Goal: Information Seeking & Learning: Learn about a topic

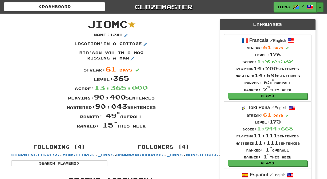
click at [319, 7] on button "Toggle Dropdown" at bounding box center [319, 7] width 7 height 10
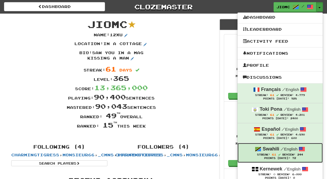
click at [280, 151] on span "/" at bounding box center [281, 148] width 3 height 5
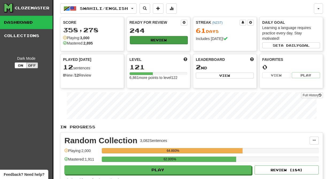
click at [160, 38] on button "Review" at bounding box center [159, 40] width 58 height 8
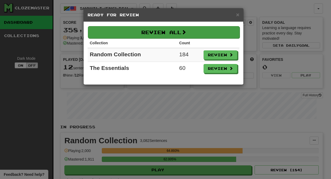
click at [165, 33] on button "Review All" at bounding box center [164, 32] width 152 height 12
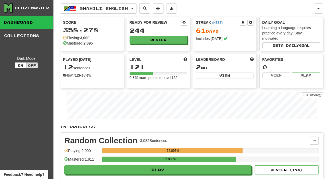
select select "********"
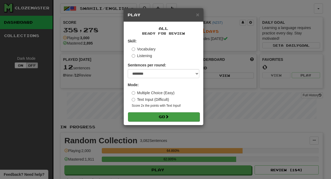
click at [174, 116] on button "Go" at bounding box center [163, 116] width 71 height 9
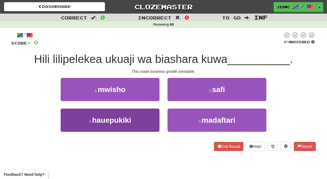
click at [155, 121] on button "3 . hauepukiki" at bounding box center [110, 120] width 99 height 23
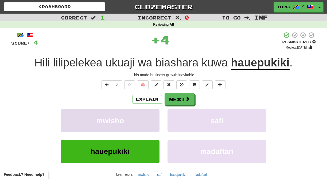
click at [154, 121] on button "mwisho" at bounding box center [110, 120] width 99 height 23
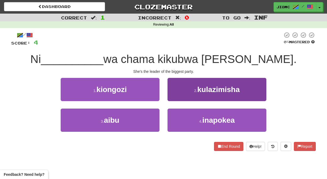
click at [173, 96] on button "2 . kulazimisha" at bounding box center [216, 89] width 99 height 23
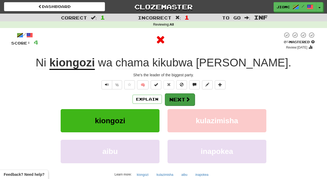
click at [173, 97] on button "Next" at bounding box center [180, 99] width 30 height 12
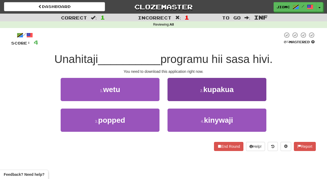
click at [172, 97] on button "2 . kupakua" at bounding box center [216, 89] width 99 height 23
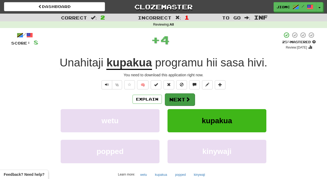
click at [172, 97] on button "Next" at bounding box center [180, 99] width 30 height 12
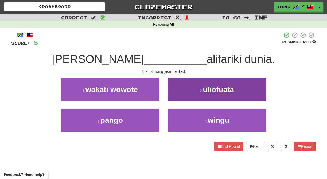
click at [173, 97] on button "2 . uliofuata" at bounding box center [216, 89] width 99 height 23
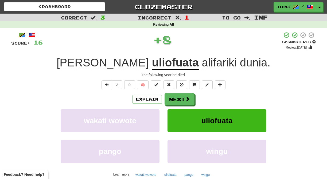
click at [173, 97] on button "Next" at bounding box center [179, 99] width 30 height 12
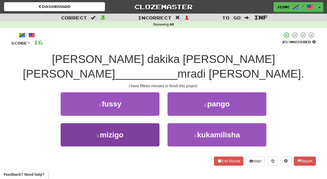
click at [151, 123] on button "3 . mizigo" at bounding box center [110, 134] width 99 height 23
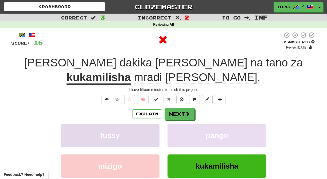
click at [151, 124] on button "fussy" at bounding box center [110, 135] width 99 height 23
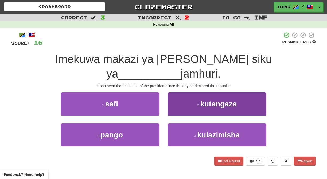
click at [174, 96] on button "2 . kutangaza" at bounding box center [216, 103] width 99 height 23
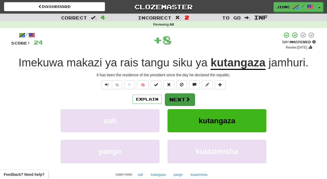
click at [174, 101] on button "Next" at bounding box center [180, 99] width 30 height 12
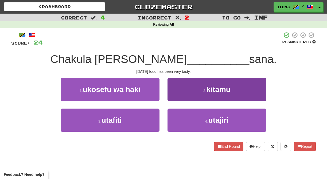
click at [172, 97] on button "2 . kitamu" at bounding box center [216, 89] width 99 height 23
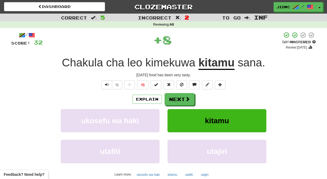
click at [172, 97] on button "Next" at bounding box center [179, 99] width 30 height 12
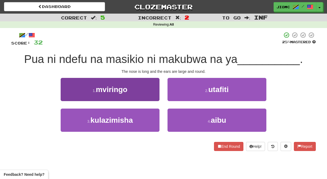
click at [150, 94] on button "1 . mviringo" at bounding box center [110, 89] width 99 height 23
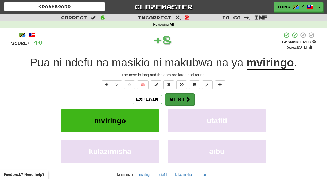
click at [173, 96] on button "Next" at bounding box center [180, 99] width 30 height 12
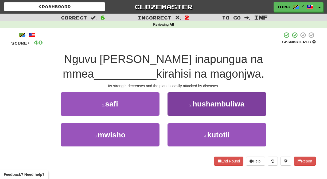
click at [179, 110] on button "2 . hushambuliwa" at bounding box center [216, 103] width 99 height 23
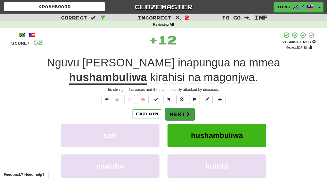
click at [180, 111] on button "Next" at bounding box center [180, 114] width 30 height 12
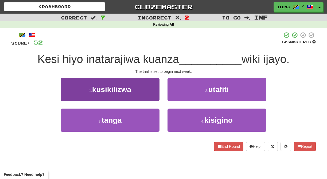
click at [149, 94] on button "1 . kusikilizwa" at bounding box center [110, 89] width 99 height 23
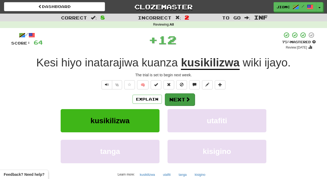
click at [166, 98] on button "Next" at bounding box center [180, 99] width 30 height 12
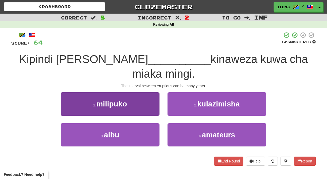
click at [154, 97] on button "1 . milipuko" at bounding box center [110, 103] width 99 height 23
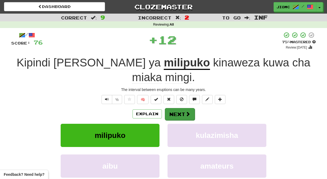
click at [174, 108] on button "Next" at bounding box center [180, 114] width 30 height 12
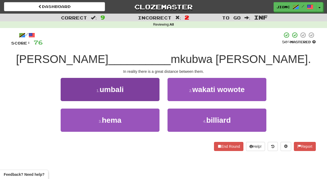
click at [153, 97] on button "1 . umbali" at bounding box center [110, 89] width 99 height 23
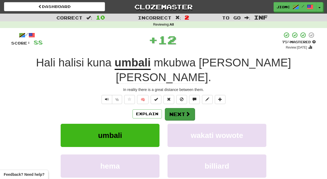
click at [176, 108] on button "Next" at bounding box center [180, 114] width 30 height 12
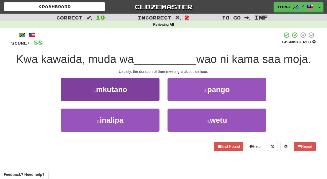
click at [154, 93] on button "1 . mkutano" at bounding box center [110, 89] width 99 height 23
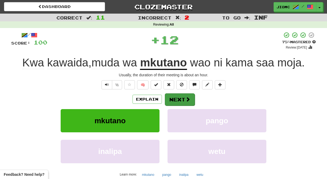
click at [174, 96] on button "Next" at bounding box center [180, 99] width 30 height 12
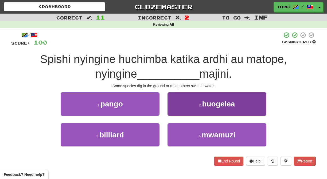
click at [174, 110] on button "2 . huogelea" at bounding box center [216, 103] width 99 height 23
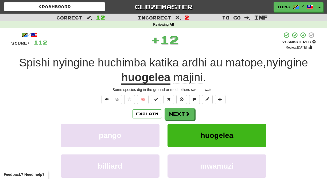
click at [174, 110] on button "Next" at bounding box center [179, 114] width 30 height 12
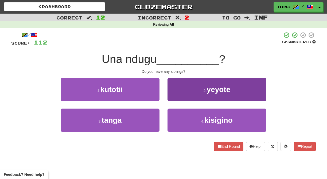
click at [176, 97] on button "2 . yeyote" at bounding box center [216, 89] width 99 height 23
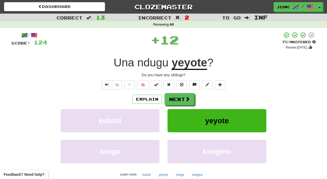
click at [176, 97] on button "Next" at bounding box center [179, 99] width 30 height 12
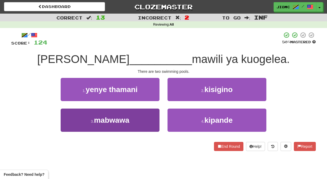
click at [150, 120] on button "3 . mabwawa" at bounding box center [110, 120] width 99 height 23
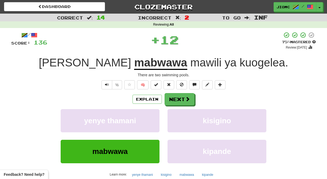
click at [150, 120] on button "yenye thamani" at bounding box center [110, 120] width 99 height 23
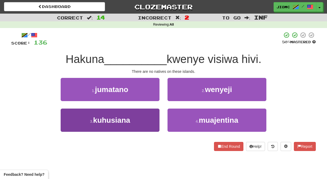
click at [142, 120] on button "3 . kuhusiana" at bounding box center [110, 120] width 99 height 23
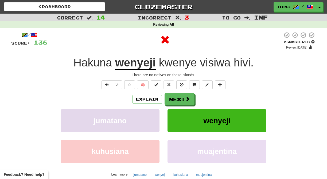
click at [144, 121] on button "jumatano" at bounding box center [110, 120] width 99 height 23
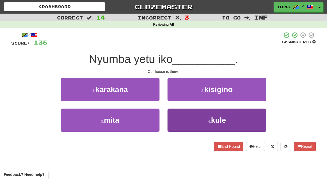
click at [178, 117] on button "4 . kule" at bounding box center [216, 120] width 99 height 23
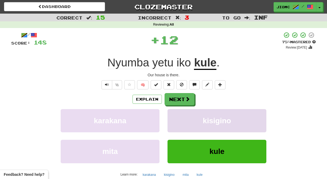
click at [178, 117] on button "kisigino" at bounding box center [216, 120] width 99 height 23
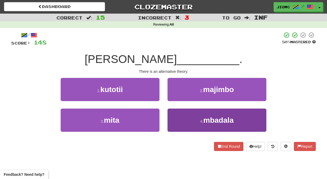
click at [177, 119] on button "4 . mbadala" at bounding box center [216, 120] width 99 height 23
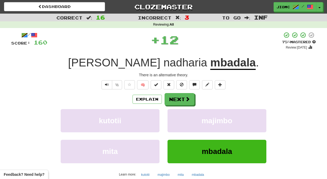
click at [177, 119] on button "majimbo" at bounding box center [216, 120] width 99 height 23
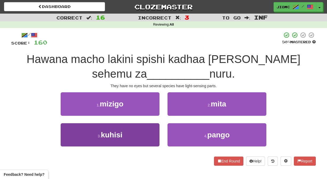
click at [145, 136] on button "3 . kuhisi" at bounding box center [110, 134] width 99 height 23
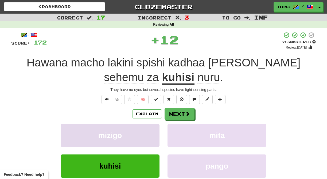
click at [145, 136] on button "mizigo" at bounding box center [110, 135] width 99 height 23
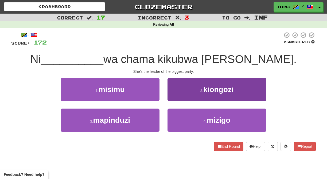
click at [173, 96] on button "2 . kiongozi" at bounding box center [216, 89] width 99 height 23
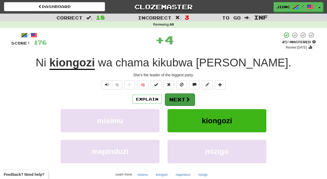
click at [173, 98] on button "Next" at bounding box center [180, 99] width 30 height 12
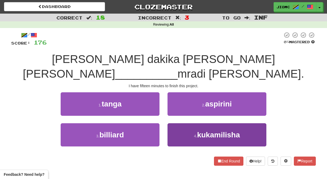
click at [176, 123] on button "4 . kukamilisha" at bounding box center [216, 134] width 99 height 23
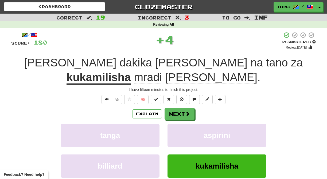
click at [176, 124] on button "aspirini" at bounding box center [216, 135] width 99 height 23
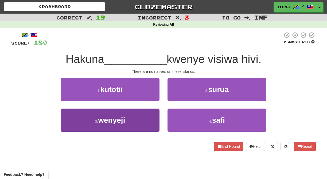
click at [151, 121] on button "3 . wenyeji" at bounding box center [110, 120] width 99 height 23
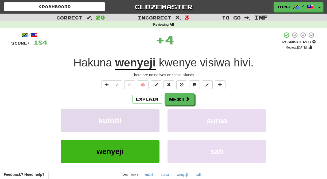
click at [150, 121] on button "kutotii" at bounding box center [110, 120] width 99 height 23
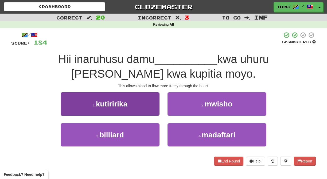
click at [149, 109] on button "1 . kutiririka" at bounding box center [110, 103] width 99 height 23
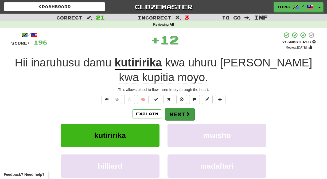
click at [169, 111] on button "Next" at bounding box center [180, 114] width 30 height 12
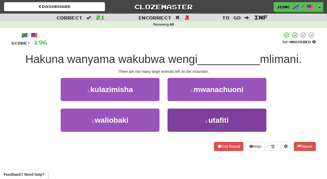
click at [171, 118] on button "4 . utafiti" at bounding box center [216, 120] width 99 height 23
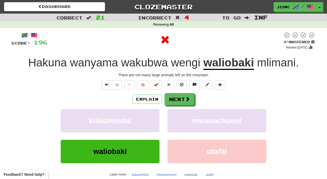
click at [171, 118] on button "mwanachuoni" at bounding box center [216, 120] width 99 height 23
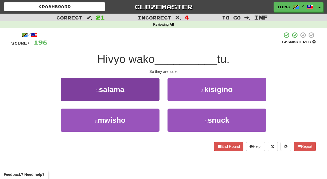
click at [144, 99] on button "1 . salama" at bounding box center [110, 89] width 99 height 23
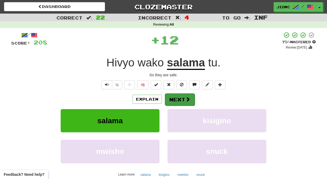
click at [173, 102] on button "Next" at bounding box center [180, 99] width 30 height 12
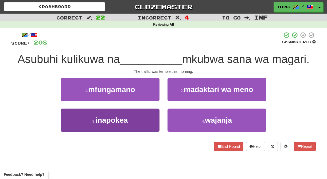
click at [153, 116] on button "3 . inapokea" at bounding box center [110, 120] width 99 height 23
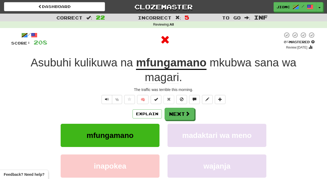
click at [153, 116] on button "Explain" at bounding box center [146, 113] width 29 height 9
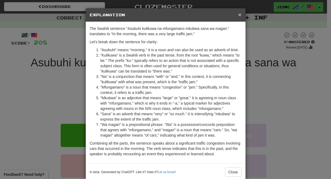
click at [238, 15] on span "×" at bounding box center [239, 14] width 3 height 6
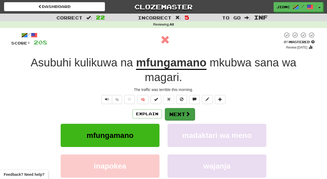
click at [179, 114] on button "Next" at bounding box center [180, 114] width 30 height 12
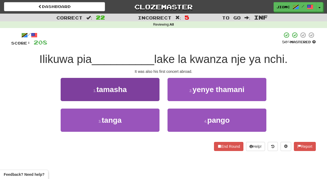
click at [149, 95] on button "1 . tamasha" at bounding box center [110, 89] width 99 height 23
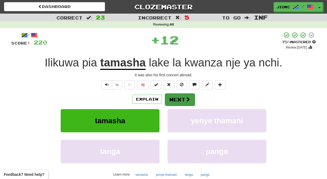
click at [174, 101] on button "Next" at bounding box center [180, 99] width 30 height 12
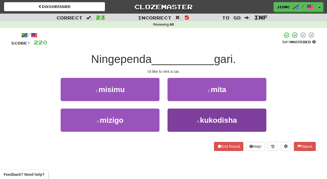
click at [173, 118] on button "4 . kukodisha" at bounding box center [216, 120] width 99 height 23
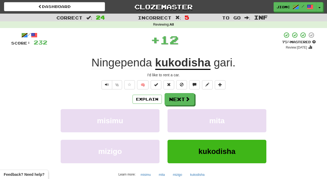
click at [173, 118] on button "mita" at bounding box center [216, 120] width 99 height 23
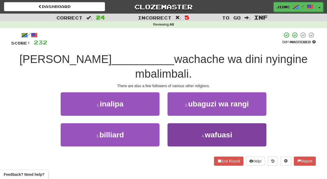
click at [187, 123] on button "4 . wafuasi" at bounding box center [216, 134] width 99 height 23
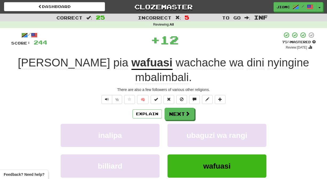
click at [187, 124] on button "ubaguzi wa rangi" at bounding box center [216, 135] width 99 height 23
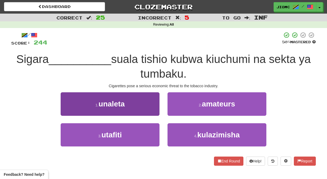
click at [150, 110] on button "1 . unaleta" at bounding box center [110, 103] width 99 height 23
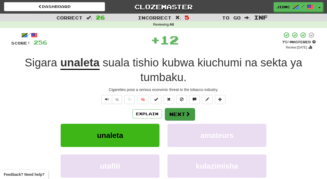
click at [174, 111] on button "Next" at bounding box center [180, 114] width 30 height 12
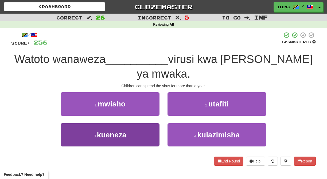
click at [142, 123] on button "3 . kueneza" at bounding box center [110, 134] width 99 height 23
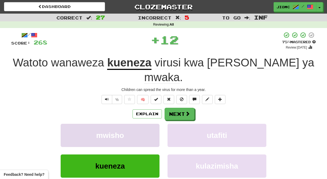
click at [153, 124] on button "mwisho" at bounding box center [110, 135] width 99 height 23
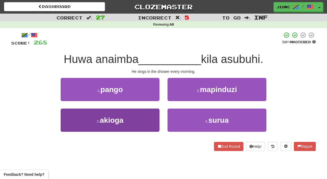
click at [152, 125] on button "3 . akioga" at bounding box center [110, 120] width 99 height 23
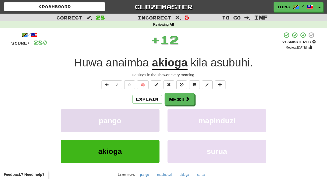
click at [153, 122] on button "pango" at bounding box center [110, 120] width 99 height 23
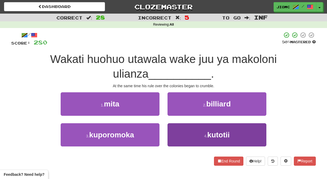
click at [178, 129] on button "4 . kutotii" at bounding box center [216, 134] width 99 height 23
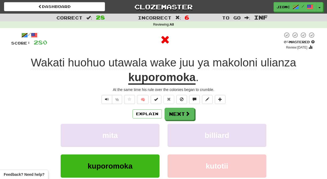
click at [178, 129] on button "billiard" at bounding box center [216, 135] width 99 height 23
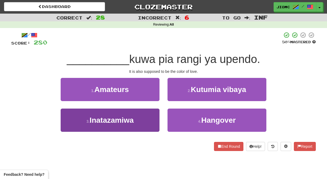
click at [154, 121] on button "3 . Inatazamiwa" at bounding box center [110, 120] width 99 height 23
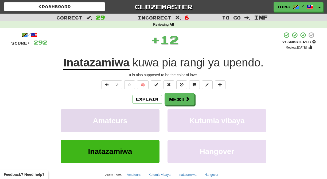
click at [153, 121] on button "Amateurs" at bounding box center [110, 120] width 99 height 23
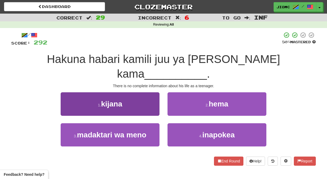
click at [153, 95] on button "1 . kijana" at bounding box center [110, 103] width 99 height 23
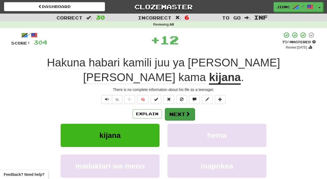
click at [170, 108] on button "Next" at bounding box center [180, 114] width 30 height 12
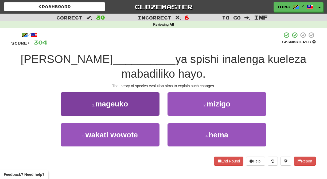
click at [154, 113] on button "1 . mageuko" at bounding box center [110, 103] width 99 height 23
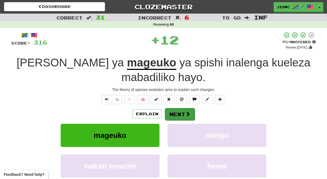
click at [175, 111] on button "Next" at bounding box center [180, 114] width 30 height 12
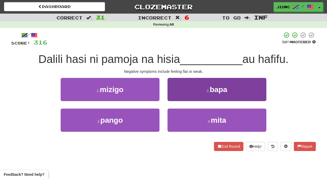
click at [172, 99] on button "2 . bapa" at bounding box center [216, 89] width 99 height 23
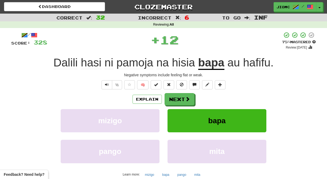
click at [172, 99] on button "Next" at bounding box center [179, 99] width 30 height 12
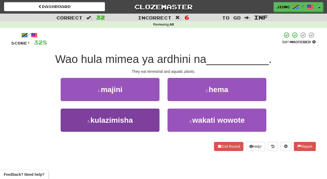
click at [147, 123] on button "3 . kulazimisha" at bounding box center [110, 120] width 99 height 23
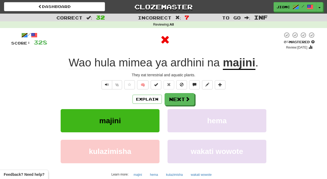
click at [147, 123] on button "majini" at bounding box center [110, 120] width 99 height 23
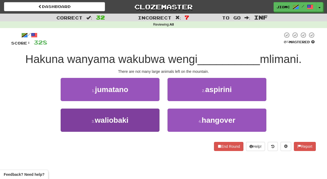
click at [151, 124] on button "3 . waliobaki" at bounding box center [110, 120] width 99 height 23
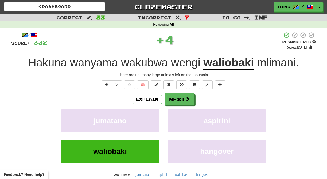
click at [151, 124] on button "jumatano" at bounding box center [110, 120] width 99 height 23
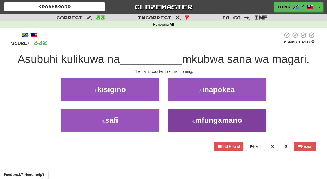
click at [185, 113] on button "4 . mfungamano" at bounding box center [216, 120] width 99 height 23
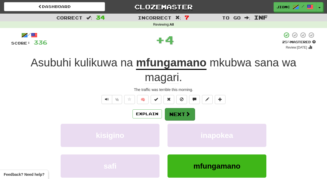
click at [180, 116] on button "Next" at bounding box center [180, 114] width 30 height 12
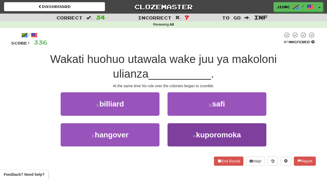
click at [177, 131] on button "4 . kuporomoka" at bounding box center [216, 134] width 99 height 23
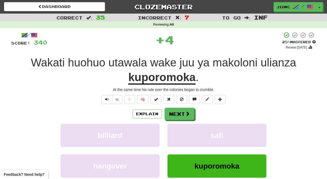
click at [177, 131] on button "safi" at bounding box center [216, 135] width 99 height 23
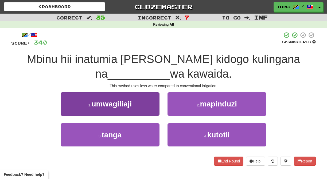
click at [152, 113] on button "1 . umwagiliaji" at bounding box center [110, 103] width 99 height 23
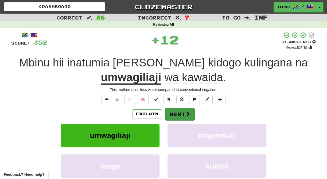
click at [170, 115] on button "Next" at bounding box center [180, 114] width 30 height 12
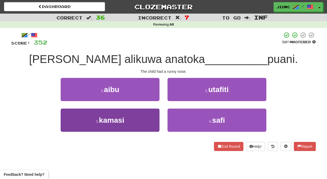
click at [144, 122] on button "3 . kamasi" at bounding box center [110, 120] width 99 height 23
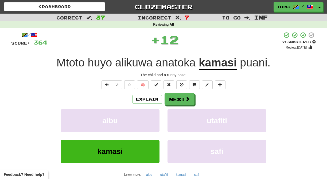
click at [144, 122] on button "aibu" at bounding box center [110, 120] width 99 height 23
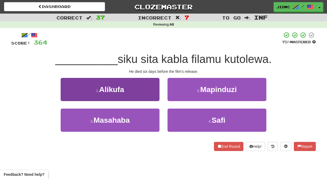
click at [141, 93] on button "1 . Alikufa" at bounding box center [110, 89] width 99 height 23
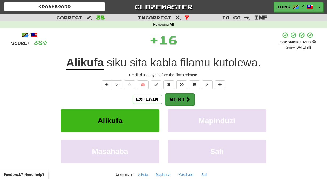
click at [168, 99] on button "Next" at bounding box center [180, 99] width 30 height 12
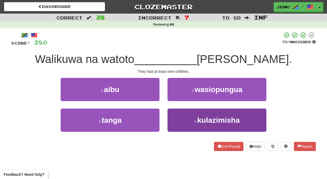
click at [175, 118] on button "4 . kulazimisha" at bounding box center [216, 120] width 99 height 23
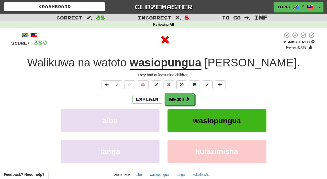
click at [175, 118] on button "wasiopungua" at bounding box center [216, 120] width 99 height 23
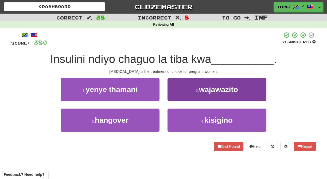
click at [171, 98] on button "2 . wajawazito" at bounding box center [216, 89] width 99 height 23
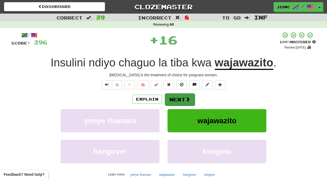
click at [172, 99] on button "Next" at bounding box center [180, 99] width 30 height 12
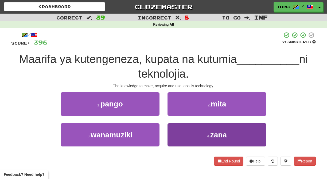
click at [180, 134] on button "4 . zana" at bounding box center [216, 134] width 99 height 23
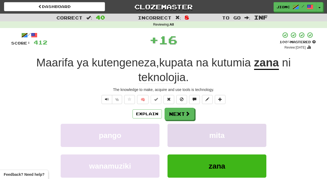
click at [180, 134] on button "mita" at bounding box center [216, 135] width 99 height 23
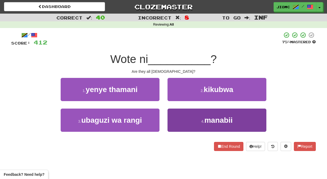
click at [178, 119] on button "4 . manabii" at bounding box center [216, 120] width 99 height 23
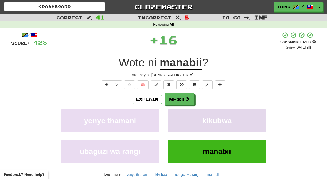
click at [178, 120] on button "kikubwa" at bounding box center [216, 120] width 99 height 23
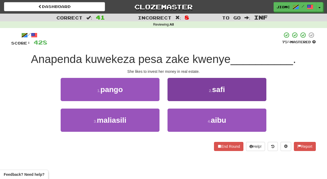
click at [172, 96] on button "2 . safi" at bounding box center [216, 89] width 99 height 23
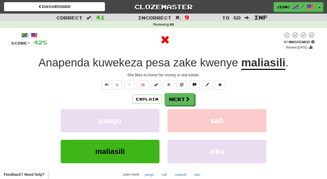
click at [172, 96] on button "Next" at bounding box center [179, 99] width 30 height 12
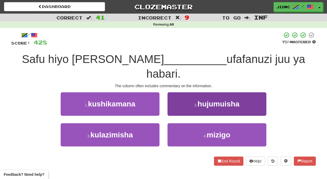
click at [171, 99] on button "2 . hujumuisha" at bounding box center [216, 103] width 99 height 23
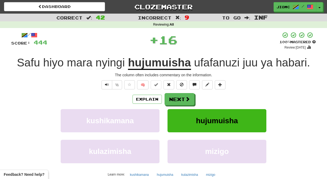
click at [171, 99] on button "Next" at bounding box center [179, 99] width 30 height 12
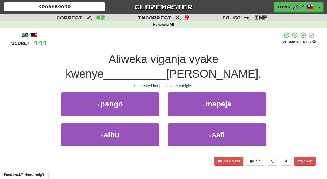
click at [171, 99] on button "2 . mapaja" at bounding box center [216, 103] width 99 height 23
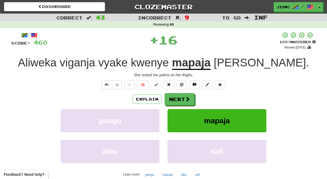
click at [171, 99] on button "Next" at bounding box center [179, 99] width 30 height 12
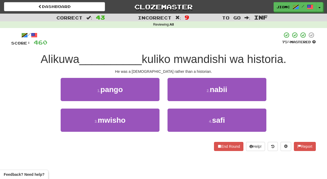
click at [171, 99] on button "2 . nabii" at bounding box center [216, 89] width 99 height 23
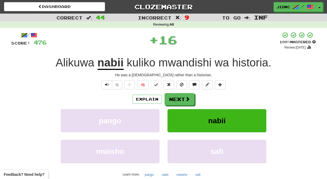
click at [171, 99] on button "Next" at bounding box center [179, 99] width 30 height 12
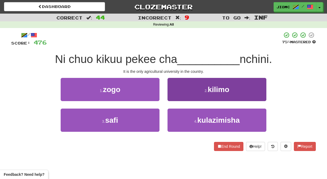
click at [171, 99] on button "2 . kilimo" at bounding box center [216, 89] width 99 height 23
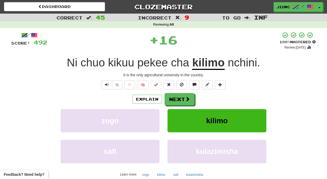
click at [171, 99] on button "Next" at bounding box center [179, 99] width 30 height 12
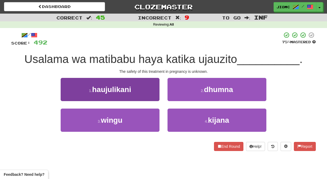
click at [153, 97] on button "1 . haujulikani" at bounding box center [110, 89] width 99 height 23
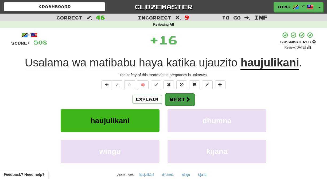
click at [173, 100] on button "Next" at bounding box center [180, 99] width 30 height 12
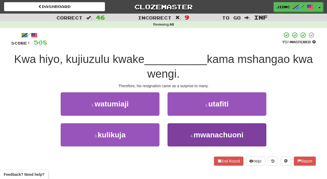
click at [174, 133] on button "4 . mwanachuoni" at bounding box center [216, 134] width 99 height 23
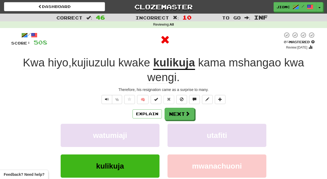
click at [174, 133] on button "utafiti" at bounding box center [216, 135] width 99 height 23
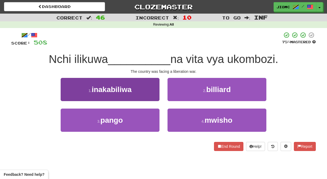
click at [150, 95] on button "1 . inakabiliwa" at bounding box center [110, 89] width 99 height 23
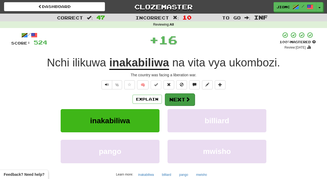
click at [172, 98] on button "Next" at bounding box center [180, 99] width 30 height 12
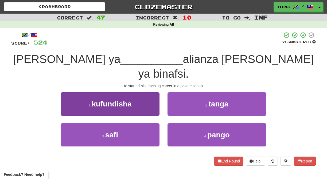
click at [154, 97] on button "1 . kufundisha" at bounding box center [110, 103] width 99 height 23
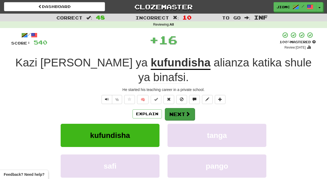
click at [178, 108] on button "Next" at bounding box center [180, 114] width 30 height 12
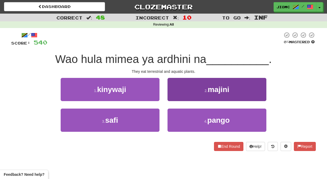
click at [178, 99] on button "2 . majini" at bounding box center [216, 89] width 99 height 23
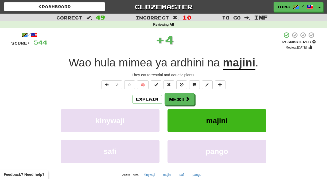
click at [178, 99] on button "Next" at bounding box center [179, 99] width 30 height 12
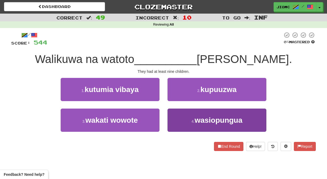
click at [178, 118] on button "4 . wasiopungua" at bounding box center [216, 120] width 99 height 23
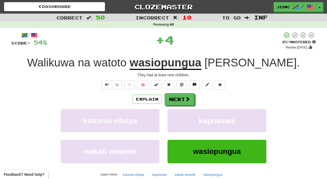
click at [178, 118] on button "kupuuzwa" at bounding box center [216, 120] width 99 height 23
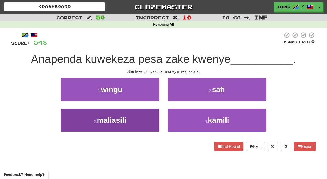
click at [149, 122] on button "3 . maliasili" at bounding box center [110, 120] width 99 height 23
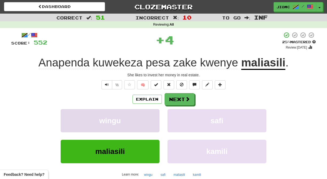
click at [149, 122] on button "wingu" at bounding box center [110, 120] width 99 height 23
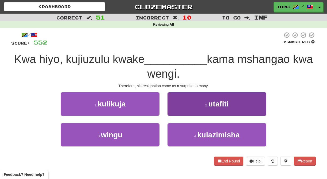
click at [173, 112] on button "2 . utafiti" at bounding box center [216, 103] width 99 height 23
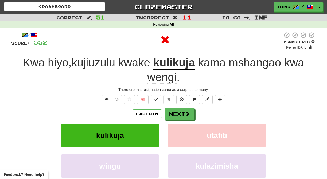
click at [173, 112] on button "Next" at bounding box center [179, 114] width 30 height 12
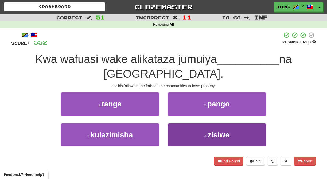
click at [175, 123] on button "4 . zisiwe" at bounding box center [216, 134] width 99 height 23
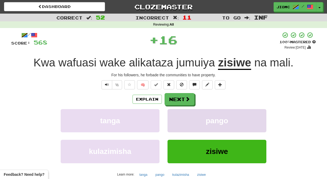
click at [175, 117] on button "pango" at bounding box center [216, 120] width 99 height 23
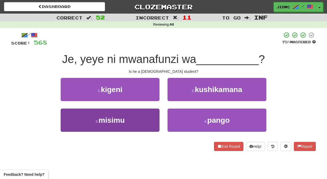
click at [148, 117] on button "3 . misimu" at bounding box center [110, 120] width 99 height 23
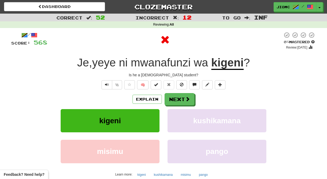
click at [148, 117] on button "kigeni" at bounding box center [110, 120] width 99 height 23
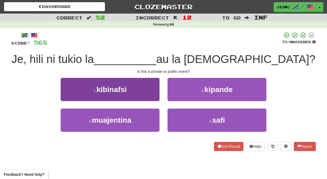
click at [155, 95] on button "1 . kibinafsi" at bounding box center [110, 89] width 99 height 23
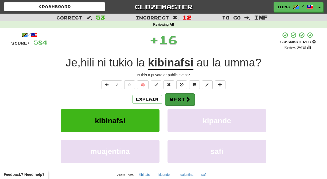
click at [173, 97] on button "Next" at bounding box center [180, 99] width 30 height 12
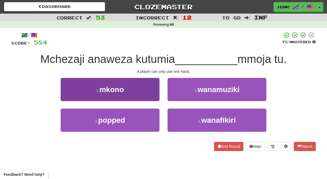
click at [149, 93] on button "1 . mkono" at bounding box center [110, 89] width 99 height 23
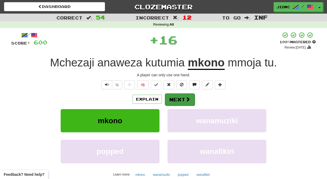
click at [170, 97] on button "Next" at bounding box center [180, 99] width 30 height 12
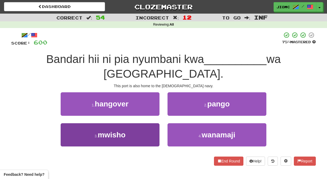
click at [147, 123] on button "3 . mwisho" at bounding box center [110, 134] width 99 height 23
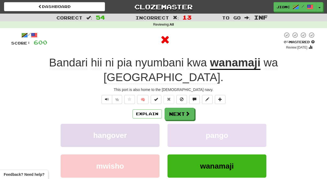
click at [146, 124] on button "hangover" at bounding box center [110, 135] width 99 height 23
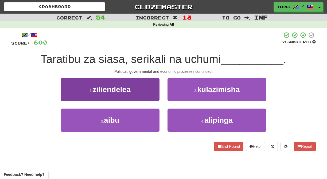
click at [151, 95] on button "1 . ziliendelea" at bounding box center [110, 89] width 99 height 23
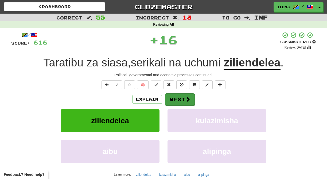
click at [167, 101] on button "Next" at bounding box center [180, 99] width 30 height 12
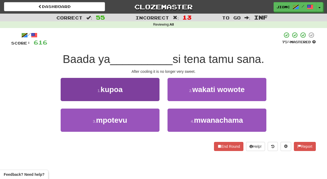
click at [154, 96] on button "1 . kupoa" at bounding box center [110, 89] width 99 height 23
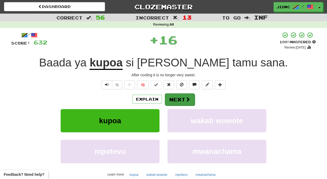
click at [176, 98] on button "Next" at bounding box center [180, 99] width 30 height 12
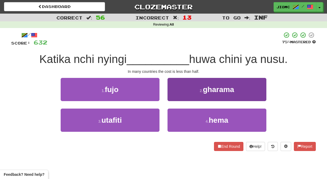
click at [173, 93] on button "2 . gharama" at bounding box center [216, 89] width 99 height 23
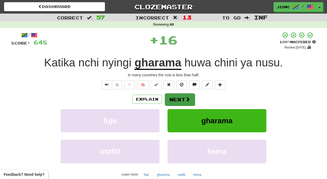
click at [173, 96] on button "Next" at bounding box center [180, 99] width 30 height 12
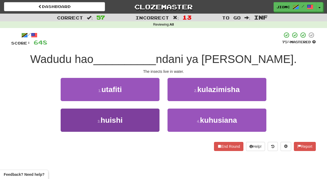
click at [150, 122] on button "3 . huishi" at bounding box center [110, 120] width 99 height 23
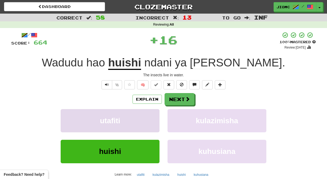
click at [153, 118] on button "utafiti" at bounding box center [110, 120] width 99 height 23
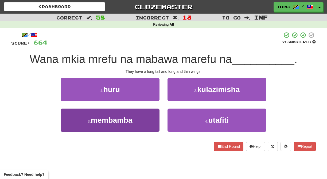
click at [150, 121] on button "3 . membamba" at bounding box center [110, 120] width 99 height 23
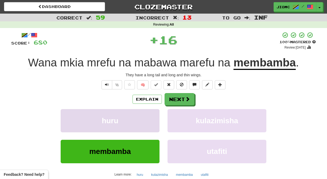
click at [151, 121] on button "huru" at bounding box center [110, 120] width 99 height 23
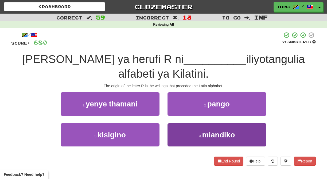
click at [175, 123] on button "4 . miandiko" at bounding box center [216, 134] width 99 height 23
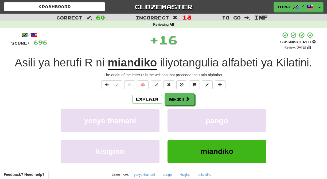
click at [175, 119] on button "pango" at bounding box center [216, 120] width 99 height 23
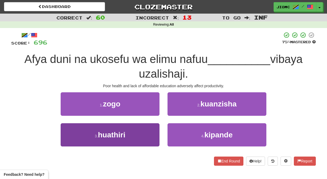
click at [151, 132] on button "3 . huathiri" at bounding box center [110, 134] width 99 height 23
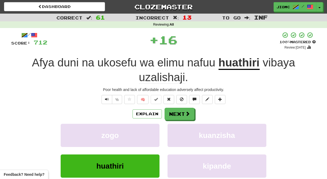
click at [151, 132] on button "zogo" at bounding box center [110, 135] width 99 height 23
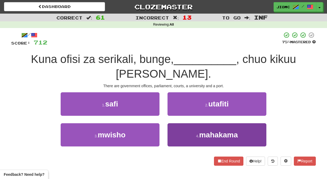
click at [176, 130] on button "4 . mahakama" at bounding box center [216, 134] width 99 height 23
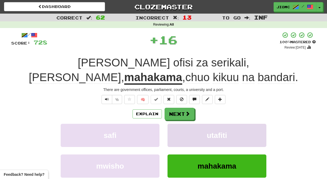
click at [176, 130] on button "utafiti" at bounding box center [216, 135] width 99 height 23
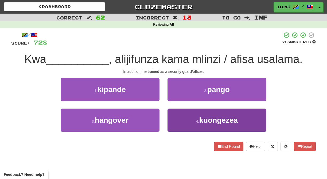
click at [175, 120] on button "4 . kuongezea" at bounding box center [216, 120] width 99 height 23
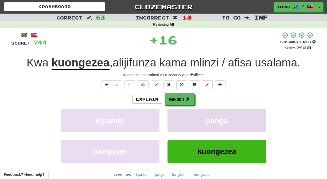
click at [175, 119] on button "pango" at bounding box center [216, 120] width 99 height 23
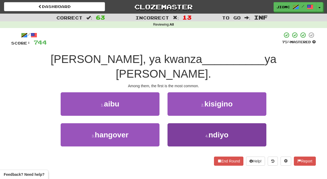
click at [181, 123] on button "4 . ndiyo" at bounding box center [216, 134] width 99 height 23
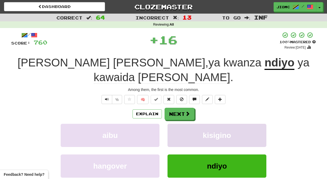
click at [179, 124] on button "kisigino" at bounding box center [216, 135] width 99 height 23
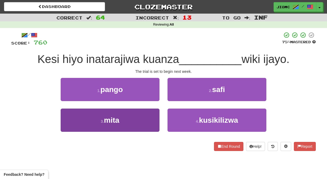
click at [149, 116] on button "3 . mita" at bounding box center [110, 120] width 99 height 23
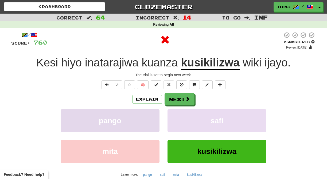
click at [150, 116] on button "pango" at bounding box center [110, 120] width 99 height 23
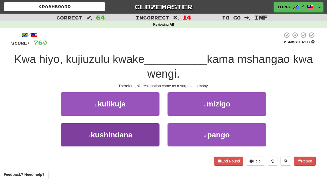
click at [146, 134] on button "3 . kushindana" at bounding box center [110, 134] width 99 height 23
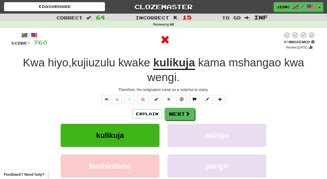
click at [146, 134] on button "kulikuja" at bounding box center [110, 135] width 99 height 23
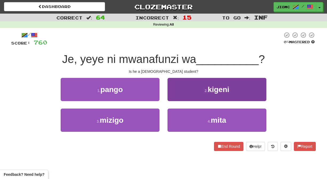
click at [173, 96] on button "2 . kigeni" at bounding box center [216, 89] width 99 height 23
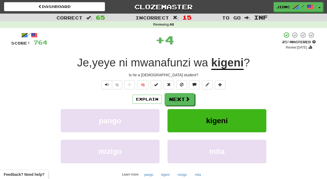
click at [173, 96] on button "Next" at bounding box center [179, 99] width 30 height 12
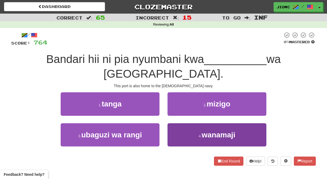
click at [176, 123] on button "4 . wanamaji" at bounding box center [216, 134] width 99 height 23
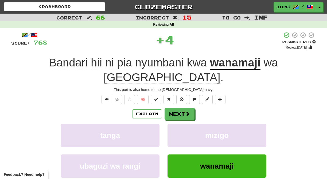
click at [176, 124] on button "mizigo" at bounding box center [216, 135] width 99 height 23
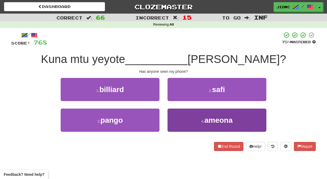
click at [176, 118] on button "4 . ameona" at bounding box center [216, 120] width 99 height 23
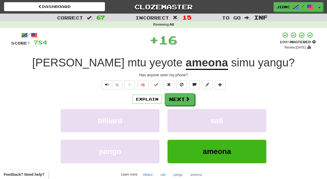
click at [176, 118] on button "safi" at bounding box center [216, 120] width 99 height 23
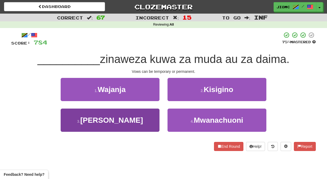
click at [145, 116] on button "3 . Nadhiri" at bounding box center [110, 120] width 99 height 23
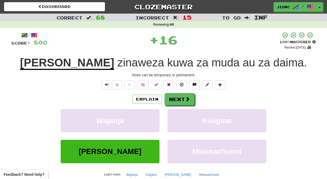
click at [145, 116] on button "Wajanja" at bounding box center [110, 120] width 99 height 23
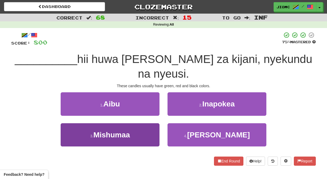
click at [146, 123] on button "3 . Mishumaa" at bounding box center [110, 134] width 99 height 23
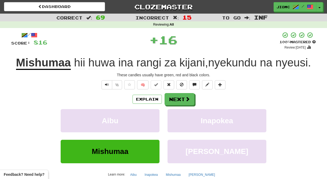
click at [146, 119] on button "Aibu" at bounding box center [110, 120] width 99 height 23
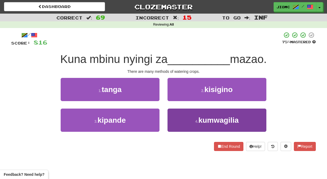
click at [177, 118] on button "4 . kumwagilia" at bounding box center [216, 120] width 99 height 23
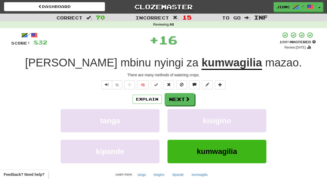
click at [177, 118] on button "kisigino" at bounding box center [216, 120] width 99 height 23
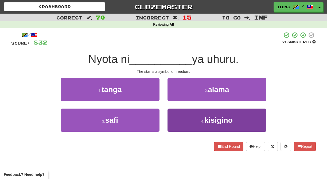
click at [173, 120] on button "4 . kisigino" at bounding box center [216, 120] width 99 height 23
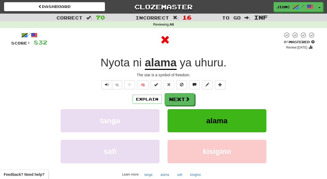
click at [173, 120] on button "alama" at bounding box center [216, 120] width 99 height 23
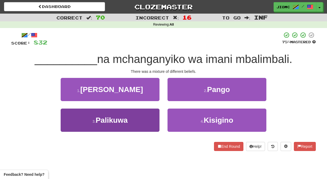
click at [149, 119] on button "3 . Palikuwa" at bounding box center [110, 120] width 99 height 23
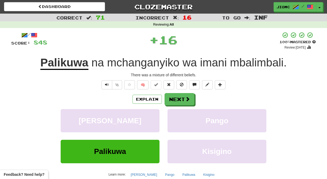
click at [149, 119] on button "Yenye thamani" at bounding box center [110, 120] width 99 height 23
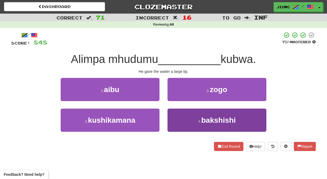
click at [172, 120] on button "4 . bakshishi" at bounding box center [216, 120] width 99 height 23
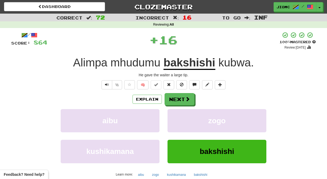
click at [172, 120] on button "zogo" at bounding box center [216, 120] width 99 height 23
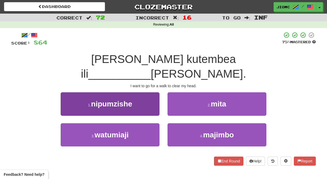
click at [145, 95] on button "1 . nipumzishe" at bounding box center [110, 103] width 99 height 23
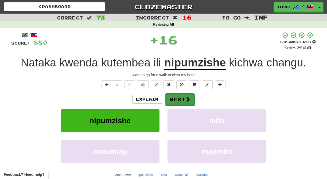
click at [173, 100] on button "Next" at bounding box center [180, 99] width 30 height 12
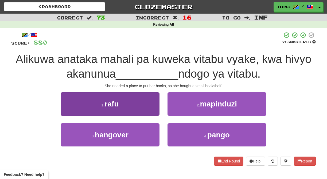
click at [148, 110] on button "1 . rafu" at bounding box center [110, 103] width 99 height 23
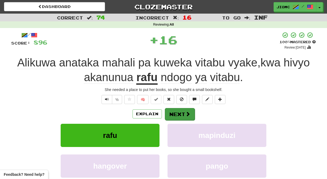
click at [173, 109] on button "Next" at bounding box center [180, 114] width 30 height 12
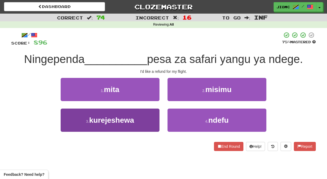
click at [150, 122] on button "3 . kurejeshewa" at bounding box center [110, 120] width 99 height 23
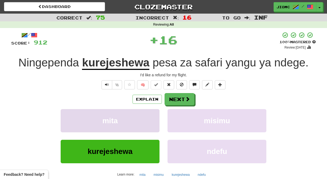
click at [150, 121] on button "mita" at bounding box center [110, 120] width 99 height 23
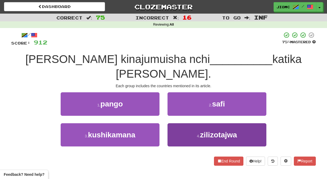
click at [173, 132] on button "4 . zilizotajwa" at bounding box center [216, 134] width 99 height 23
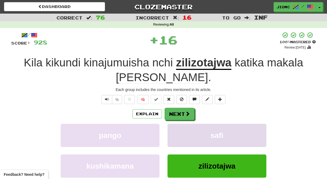
click at [173, 132] on button "safi" at bounding box center [216, 135] width 99 height 23
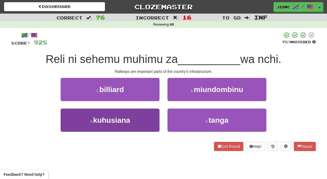
click at [146, 120] on button "3 . kuhusiana" at bounding box center [110, 120] width 99 height 23
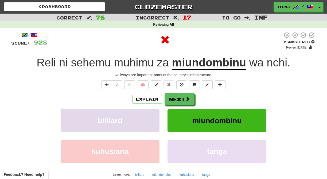
click at [147, 120] on button "billiard" at bounding box center [110, 120] width 99 height 23
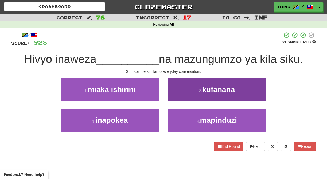
click at [174, 95] on button "2 . kufanana" at bounding box center [216, 89] width 99 height 23
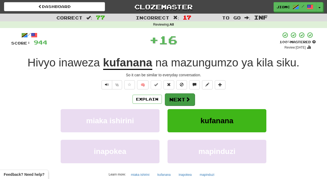
click at [174, 95] on button "Next" at bounding box center [180, 99] width 30 height 12
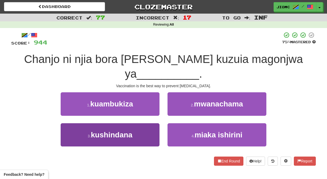
click at [156, 123] on button "3 . kushindana" at bounding box center [110, 134] width 99 height 23
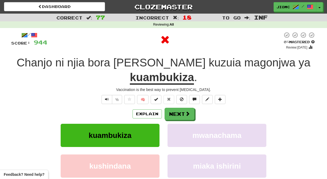
click at [155, 124] on button "kuambukiza" at bounding box center [110, 135] width 99 height 23
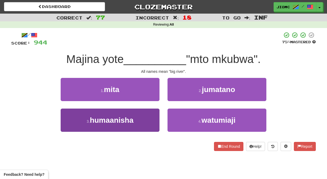
click at [148, 123] on button "3 . humaanisha" at bounding box center [110, 120] width 99 height 23
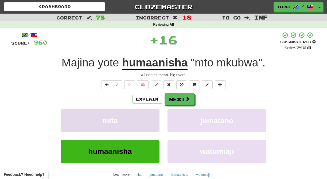
click at [148, 123] on button "mita" at bounding box center [110, 120] width 99 height 23
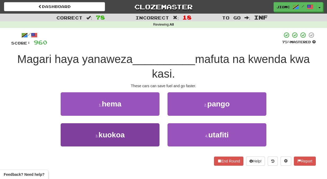
click at [147, 134] on button "3 . kuokoa" at bounding box center [110, 134] width 99 height 23
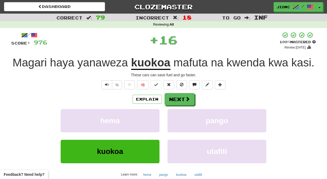
click at [147, 134] on div "hema" at bounding box center [110, 124] width 107 height 31
click at [149, 127] on button "hema" at bounding box center [110, 120] width 99 height 23
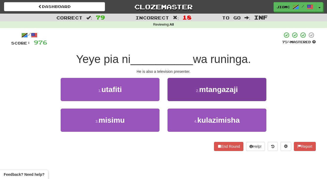
click at [175, 98] on button "2 . mtangazaji" at bounding box center [216, 89] width 99 height 23
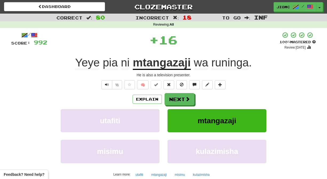
click at [175, 98] on button "Next" at bounding box center [179, 99] width 30 height 12
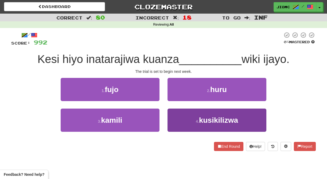
click at [178, 119] on button "4 . kusikilizwa" at bounding box center [216, 120] width 99 height 23
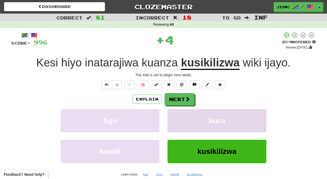
click at [178, 119] on button "huru" at bounding box center [216, 120] width 99 height 23
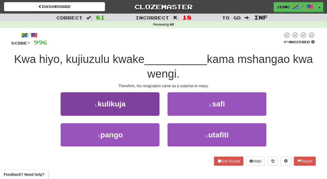
click at [154, 112] on button "1 . kulikuja" at bounding box center [110, 103] width 99 height 23
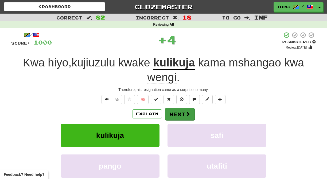
click at [173, 112] on button "Next" at bounding box center [180, 114] width 30 height 12
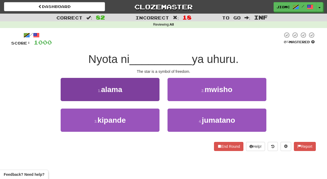
click at [153, 96] on button "1 . alama" at bounding box center [110, 89] width 99 height 23
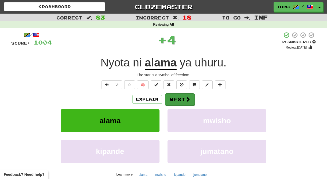
click at [176, 99] on button "Next" at bounding box center [180, 99] width 30 height 12
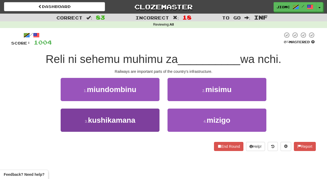
click at [148, 118] on button "3 . kushikamana" at bounding box center [110, 120] width 99 height 23
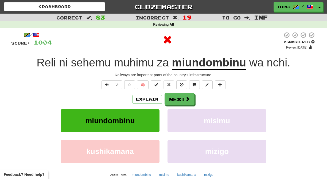
click at [148, 118] on button "miundombinu" at bounding box center [110, 120] width 99 height 23
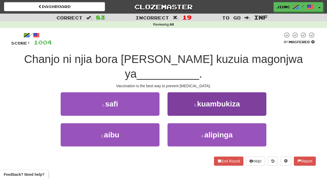
click at [171, 98] on button "2 . kuambukiza" at bounding box center [216, 103] width 99 height 23
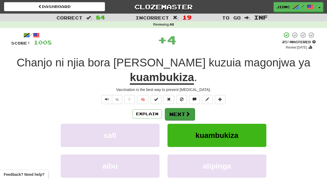
click at [172, 108] on button "Next" at bounding box center [180, 114] width 30 height 12
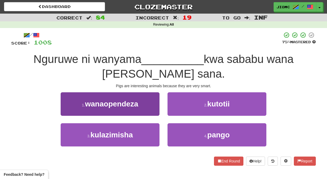
click at [150, 112] on button "1 . wanaopendeza" at bounding box center [110, 103] width 99 height 23
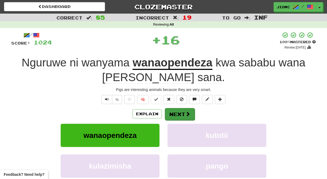
click at [175, 115] on button "Next" at bounding box center [180, 114] width 30 height 12
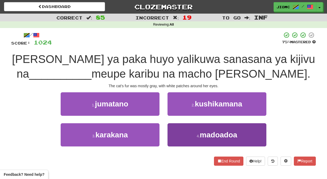
click at [170, 134] on button "4 . madoadoa" at bounding box center [216, 134] width 99 height 23
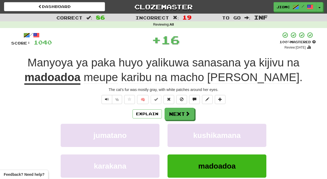
click at [170, 134] on button "kushikamana" at bounding box center [216, 135] width 99 height 23
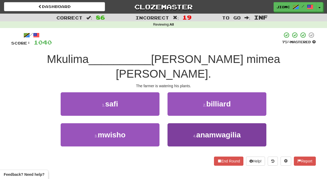
click at [177, 123] on button "4 . anamwagilia" at bounding box center [216, 134] width 99 height 23
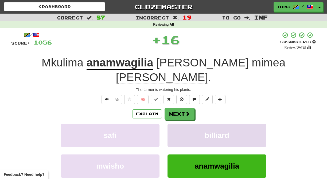
click at [177, 124] on button "billiard" at bounding box center [216, 135] width 99 height 23
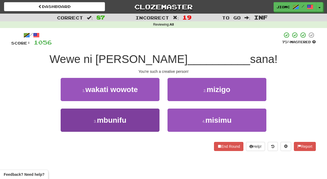
click at [151, 117] on button "3 . mbunifu" at bounding box center [110, 120] width 99 height 23
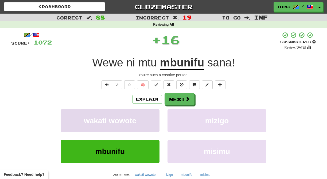
click at [151, 117] on button "wakati wowote" at bounding box center [110, 120] width 99 height 23
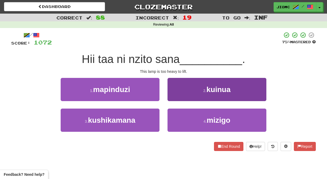
click at [182, 96] on button "2 . kuinua" at bounding box center [216, 89] width 99 height 23
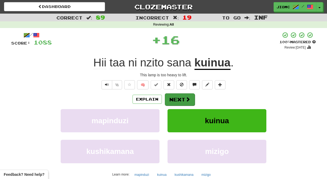
click at [182, 98] on button "Next" at bounding box center [180, 99] width 30 height 12
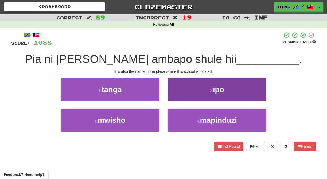
click at [181, 94] on button "2 . ipo" at bounding box center [216, 89] width 99 height 23
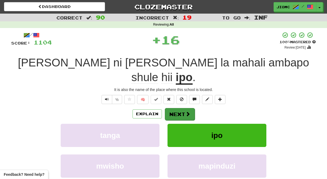
click at [181, 108] on button "Next" at bounding box center [180, 114] width 30 height 12
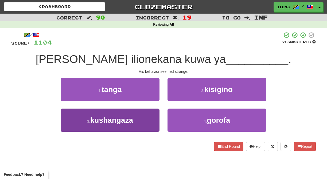
click at [146, 121] on button "3 . kushangaza" at bounding box center [110, 120] width 99 height 23
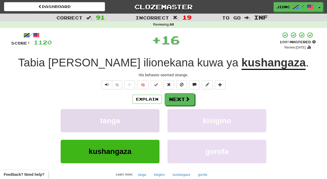
click at [146, 122] on button "tanga" at bounding box center [110, 120] width 99 height 23
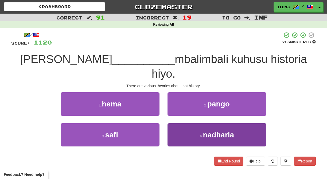
click at [179, 123] on button "4 . nadharia" at bounding box center [216, 134] width 99 height 23
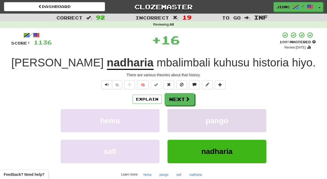
click at [179, 119] on button "pango" at bounding box center [216, 120] width 99 height 23
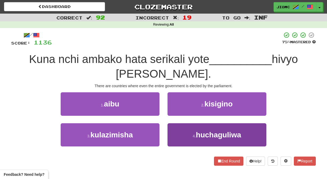
click at [183, 130] on button "4 . huchaguliwa" at bounding box center [216, 134] width 99 height 23
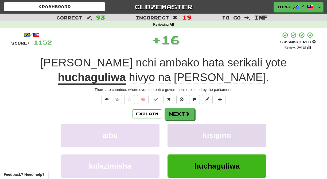
click at [182, 130] on button "kisigino" at bounding box center [216, 135] width 99 height 23
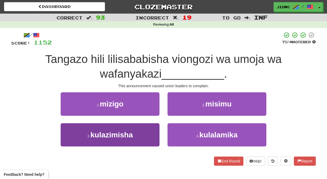
click at [135, 136] on button "3 . kulazimisha" at bounding box center [110, 134] width 99 height 23
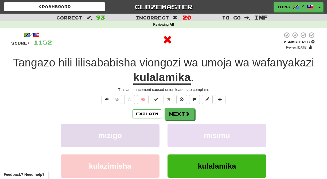
click at [142, 136] on button "mizigo" at bounding box center [110, 135] width 99 height 23
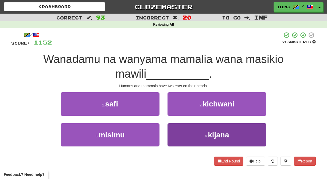
click at [179, 134] on button "4 . kijana" at bounding box center [216, 134] width 99 height 23
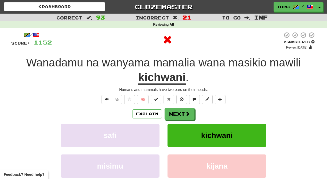
click at [179, 135] on button "kichwani" at bounding box center [216, 135] width 99 height 23
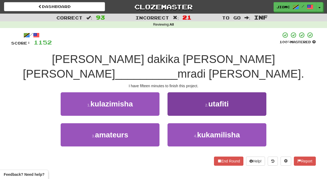
click at [181, 97] on button "2 . utafiti" at bounding box center [216, 103] width 99 height 23
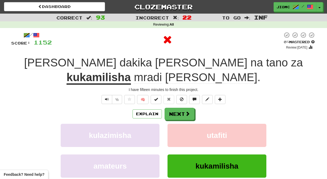
click at [180, 108] on button "Next" at bounding box center [179, 114] width 30 height 12
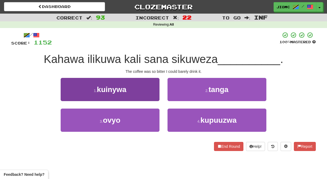
click at [146, 96] on button "1 . kuinywa" at bounding box center [110, 89] width 99 height 23
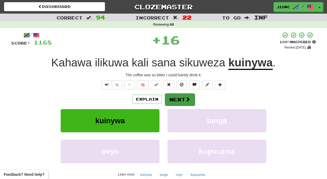
click at [172, 97] on button "Next" at bounding box center [180, 99] width 30 height 12
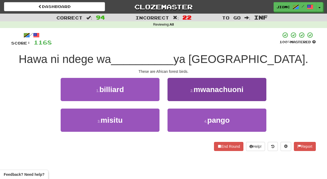
click at [173, 99] on button "2 . mwanachuoni" at bounding box center [216, 89] width 99 height 23
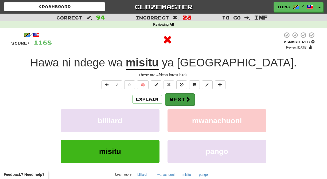
click at [173, 101] on button "Next" at bounding box center [180, 99] width 30 height 12
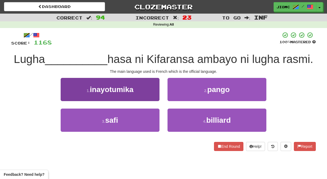
click at [146, 94] on button "1 . inayotumika" at bounding box center [110, 89] width 99 height 23
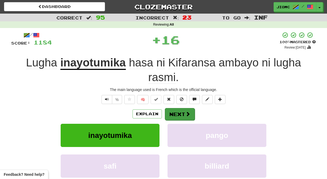
click at [175, 113] on button "Next" at bounding box center [180, 114] width 30 height 12
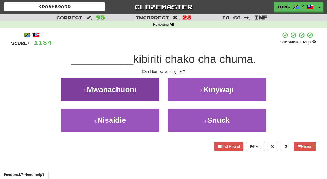
click at [144, 120] on button "3 . Nisaidie" at bounding box center [110, 120] width 99 height 23
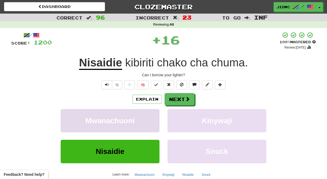
click at [147, 120] on button "Mwanachuoni" at bounding box center [110, 120] width 99 height 23
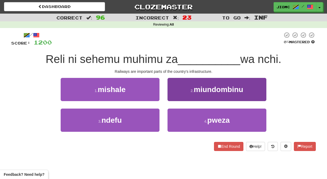
click at [175, 98] on button "2 . miundombinu" at bounding box center [216, 89] width 99 height 23
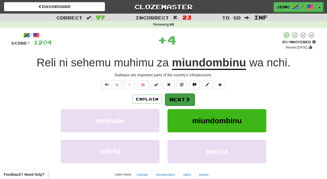
click at [173, 99] on button "Next" at bounding box center [180, 99] width 30 height 12
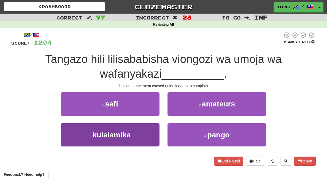
click at [146, 132] on button "3 . kulalamika" at bounding box center [110, 134] width 99 height 23
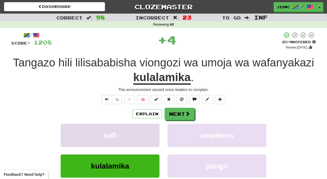
click at [146, 132] on button "safi" at bounding box center [110, 135] width 99 height 23
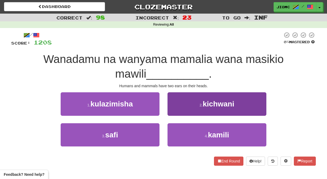
click at [182, 110] on button "2 . kichwani" at bounding box center [216, 103] width 99 height 23
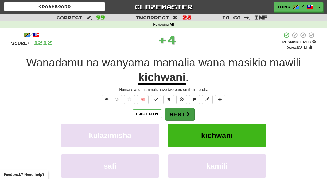
click at [181, 111] on button "Next" at bounding box center [180, 114] width 30 height 12
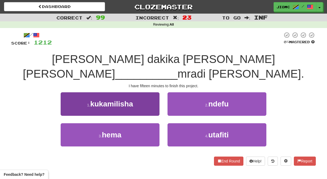
click at [145, 99] on button "1 . kukamilisha" at bounding box center [110, 103] width 99 height 23
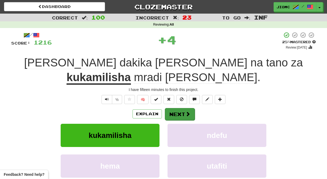
click at [178, 108] on button "Next" at bounding box center [180, 114] width 30 height 12
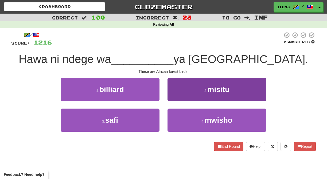
click at [172, 98] on button "2 . misitu" at bounding box center [216, 89] width 99 height 23
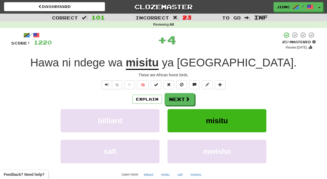
click at [172, 98] on button "Next" at bounding box center [179, 99] width 30 height 12
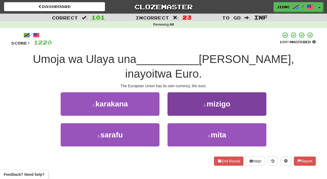
click at [175, 98] on button "2 . mizigo" at bounding box center [216, 103] width 99 height 23
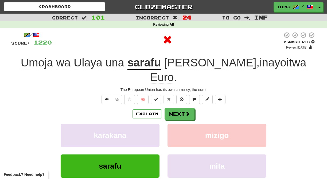
click at [175, 108] on button "Next" at bounding box center [179, 114] width 30 height 12
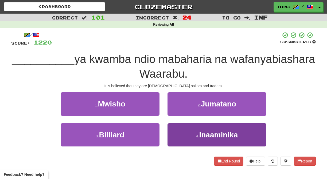
click at [185, 127] on button "4 . Inaaminika" at bounding box center [216, 134] width 99 height 23
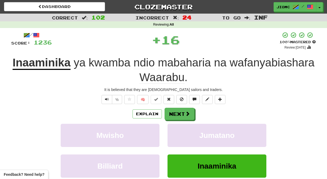
click at [185, 127] on button "Jumatano" at bounding box center [216, 135] width 99 height 23
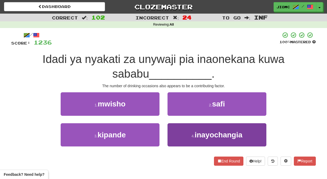
click at [184, 135] on button "4 . inayochangia" at bounding box center [216, 134] width 99 height 23
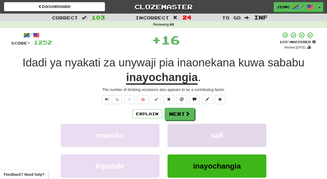
click at [184, 135] on button "safi" at bounding box center [216, 135] width 99 height 23
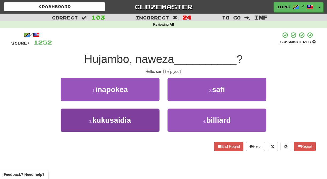
click at [138, 120] on button "3 . kukusaidia" at bounding box center [110, 120] width 99 height 23
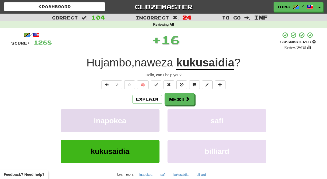
click at [141, 121] on button "inapokea" at bounding box center [110, 120] width 99 height 23
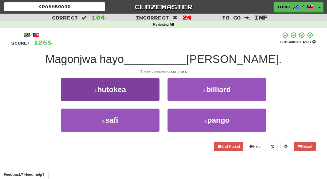
click at [148, 99] on button "1 . hutokea" at bounding box center [110, 89] width 99 height 23
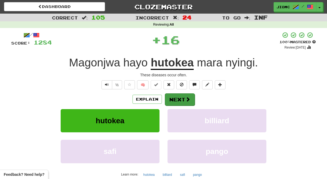
click at [168, 99] on button "Next" at bounding box center [180, 99] width 30 height 12
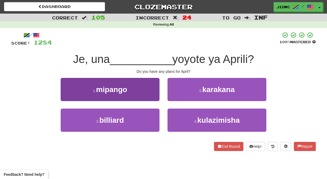
click at [150, 94] on button "1 . mipango" at bounding box center [110, 89] width 99 height 23
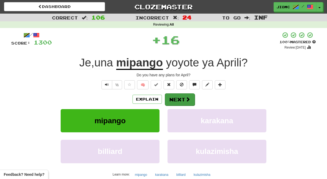
click at [175, 99] on button "Next" at bounding box center [180, 99] width 30 height 12
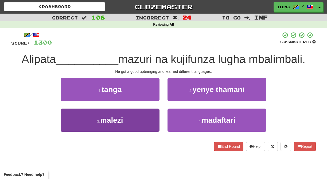
click at [142, 120] on button "3 . malezi" at bounding box center [110, 120] width 99 height 23
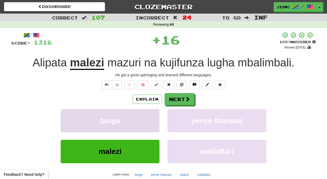
click at [141, 120] on button "tanga" at bounding box center [110, 120] width 99 height 23
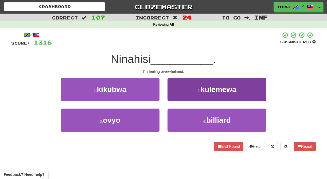
click at [180, 97] on button "2 . kulemewa" at bounding box center [216, 89] width 99 height 23
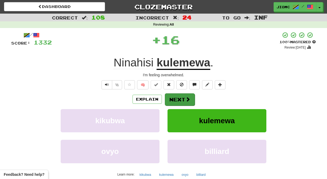
click at [179, 97] on button "Next" at bounding box center [180, 99] width 30 height 12
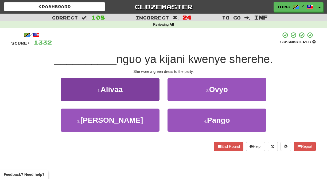
click at [146, 94] on button "1 . Alivaa" at bounding box center [110, 89] width 99 height 23
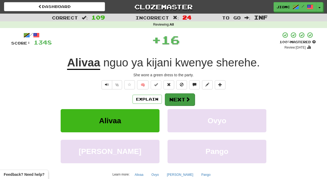
click at [174, 100] on button "Next" at bounding box center [180, 99] width 30 height 12
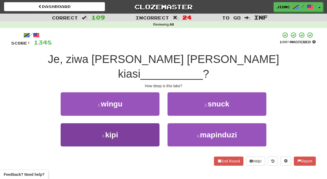
click at [149, 124] on button "3 . kipi" at bounding box center [110, 134] width 99 height 23
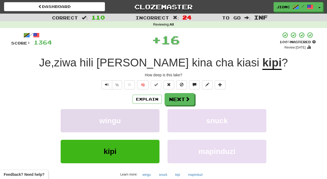
click at [149, 122] on button "wingu" at bounding box center [110, 120] width 99 height 23
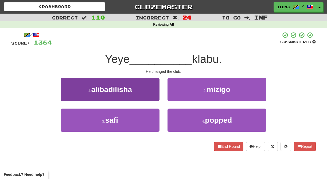
click at [150, 97] on button "1 . alibadilisha" at bounding box center [110, 89] width 99 height 23
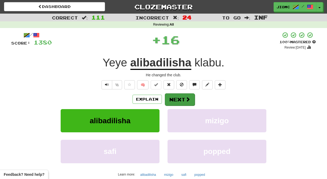
click at [174, 99] on button "Next" at bounding box center [180, 99] width 30 height 12
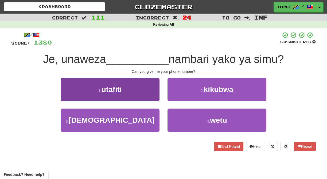
click at [150, 97] on button "1 . utafiti" at bounding box center [110, 89] width 99 height 23
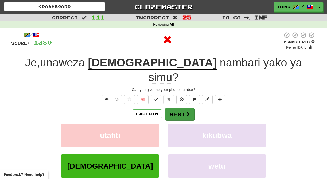
click at [178, 108] on button "Next" at bounding box center [180, 114] width 30 height 12
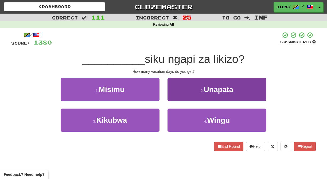
click at [172, 98] on button "2 . Unapata" at bounding box center [216, 89] width 99 height 23
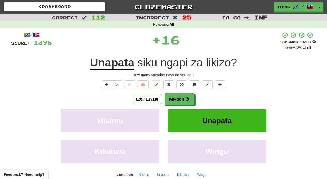
click at [172, 98] on button "Next" at bounding box center [179, 99] width 30 height 12
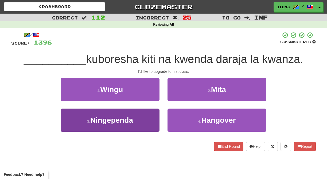
click at [144, 117] on button "3 . Ningependa" at bounding box center [110, 120] width 99 height 23
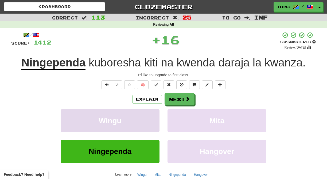
click at [145, 117] on button "Wingu" at bounding box center [110, 120] width 99 height 23
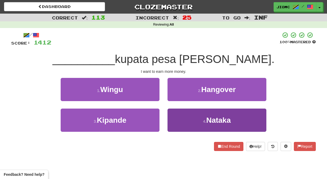
click at [172, 117] on button "4 . Nataka" at bounding box center [216, 120] width 99 height 23
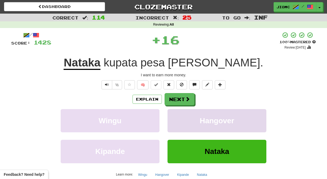
click at [172, 117] on button "Hangover" at bounding box center [216, 120] width 99 height 23
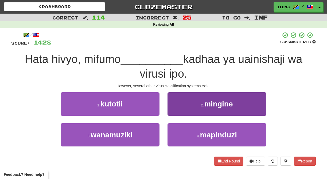
click at [174, 109] on button "2 . mingine" at bounding box center [216, 103] width 99 height 23
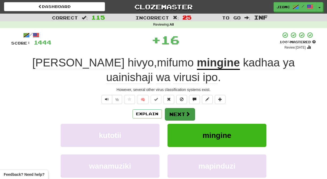
click at [174, 110] on button "Next" at bounding box center [180, 114] width 30 height 12
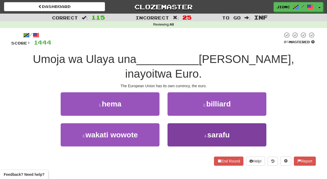
click at [174, 123] on button "4 . sarafu" at bounding box center [216, 134] width 99 height 23
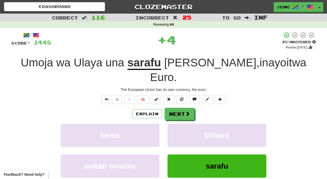
click at [174, 124] on button "billiard" at bounding box center [216, 135] width 99 height 23
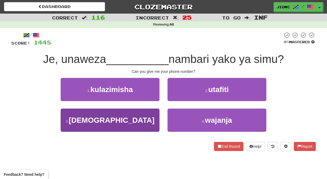
click at [153, 118] on button "3 . kunipa" at bounding box center [110, 120] width 99 height 23
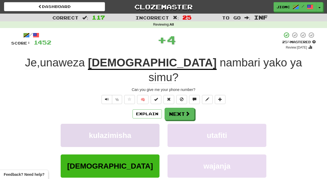
click at [151, 124] on button "kulazimisha" at bounding box center [110, 135] width 99 height 23
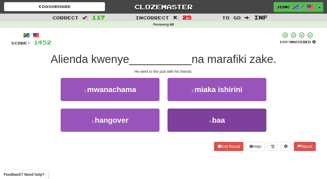
click at [175, 117] on button "4 . baa" at bounding box center [216, 120] width 99 height 23
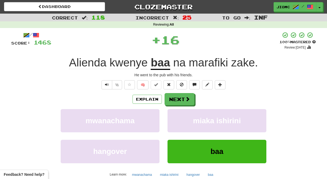
click at [175, 117] on button "miaka ishirini" at bounding box center [216, 120] width 99 height 23
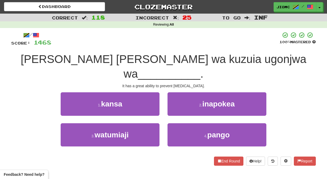
click at [159, 100] on div "1 . kansa" at bounding box center [110, 107] width 107 height 31
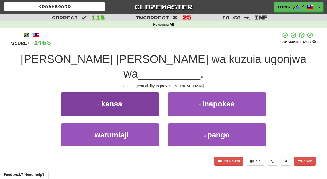
click at [156, 100] on button "1 . kansa" at bounding box center [110, 103] width 99 height 23
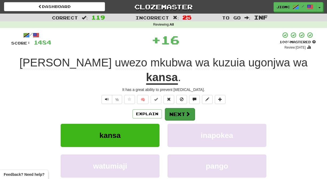
click at [175, 108] on button "Next" at bounding box center [180, 114] width 30 height 12
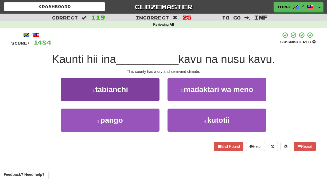
click at [151, 97] on button "1 . tabianchi" at bounding box center [110, 89] width 99 height 23
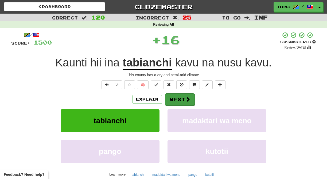
click at [170, 99] on button "Next" at bounding box center [180, 99] width 30 height 12
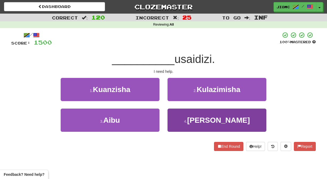
click at [177, 116] on button "4 . Ninahitaji" at bounding box center [216, 120] width 99 height 23
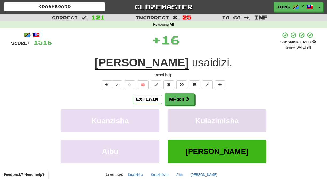
click at [178, 116] on button "Kulazimisha" at bounding box center [216, 120] width 99 height 23
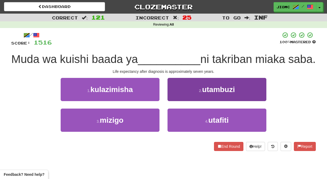
click at [176, 101] on button "2 . utambuzi" at bounding box center [216, 89] width 99 height 23
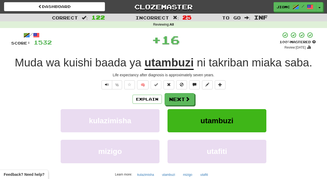
click at [175, 113] on button "utambuzi" at bounding box center [216, 120] width 99 height 23
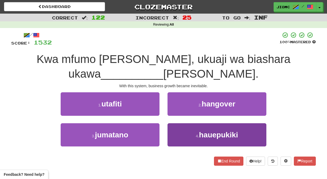
click at [181, 123] on button "4 . hauepukiki" at bounding box center [216, 134] width 99 height 23
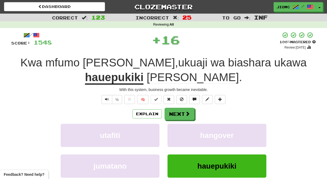
click at [180, 120] on div "Explain Next utafiti hangover jumatano hauepukiki Learn more: utafiti hangover …" at bounding box center [163, 151] width 304 height 86
click at [178, 116] on button "Next" at bounding box center [180, 114] width 30 height 12
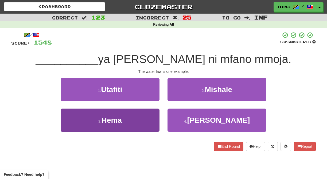
click at [150, 118] on button "3 . Hema" at bounding box center [110, 120] width 99 height 23
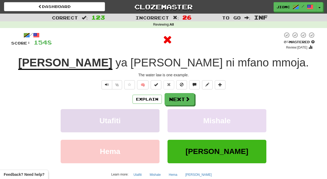
click at [149, 119] on button "Utafiti" at bounding box center [110, 120] width 99 height 23
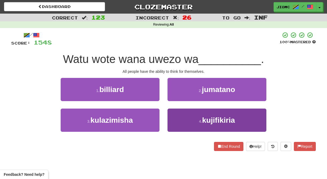
click at [170, 120] on button "4 . kujifikiria" at bounding box center [216, 120] width 99 height 23
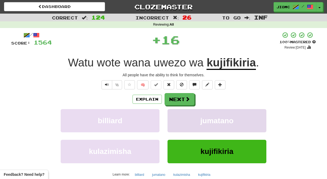
click at [170, 120] on button "jumatano" at bounding box center [216, 120] width 99 height 23
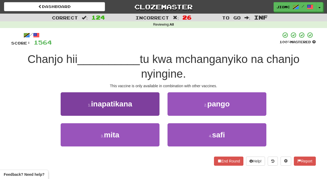
click at [154, 112] on button "1 . inapatikana" at bounding box center [110, 103] width 99 height 23
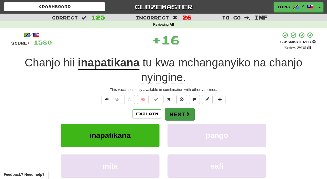
click at [175, 115] on button "Next" at bounding box center [180, 114] width 30 height 12
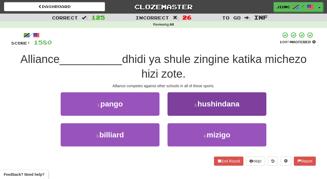
click at [182, 112] on button "2 . hushindana" at bounding box center [216, 103] width 99 height 23
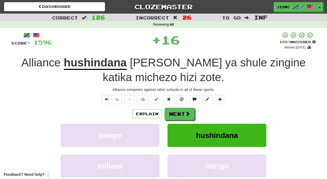
click at [182, 112] on button "Next" at bounding box center [179, 114] width 30 height 12
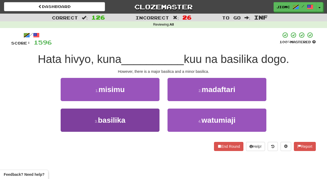
click at [148, 121] on button "3 . basilika" at bounding box center [110, 120] width 99 height 23
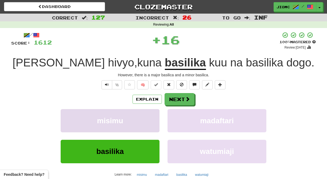
click at [148, 121] on button "misimu" at bounding box center [110, 120] width 99 height 23
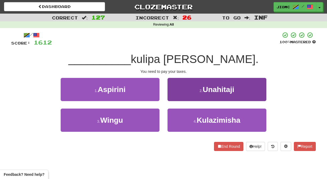
click at [175, 95] on button "2 . Unahitaji" at bounding box center [216, 89] width 99 height 23
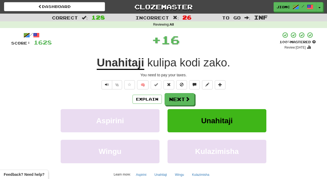
click at [175, 95] on button "Next" at bounding box center [179, 99] width 30 height 12
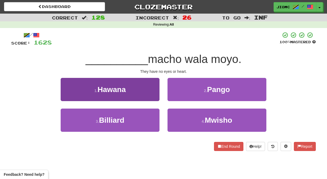
click at [152, 96] on button "1 . Hawana" at bounding box center [110, 89] width 99 height 23
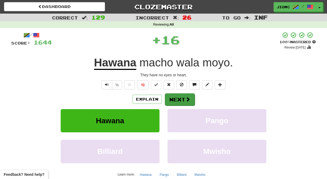
click at [180, 101] on button "Next" at bounding box center [180, 99] width 30 height 12
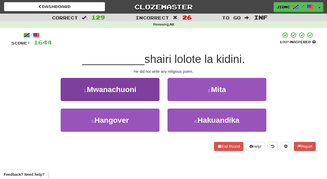
click at [150, 97] on button "1 . Mwanachuoni" at bounding box center [110, 89] width 99 height 23
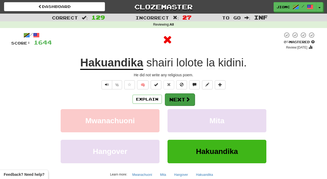
click at [174, 98] on button "Next" at bounding box center [180, 99] width 30 height 12
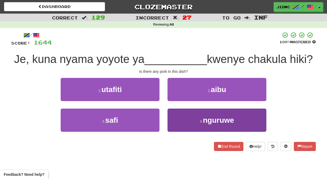
click at [181, 117] on button "4 . nguruwe" at bounding box center [216, 120] width 99 height 23
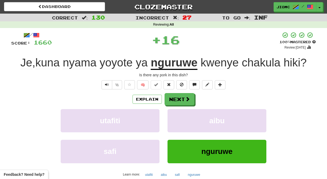
click at [181, 117] on button "aibu" at bounding box center [216, 120] width 99 height 23
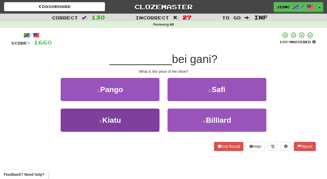
click at [147, 119] on button "3 . Kiatu" at bounding box center [110, 120] width 99 height 23
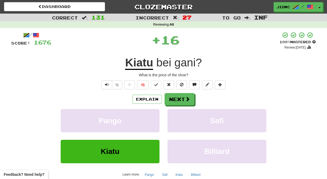
click at [147, 119] on button "Pango" at bounding box center [110, 120] width 99 height 23
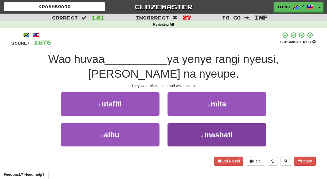
click at [183, 130] on button "4 . mashati" at bounding box center [216, 134] width 99 height 23
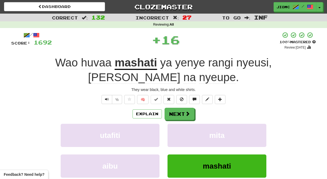
click at [183, 130] on button "mita" at bounding box center [216, 135] width 99 height 23
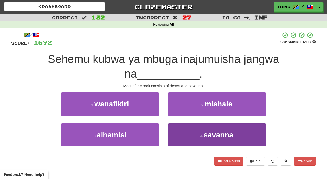
click at [178, 133] on button "4 . savanna" at bounding box center [216, 134] width 99 height 23
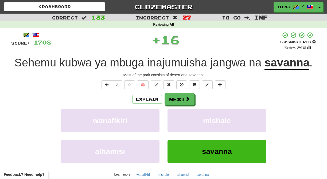
click at [178, 133] on div "mishale" at bounding box center [216, 124] width 107 height 31
click at [175, 127] on button "mishale" at bounding box center [216, 120] width 99 height 23
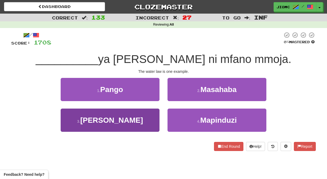
click at [150, 122] on button "3 . Sheria" at bounding box center [110, 120] width 99 height 23
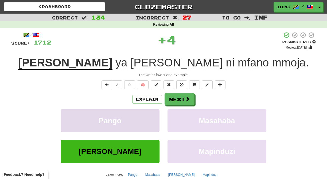
click at [150, 122] on button "Pango" at bounding box center [110, 120] width 99 height 23
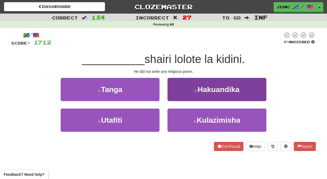
click at [175, 96] on button "2 . Hakuandika" at bounding box center [216, 89] width 99 height 23
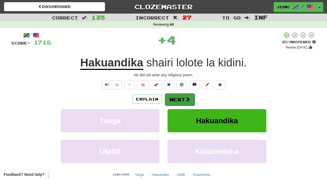
click at [175, 97] on button "Next" at bounding box center [180, 99] width 30 height 12
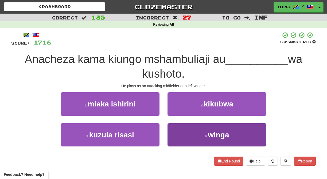
click at [182, 128] on button "4 . winga" at bounding box center [216, 134] width 99 height 23
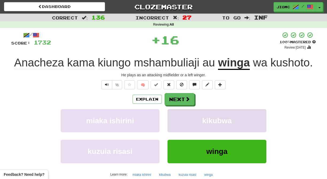
click at [182, 128] on button "kikubwa" at bounding box center [216, 120] width 99 height 23
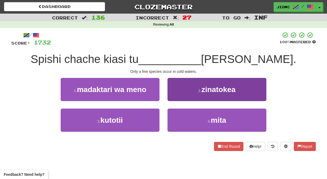
click at [176, 97] on button "2 . zinatokea" at bounding box center [216, 89] width 99 height 23
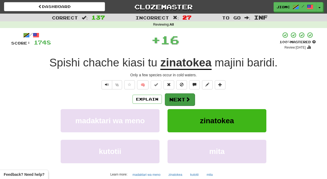
click at [176, 99] on button "Next" at bounding box center [180, 99] width 30 height 12
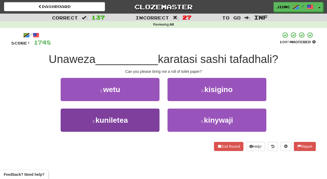
click at [144, 117] on button "3 . kuniletea" at bounding box center [110, 120] width 99 height 23
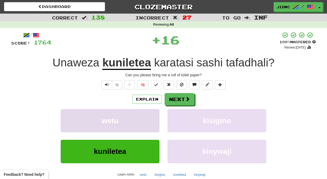
click at [146, 119] on button "wetu" at bounding box center [110, 120] width 99 height 23
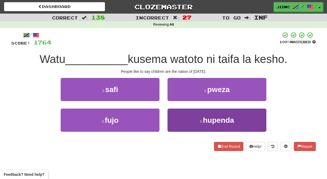
click at [179, 119] on button "4 . hupenda" at bounding box center [216, 120] width 99 height 23
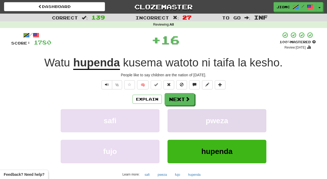
click at [178, 119] on button "pweza" at bounding box center [216, 120] width 99 height 23
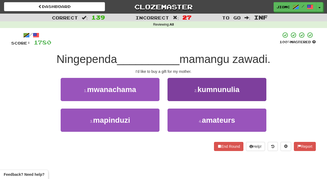
click at [173, 98] on button "2 . kumnunulia" at bounding box center [216, 89] width 99 height 23
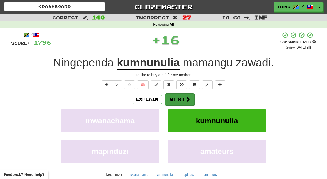
click at [174, 100] on button "Next" at bounding box center [180, 99] width 30 height 12
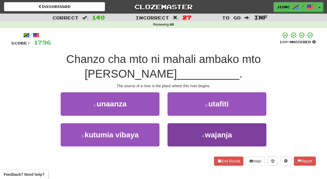
click at [178, 123] on button "4 . wajanja" at bounding box center [216, 134] width 99 height 23
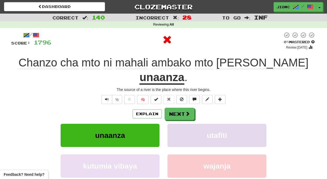
click at [178, 124] on button "utafiti" at bounding box center [216, 135] width 99 height 23
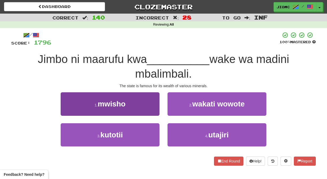
click at [154, 111] on button "1 . mwisho" at bounding box center [110, 103] width 99 height 23
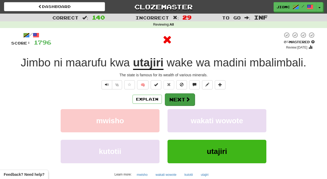
click at [174, 102] on button "Next" at bounding box center [180, 99] width 30 height 12
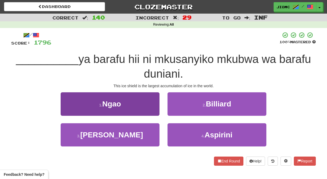
click at [153, 107] on button "1 . Ngao" at bounding box center [110, 103] width 99 height 23
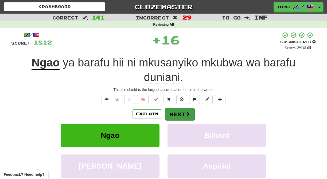
click at [173, 110] on button "Next" at bounding box center [180, 114] width 30 height 12
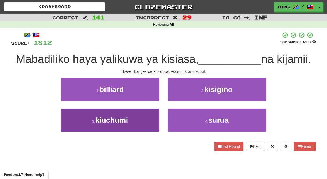
click at [150, 125] on button "3 . kiuchumi" at bounding box center [110, 120] width 99 height 23
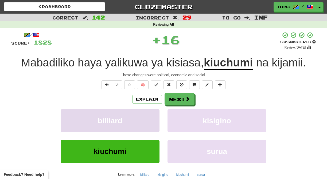
click at [151, 125] on button "billiard" at bounding box center [110, 120] width 99 height 23
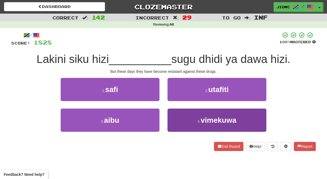
click at [172, 118] on button "4 . vimekuwa" at bounding box center [216, 120] width 99 height 23
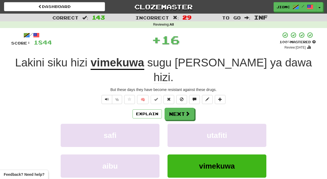
click at [172, 124] on button "utafiti" at bounding box center [216, 135] width 99 height 23
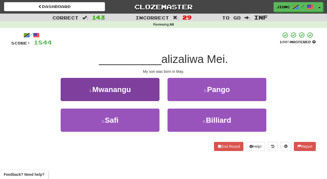
click at [154, 96] on button "1 . Mwanangu" at bounding box center [110, 89] width 99 height 23
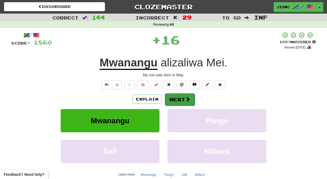
click at [169, 97] on button "Next" at bounding box center [180, 99] width 30 height 12
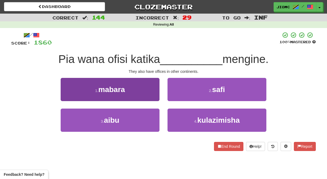
click at [152, 94] on button "1 . mabara" at bounding box center [110, 89] width 99 height 23
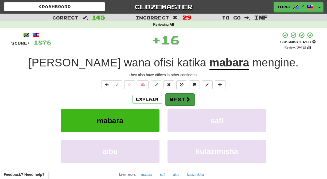
click at [173, 98] on button "Next" at bounding box center [180, 99] width 30 height 12
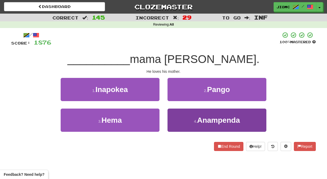
click at [178, 116] on button "4 . Anampenda" at bounding box center [216, 120] width 99 height 23
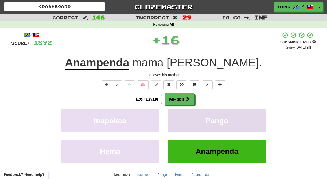
click at [178, 116] on button "Pango" at bounding box center [216, 120] width 99 height 23
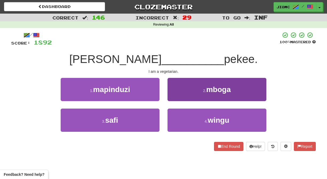
click at [178, 96] on button "2 . mboga" at bounding box center [216, 89] width 99 height 23
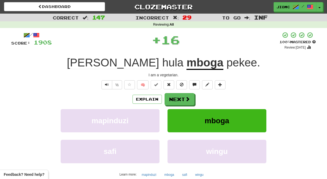
click at [178, 96] on button "Next" at bounding box center [179, 99] width 30 height 12
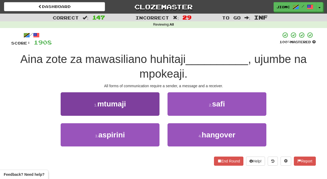
click at [153, 109] on button "1 . mtumaji" at bounding box center [110, 103] width 99 height 23
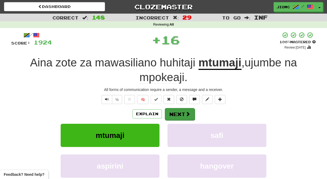
click at [175, 112] on button "Next" at bounding box center [180, 114] width 30 height 12
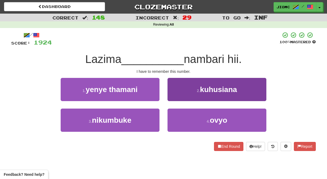
click at [174, 97] on button "2 . kuhusiana" at bounding box center [216, 89] width 99 height 23
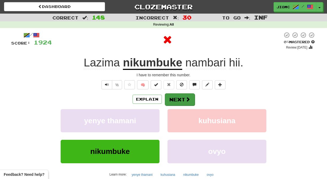
click at [175, 98] on button "Next" at bounding box center [180, 99] width 30 height 12
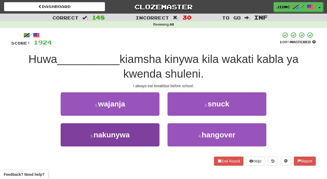
click at [145, 134] on button "3 . nakunywa" at bounding box center [110, 134] width 99 height 23
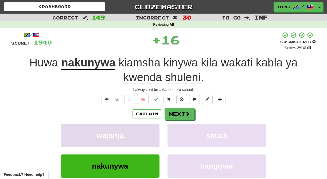
click at [145, 134] on button "wajanja" at bounding box center [110, 135] width 99 height 23
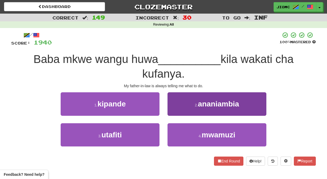
click at [184, 113] on button "2 . ananiambia" at bounding box center [216, 103] width 99 height 23
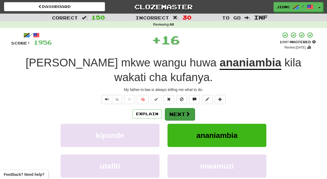
click at [184, 114] on button "Next" at bounding box center [180, 114] width 30 height 12
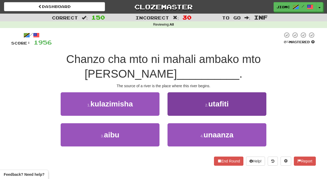
click at [175, 98] on button "2 . utafiti" at bounding box center [216, 103] width 99 height 23
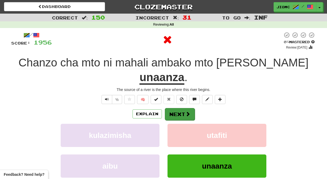
click at [175, 108] on button "Next" at bounding box center [180, 114] width 30 height 12
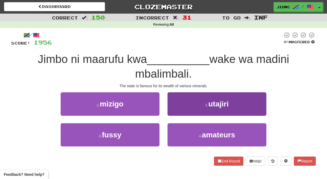
click at [179, 110] on button "2 . utajiri" at bounding box center [216, 103] width 99 height 23
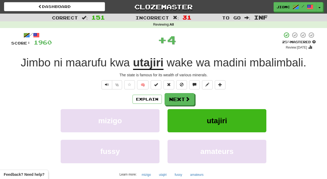
click at [179, 110] on button "utajiri" at bounding box center [216, 120] width 99 height 23
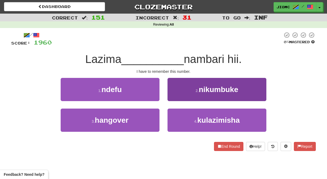
click at [179, 96] on button "2 . nikumbuke" at bounding box center [216, 89] width 99 height 23
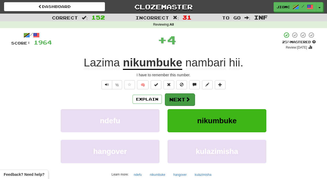
click at [175, 99] on button "Next" at bounding box center [180, 99] width 30 height 12
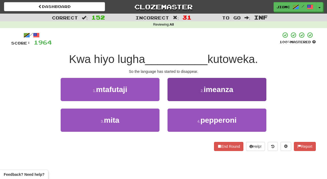
click at [177, 99] on button "2 . imeanza" at bounding box center [216, 89] width 99 height 23
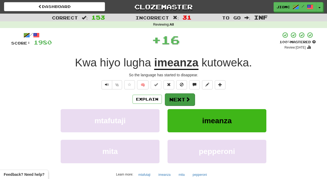
click at [176, 100] on button "Next" at bounding box center [180, 99] width 30 height 12
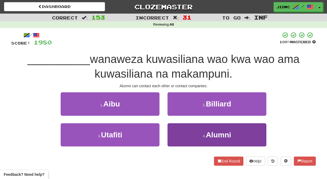
click at [189, 128] on button "4 . Alumni" at bounding box center [216, 134] width 99 height 23
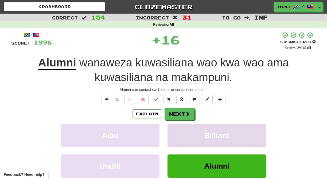
click at [189, 128] on button "Billiard" at bounding box center [216, 135] width 99 height 23
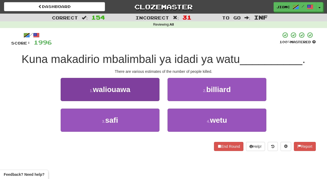
click at [153, 97] on button "1 . waliouawa" at bounding box center [110, 89] width 99 height 23
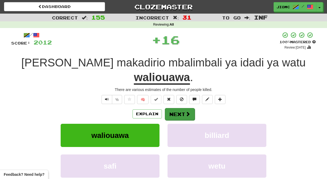
click at [171, 108] on button "Next" at bounding box center [180, 114] width 30 height 12
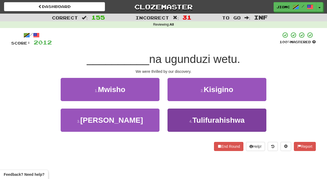
click at [177, 120] on button "4 . Tulifurahishwa" at bounding box center [216, 120] width 99 height 23
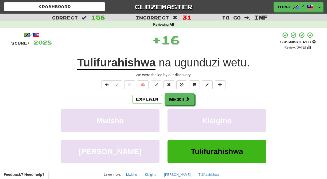
click at [177, 120] on button "Kisigino" at bounding box center [216, 120] width 99 height 23
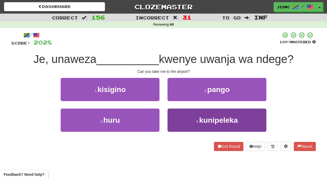
click at [178, 121] on button "4 . kunipeleka" at bounding box center [216, 120] width 99 height 23
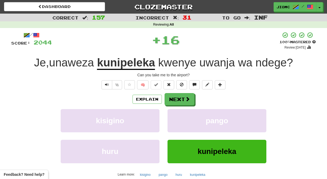
click at [178, 121] on button "pango" at bounding box center [216, 120] width 99 height 23
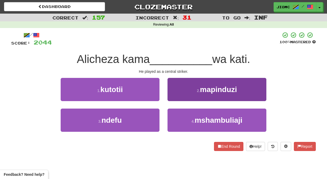
click at [176, 122] on button "4 . mshambuliaji" at bounding box center [216, 120] width 99 height 23
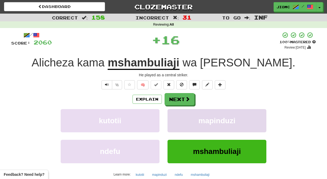
click at [176, 122] on button "mapinduzi" at bounding box center [216, 120] width 99 height 23
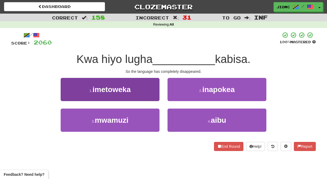
click at [151, 90] on button "1 . imetoweka" at bounding box center [110, 89] width 99 height 23
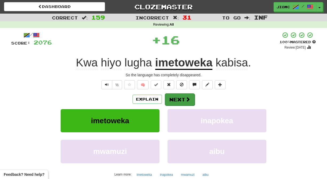
click at [180, 99] on button "Next" at bounding box center [180, 99] width 30 height 12
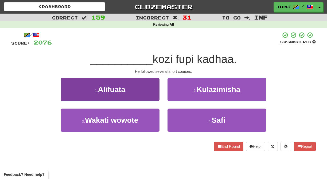
click at [152, 95] on button "1 . Alifuata" at bounding box center [110, 89] width 99 height 23
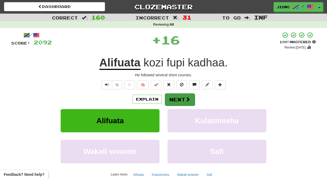
click at [170, 97] on button "Next" at bounding box center [180, 99] width 30 height 12
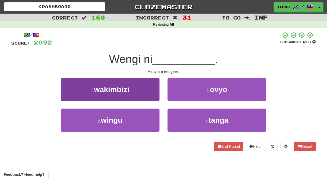
click at [151, 95] on button "1 . wakimbizi" at bounding box center [110, 89] width 99 height 23
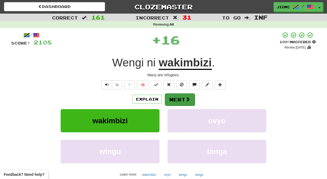
click at [173, 98] on button "Next" at bounding box center [180, 99] width 30 height 12
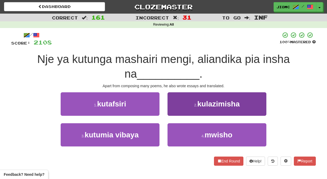
click at [180, 112] on button "2 . kulazimisha" at bounding box center [216, 103] width 99 height 23
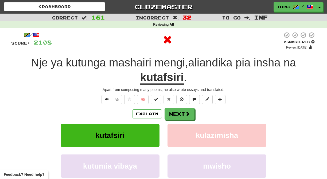
click at [180, 112] on button "Next" at bounding box center [179, 114] width 30 height 12
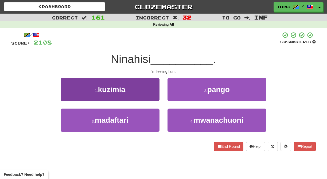
click at [148, 94] on button "1 . kuzimia" at bounding box center [110, 89] width 99 height 23
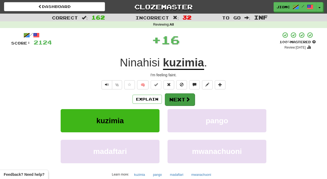
click at [172, 97] on button "Next" at bounding box center [180, 99] width 30 height 12
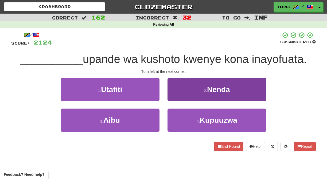
click at [175, 97] on button "2 . Nenda" at bounding box center [216, 89] width 99 height 23
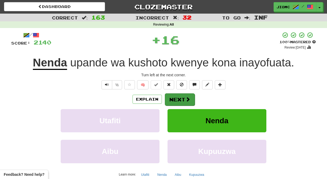
click at [176, 98] on button "Next" at bounding box center [180, 99] width 30 height 12
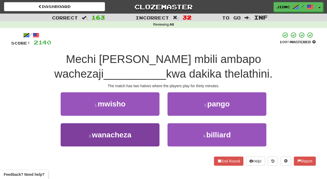
click at [152, 129] on button "3 . wanacheza" at bounding box center [110, 134] width 99 height 23
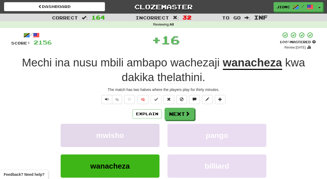
click at [152, 130] on button "mwisho" at bounding box center [110, 135] width 99 height 23
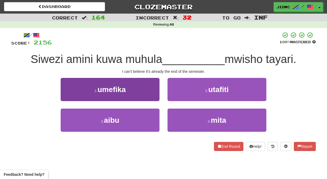
click at [151, 95] on button "1 . umefika" at bounding box center [110, 89] width 99 height 23
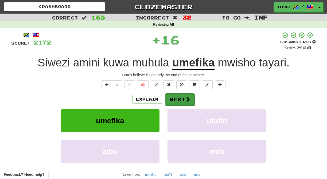
click at [170, 98] on button "Next" at bounding box center [180, 99] width 30 height 12
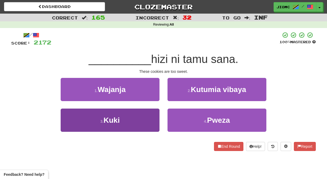
click at [153, 117] on button "3 . Kuki" at bounding box center [110, 120] width 99 height 23
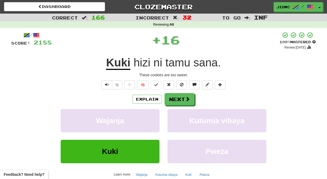
click at [153, 117] on button "Wajanja" at bounding box center [110, 120] width 99 height 23
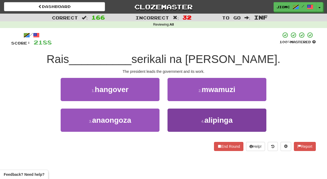
click at [172, 118] on button "4 . alipinga" at bounding box center [216, 120] width 99 height 23
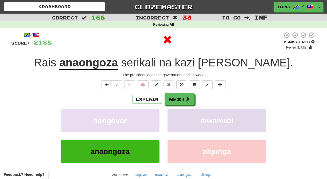
click at [172, 118] on button "mwamuzi" at bounding box center [216, 120] width 99 height 23
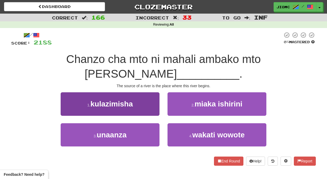
click at [148, 123] on button "3 . unaanza" at bounding box center [110, 134] width 99 height 23
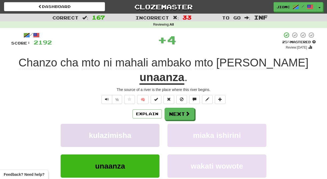
click at [149, 124] on button "kulazimisha" at bounding box center [110, 135] width 99 height 23
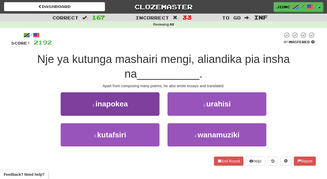
click at [154, 110] on button "1 . inapokea" at bounding box center [110, 103] width 99 height 23
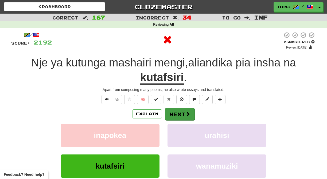
click at [175, 112] on button "Next" at bounding box center [180, 114] width 30 height 12
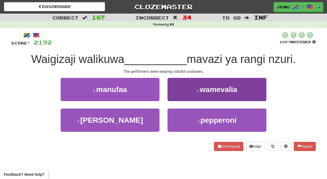
click at [172, 93] on button "2 . wamevalia" at bounding box center [216, 89] width 99 height 23
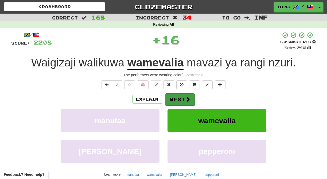
click at [172, 98] on button "Next" at bounding box center [180, 99] width 30 height 12
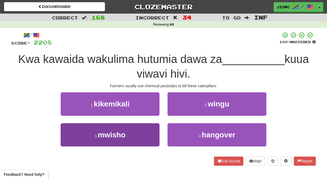
click at [144, 133] on button "3 . mwisho" at bounding box center [110, 134] width 99 height 23
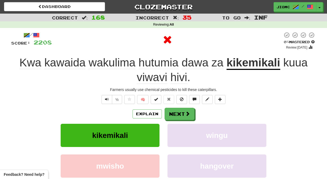
click at [144, 133] on button "kikemikali" at bounding box center [110, 135] width 99 height 23
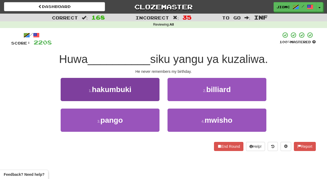
click at [153, 97] on button "1 . hakumbuki" at bounding box center [110, 89] width 99 height 23
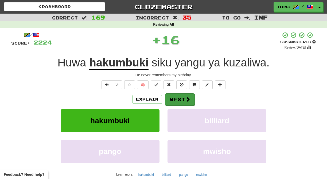
click at [170, 99] on button "Next" at bounding box center [180, 99] width 30 height 12
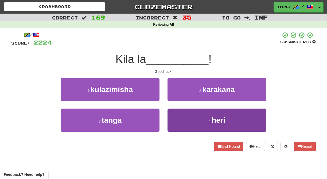
click at [179, 116] on button "4 . heri" at bounding box center [216, 120] width 99 height 23
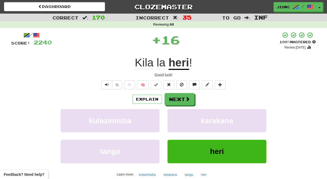
click at [179, 116] on button "karakana" at bounding box center [216, 120] width 99 height 23
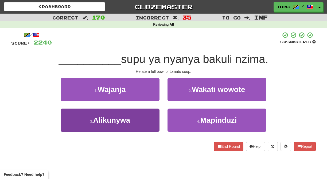
click at [148, 121] on button "3 . Alikunywa" at bounding box center [110, 120] width 99 height 23
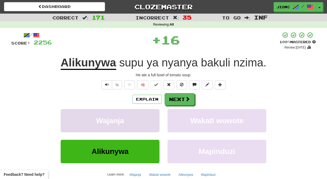
click at [148, 122] on button "Wajanja" at bounding box center [110, 120] width 99 height 23
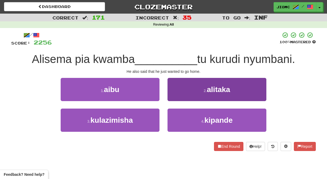
click at [173, 97] on button "2 . alitaka" at bounding box center [216, 89] width 99 height 23
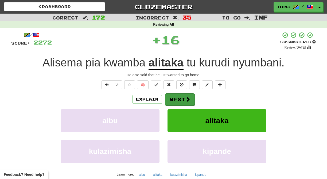
click at [174, 97] on button "Next" at bounding box center [180, 99] width 30 height 12
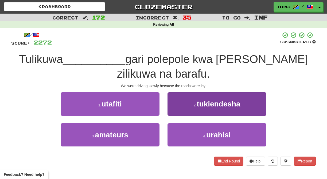
click at [178, 110] on button "2 . tukiendesha" at bounding box center [216, 103] width 99 height 23
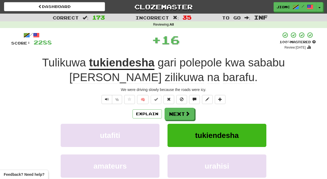
click at [178, 112] on button "Next" at bounding box center [179, 114] width 30 height 12
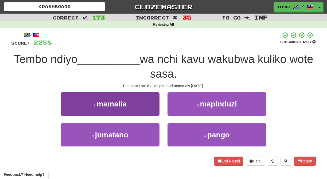
click at [145, 104] on button "1 . mamalia" at bounding box center [110, 103] width 99 height 23
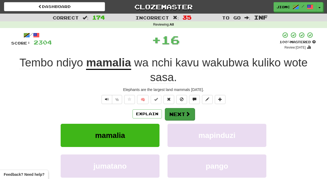
click at [176, 113] on button "Next" at bounding box center [180, 114] width 30 height 12
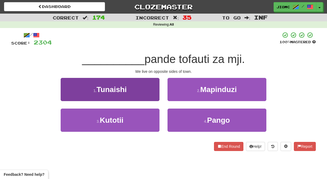
click at [152, 97] on button "1 . Tunaishi" at bounding box center [110, 89] width 99 height 23
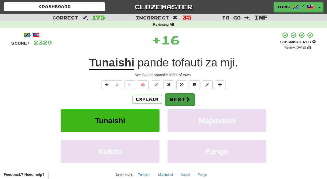
click at [181, 103] on button "Next" at bounding box center [180, 99] width 30 height 12
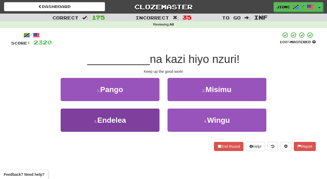
click at [149, 117] on button "3 . Endelea" at bounding box center [110, 120] width 99 height 23
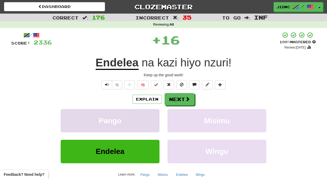
click at [150, 118] on button "Pango" at bounding box center [110, 120] width 99 height 23
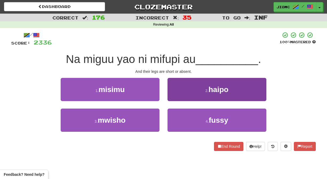
click at [173, 95] on button "2 . haipo" at bounding box center [216, 89] width 99 height 23
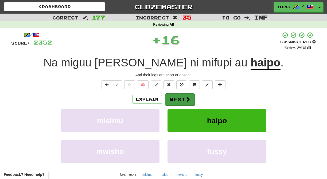
click at [173, 96] on button "Next" at bounding box center [180, 99] width 30 height 12
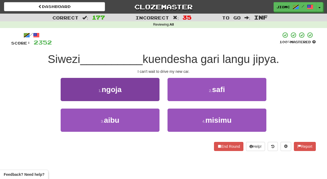
click at [152, 96] on button "1 . ngoja" at bounding box center [110, 89] width 99 height 23
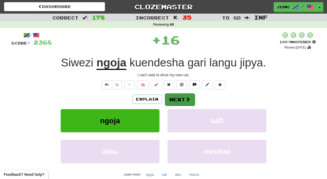
click at [177, 99] on button "Next" at bounding box center [180, 99] width 30 height 12
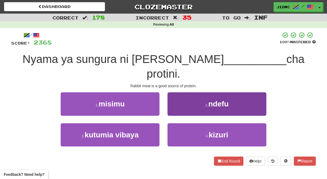
click at [177, 98] on button "2 . ndefu" at bounding box center [216, 103] width 99 height 23
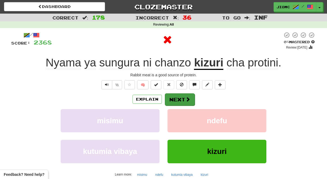
click at [177, 98] on button "Next" at bounding box center [180, 99] width 30 height 12
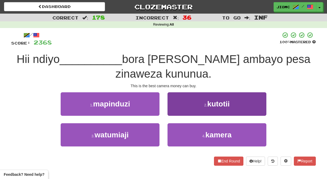
click at [182, 129] on button "4 . kamera" at bounding box center [216, 134] width 99 height 23
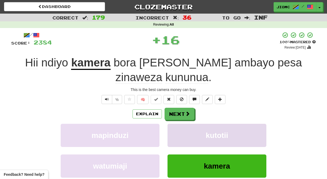
click at [182, 130] on button "kutotii" at bounding box center [216, 135] width 99 height 23
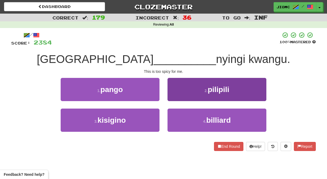
click at [176, 98] on button "2 . pilipili" at bounding box center [216, 89] width 99 height 23
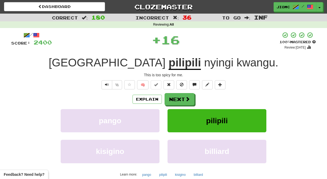
click at [176, 98] on button "Next" at bounding box center [179, 99] width 30 height 12
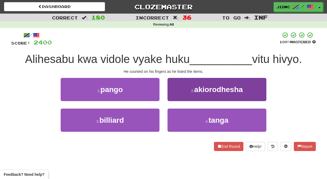
click at [174, 99] on button "2 . akiorodhesha" at bounding box center [216, 89] width 99 height 23
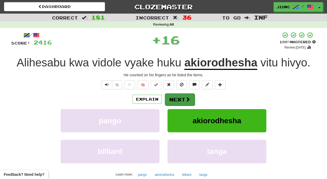
click at [175, 101] on button "Next" at bounding box center [180, 99] width 30 height 12
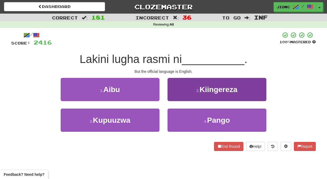
click at [178, 98] on button "2 . Kiingereza" at bounding box center [216, 89] width 99 height 23
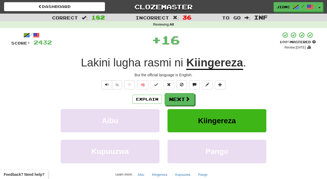
click at [178, 98] on button "Next" at bounding box center [179, 99] width 30 height 12
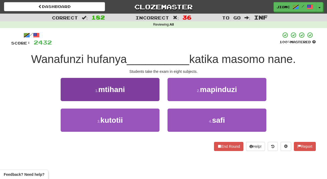
click at [149, 96] on button "1 . mtihani" at bounding box center [110, 89] width 99 height 23
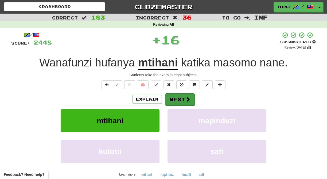
click at [174, 99] on button "Next" at bounding box center [180, 99] width 30 height 12
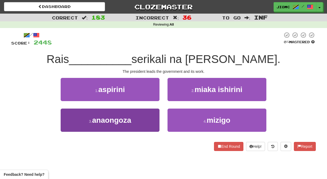
click at [142, 121] on button "3 . anaongoza" at bounding box center [110, 120] width 99 height 23
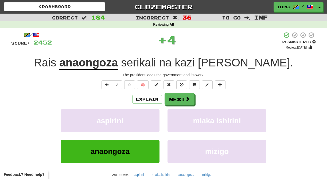
click at [142, 121] on button "aspirini" at bounding box center [110, 120] width 99 height 23
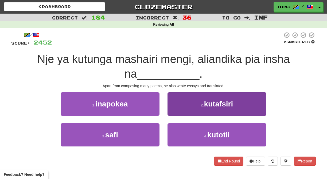
click at [170, 110] on button "2 . kutafsiri" at bounding box center [216, 103] width 99 height 23
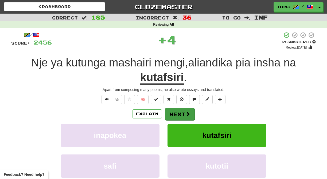
click at [172, 112] on button "Next" at bounding box center [180, 114] width 30 height 12
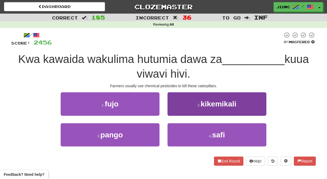
click at [171, 113] on button "2 . kikemikali" at bounding box center [216, 103] width 99 height 23
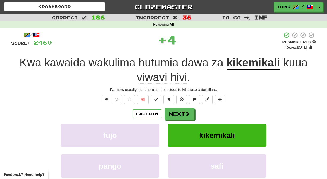
click at [171, 113] on button "Next" at bounding box center [179, 114] width 30 height 12
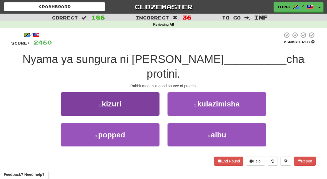
click at [154, 97] on button "1 . kizuri" at bounding box center [110, 103] width 99 height 23
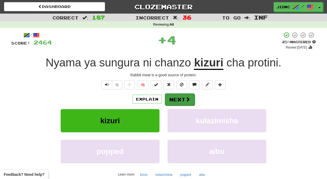
click at [173, 99] on button "Next" at bounding box center [180, 99] width 30 height 12
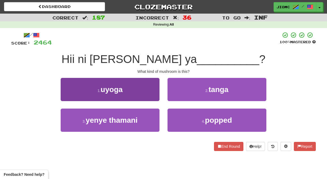
click at [147, 96] on button "1 . uyoga" at bounding box center [110, 89] width 99 height 23
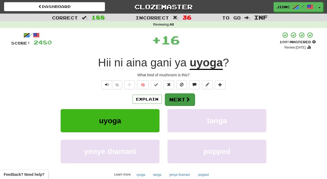
click at [166, 101] on button "Next" at bounding box center [180, 99] width 30 height 12
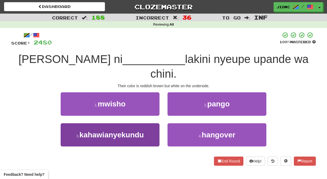
click at [141, 131] on span "kahawianyekundu" at bounding box center [111, 135] width 64 height 8
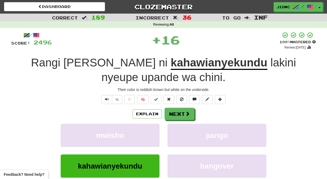
click at [141, 119] on div "Explain Next" at bounding box center [163, 114] width 304 height 12
click at [142, 126] on button "mwisho" at bounding box center [110, 135] width 99 height 23
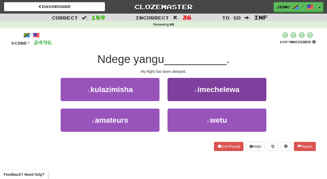
click at [174, 100] on button "2 . imechelewa" at bounding box center [216, 89] width 99 height 23
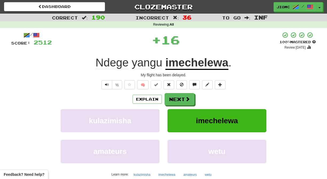
click at [174, 100] on button "Next" at bounding box center [179, 99] width 30 height 12
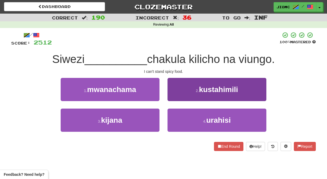
click at [176, 98] on button "2 . kustahimili" at bounding box center [216, 89] width 99 height 23
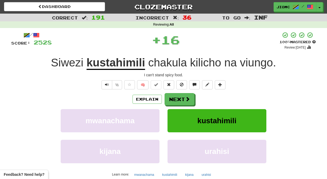
click at [176, 98] on button "Next" at bounding box center [179, 99] width 30 height 12
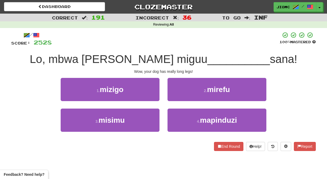
click at [176, 98] on button "2 . mirefu" at bounding box center [216, 89] width 99 height 23
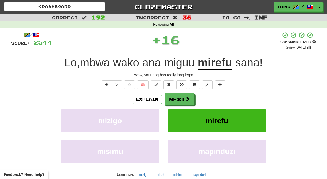
click at [176, 98] on button "Next" at bounding box center [179, 99] width 30 height 12
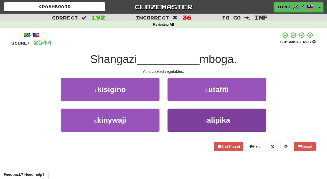
click at [174, 117] on button "4 . alipika" at bounding box center [216, 120] width 99 height 23
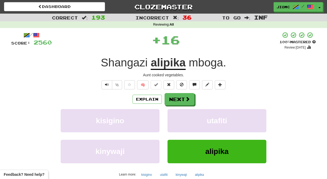
click at [174, 117] on button "utafiti" at bounding box center [216, 120] width 99 height 23
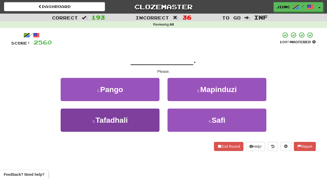
click at [150, 116] on button "3 . Tafadhali" at bounding box center [110, 120] width 99 height 23
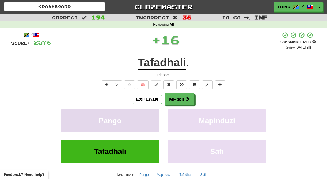
click at [149, 116] on button "Pango" at bounding box center [110, 120] width 99 height 23
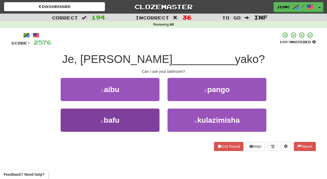
click at [156, 123] on button "3 . bafu" at bounding box center [110, 120] width 99 height 23
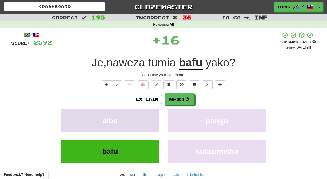
click at [155, 123] on button "aibu" at bounding box center [110, 120] width 99 height 23
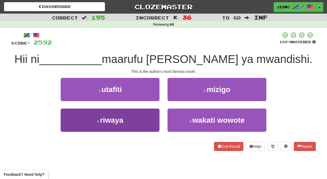
click at [143, 118] on button "3 . riwaya" at bounding box center [110, 120] width 99 height 23
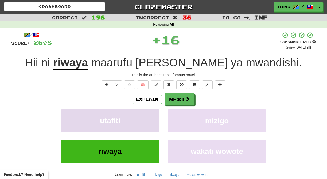
click at [143, 118] on button "utafiti" at bounding box center [110, 120] width 99 height 23
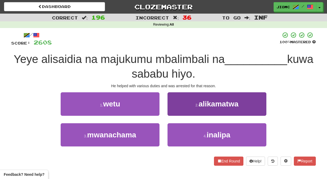
click at [179, 108] on button "2 . alikamatwa" at bounding box center [216, 103] width 99 height 23
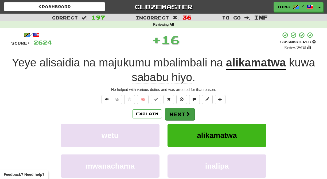
click at [176, 112] on button "Next" at bounding box center [180, 114] width 30 height 12
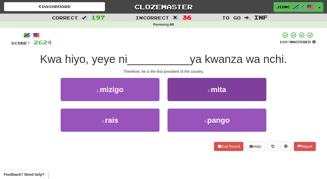
click at [173, 98] on button "2 . mita" at bounding box center [216, 89] width 99 height 23
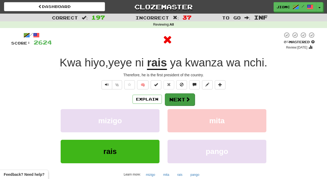
click at [173, 99] on button "Next" at bounding box center [180, 99] width 30 height 12
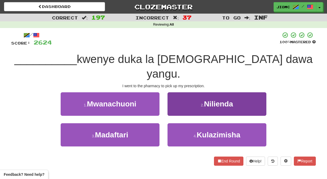
click at [174, 98] on button "2 . Nilienda" at bounding box center [216, 103] width 99 height 23
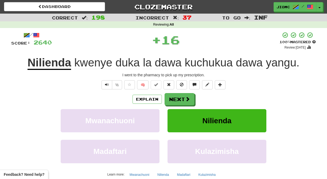
click at [174, 98] on button "Next" at bounding box center [179, 99] width 30 height 12
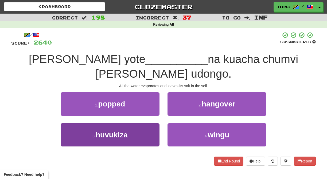
click at [153, 123] on button "3 . huvukiza" at bounding box center [110, 134] width 99 height 23
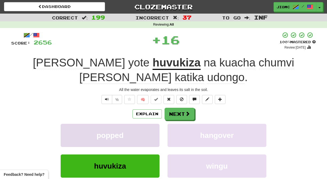
click at [153, 124] on button "popped" at bounding box center [110, 135] width 99 height 23
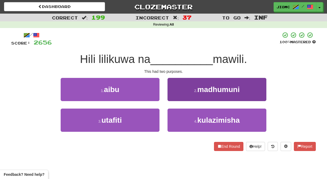
click at [177, 97] on button "2 . madhumuni" at bounding box center [216, 89] width 99 height 23
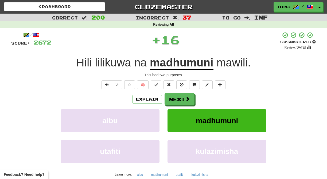
click at [177, 97] on button "Next" at bounding box center [179, 99] width 30 height 12
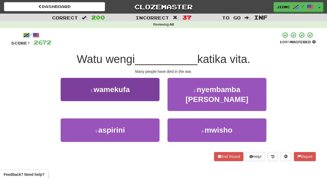
click at [150, 93] on button "1 . wamekufa" at bounding box center [110, 89] width 99 height 23
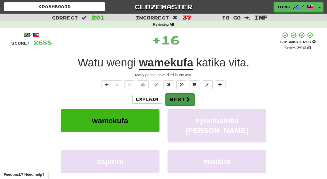
click at [173, 96] on button "Next" at bounding box center [180, 99] width 30 height 12
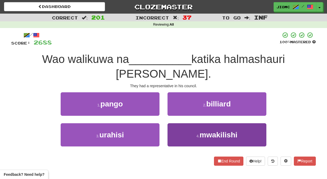
click at [178, 123] on button "4 . mwakilishi" at bounding box center [216, 134] width 99 height 23
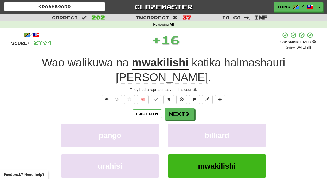
click at [178, 124] on button "billiard" at bounding box center [216, 135] width 99 height 23
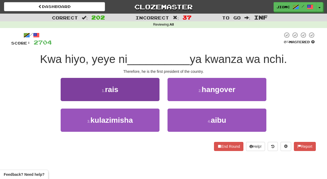
click at [155, 95] on button "1 . rais" at bounding box center [110, 89] width 99 height 23
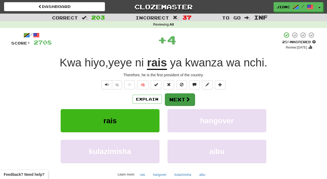
click at [174, 97] on button "Next" at bounding box center [180, 99] width 30 height 12
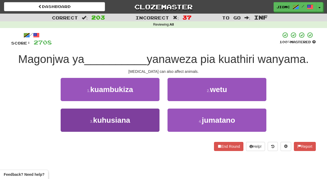
click at [145, 117] on button "3 . kuhusiana" at bounding box center [110, 120] width 99 height 23
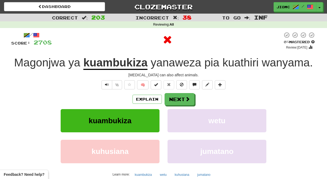
click at [145, 118] on button "kuambukiza" at bounding box center [110, 120] width 99 height 23
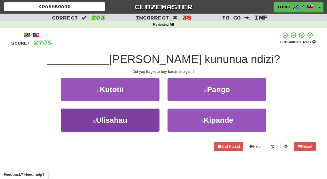
click at [150, 123] on button "3 . Ulisahau" at bounding box center [110, 120] width 99 height 23
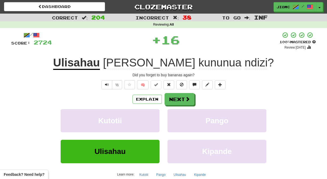
click at [150, 123] on button "Kutotii" at bounding box center [110, 120] width 99 height 23
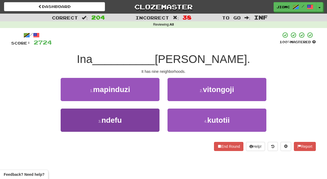
click at [153, 120] on button "3 . ndefu" at bounding box center [110, 120] width 99 height 23
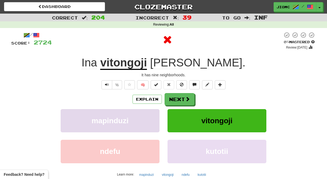
click at [154, 120] on button "mapinduzi" at bounding box center [110, 120] width 99 height 23
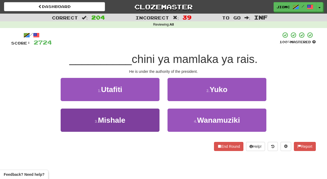
click at [153, 122] on button "3 . Mishale" at bounding box center [110, 120] width 99 height 23
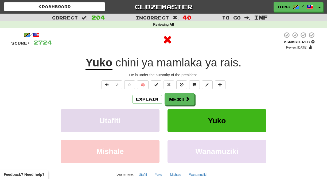
click at [153, 121] on button "Utafiti" at bounding box center [110, 120] width 99 height 23
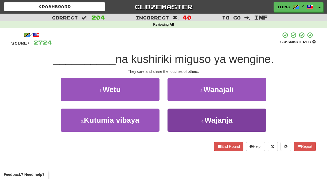
click at [179, 117] on button "4 . Wajanja" at bounding box center [216, 120] width 99 height 23
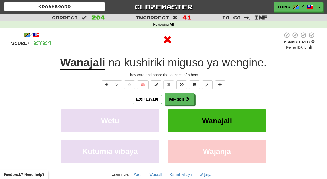
click at [179, 117] on button "Wanajali" at bounding box center [216, 120] width 99 height 23
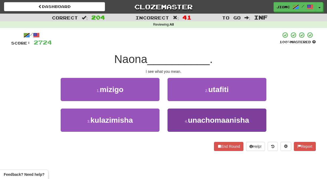
click at [176, 119] on button "4 . unachomaanisha" at bounding box center [216, 120] width 99 height 23
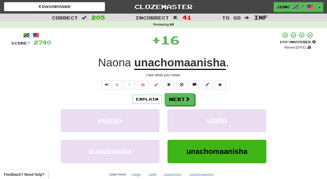
click at [176, 119] on button "utafiti" at bounding box center [216, 120] width 99 height 23
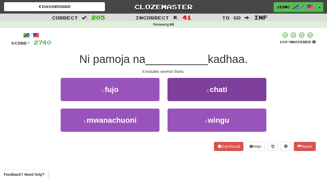
click at [176, 98] on button "2 . chati" at bounding box center [216, 89] width 99 height 23
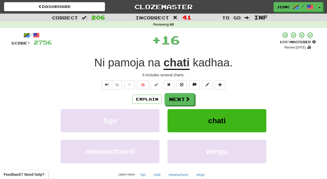
click at [176, 98] on button "Next" at bounding box center [179, 99] width 30 height 12
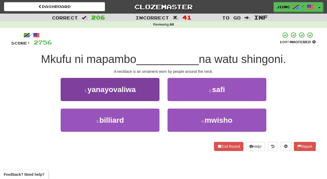
click at [152, 98] on button "1 . yanayovaliwa" at bounding box center [110, 89] width 99 height 23
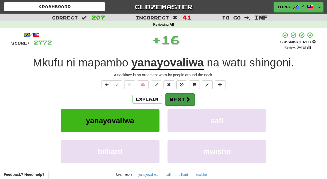
click at [171, 99] on button "Next" at bounding box center [180, 99] width 30 height 12
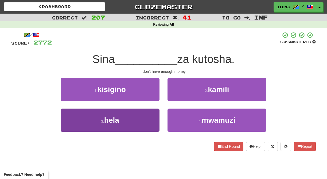
click at [151, 112] on button "3 . hela" at bounding box center [110, 120] width 99 height 23
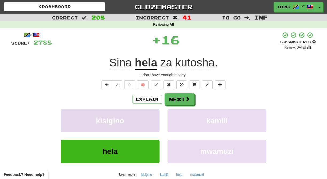
click at [152, 112] on button "kisigino" at bounding box center [110, 120] width 99 height 23
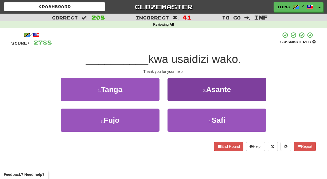
click at [169, 98] on button "2 . Asante" at bounding box center [216, 89] width 99 height 23
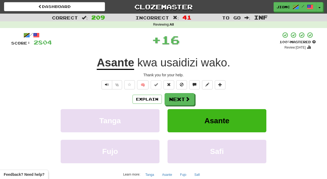
click at [169, 98] on button "Next" at bounding box center [179, 99] width 30 height 12
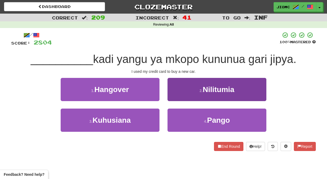
click at [172, 98] on button "2 . Nilitumia" at bounding box center [216, 89] width 99 height 23
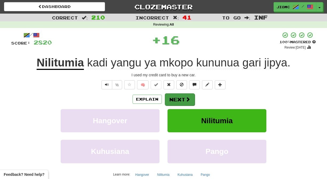
click at [172, 98] on button "Next" at bounding box center [180, 99] width 30 height 12
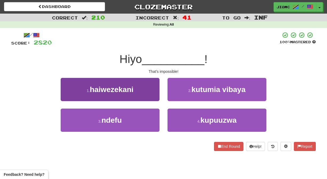
click at [153, 98] on button "1 . haiwezekani" at bounding box center [110, 89] width 99 height 23
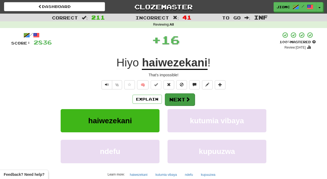
click at [170, 99] on button "Next" at bounding box center [180, 99] width 30 height 12
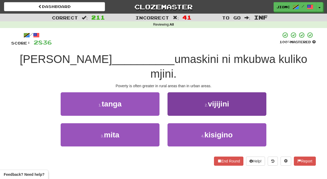
click at [173, 97] on button "2 . vijijini" at bounding box center [216, 103] width 99 height 23
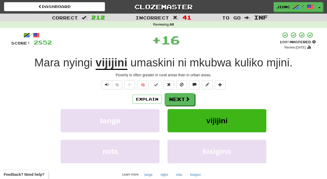
click at [173, 97] on button "Next" at bounding box center [179, 99] width 30 height 12
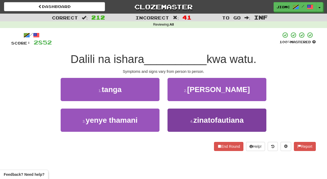
click at [176, 118] on button "4 . zinatofautiana" at bounding box center [216, 120] width 99 height 23
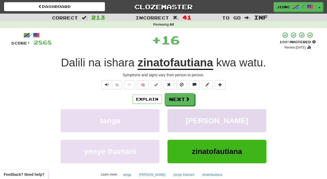
click at [176, 118] on button "tarishi" at bounding box center [216, 120] width 99 height 23
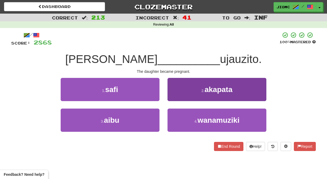
click at [174, 97] on button "2 . akapata" at bounding box center [216, 89] width 99 height 23
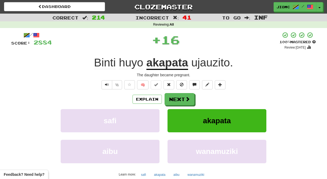
click at [174, 97] on button "Next" at bounding box center [179, 99] width 30 height 12
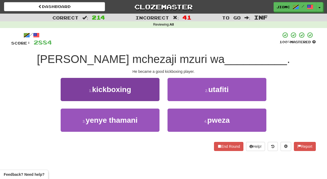
click at [153, 95] on button "1 . kickboxing" at bounding box center [110, 89] width 99 height 23
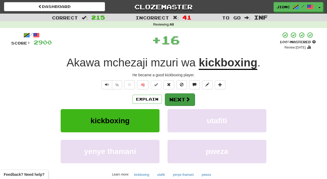
click at [176, 98] on button "Next" at bounding box center [180, 99] width 30 height 12
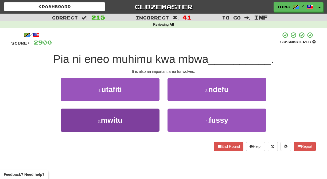
click at [146, 118] on button "3 . mwitu" at bounding box center [110, 120] width 99 height 23
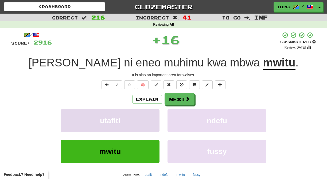
click at [146, 119] on button "utafiti" at bounding box center [110, 120] width 99 height 23
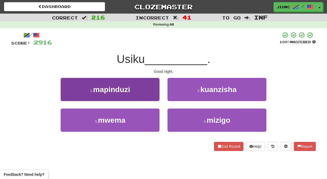
click at [149, 116] on button "3 . mwema" at bounding box center [110, 120] width 99 height 23
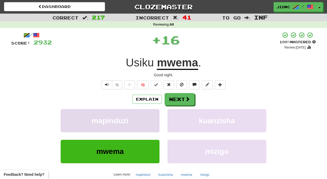
click at [150, 117] on button "mapinduzi" at bounding box center [110, 120] width 99 height 23
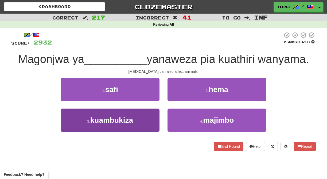
click at [148, 121] on button "3 . kuambukiza" at bounding box center [110, 120] width 99 height 23
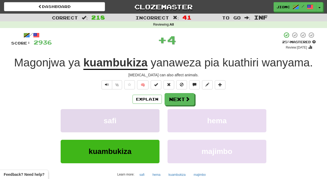
click at [148, 121] on button "safi" at bounding box center [110, 120] width 99 height 23
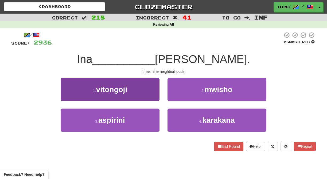
click at [152, 94] on button "1 . vitongoji" at bounding box center [110, 89] width 99 height 23
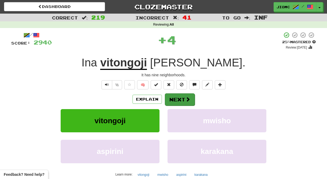
click at [174, 100] on button "Next" at bounding box center [180, 99] width 30 height 12
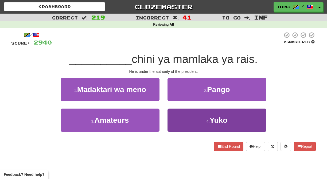
click at [178, 118] on button "4 . Yuko" at bounding box center [216, 120] width 99 height 23
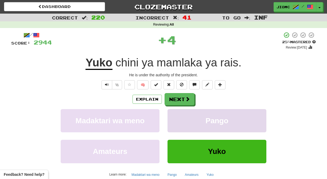
click at [177, 118] on button "Pango" at bounding box center [216, 120] width 99 height 23
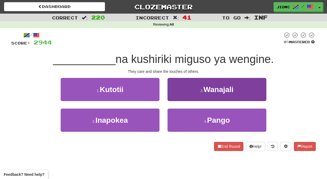
click at [172, 98] on button "2 . Wanajali" at bounding box center [216, 89] width 99 height 23
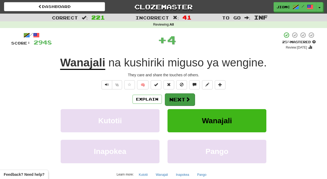
click at [172, 98] on button "Next" at bounding box center [180, 99] width 30 height 12
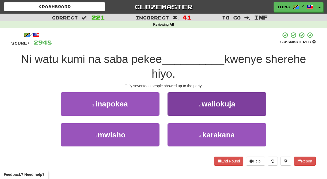
click at [176, 112] on button "2 . waliokuja" at bounding box center [216, 103] width 99 height 23
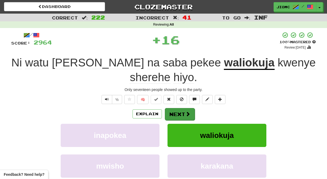
click at [177, 112] on button "Next" at bounding box center [180, 114] width 30 height 12
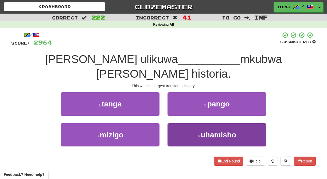
click at [177, 123] on button "4 . uhamisho" at bounding box center [216, 134] width 99 height 23
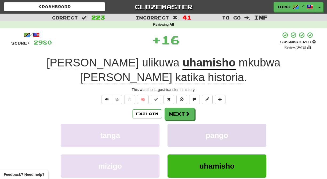
click at [176, 124] on button "pango" at bounding box center [216, 135] width 99 height 23
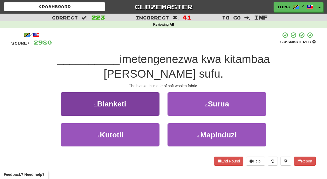
click at [148, 92] on button "1 . Blanketi" at bounding box center [110, 103] width 99 height 23
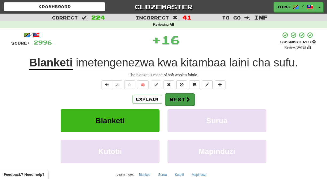
click at [181, 94] on button "Next" at bounding box center [180, 99] width 30 height 12
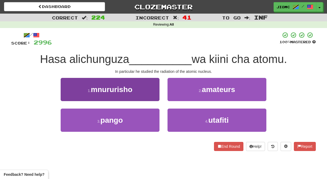
click at [149, 95] on button "1 . mnururisho" at bounding box center [110, 89] width 99 height 23
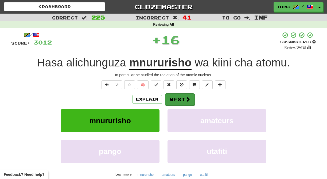
click at [176, 100] on button "Next" at bounding box center [180, 99] width 30 height 12
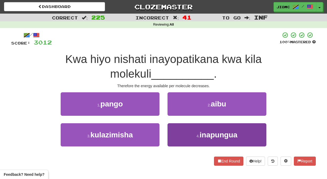
click at [178, 138] on button "4 . inapungua" at bounding box center [216, 134] width 99 height 23
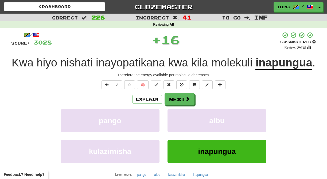
click at [178, 132] on button "aibu" at bounding box center [216, 120] width 99 height 23
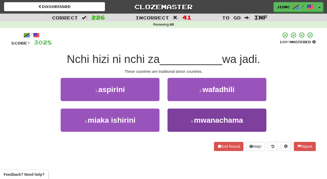
click at [178, 121] on button "4 . mwanachama" at bounding box center [216, 120] width 99 height 23
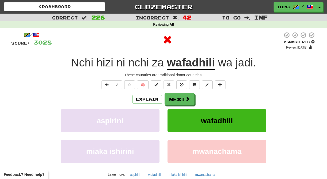
click at [178, 121] on button "wafadhili" at bounding box center [216, 120] width 99 height 23
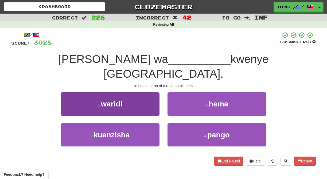
click at [155, 93] on button "1 . waridi" at bounding box center [110, 103] width 99 height 23
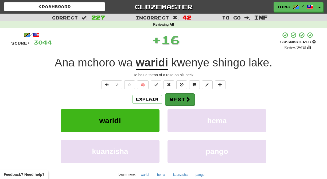
click at [173, 97] on button "Next" at bounding box center [180, 99] width 30 height 12
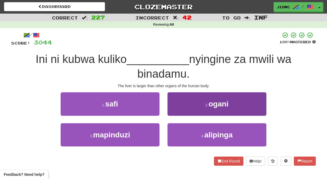
click at [192, 107] on button "2 . ogani" at bounding box center [216, 103] width 99 height 23
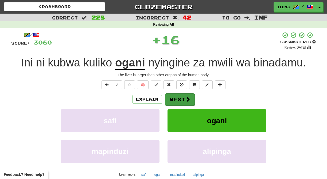
click at [184, 100] on button "Next" at bounding box center [180, 99] width 30 height 12
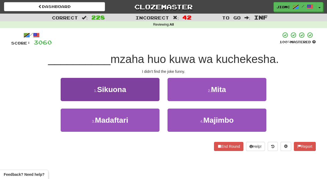
click at [146, 97] on button "1 . Sikuona" at bounding box center [110, 89] width 99 height 23
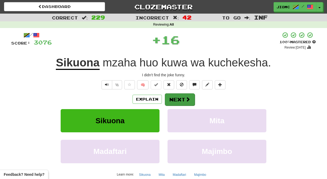
click at [175, 97] on button "Next" at bounding box center [180, 99] width 30 height 12
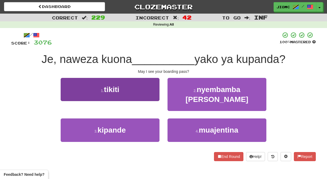
click at [151, 95] on button "1 . tikiti" at bounding box center [110, 89] width 99 height 23
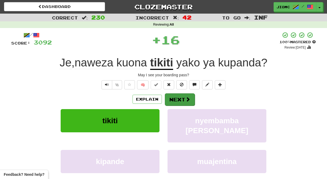
click at [181, 98] on button "Next" at bounding box center [180, 99] width 30 height 12
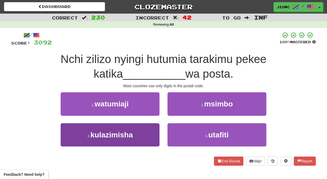
click at [134, 134] on button "3 . kulazimisha" at bounding box center [110, 134] width 99 height 23
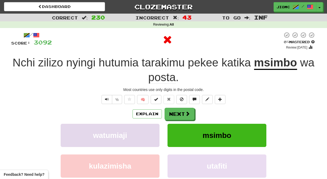
click at [139, 135] on button "watumiaji" at bounding box center [110, 135] width 99 height 23
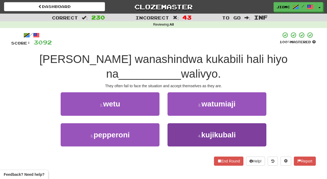
click at [173, 132] on button "4 . kujikubali" at bounding box center [216, 134] width 99 height 23
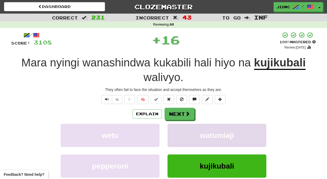
click at [173, 133] on button "watumiaji" at bounding box center [216, 135] width 99 height 23
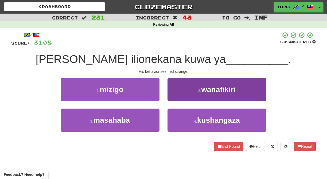
click at [180, 96] on button "2 . wanafikiri" at bounding box center [216, 89] width 99 height 23
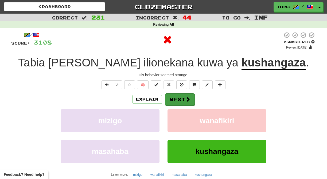
click at [180, 99] on button "Next" at bounding box center [180, 99] width 30 height 12
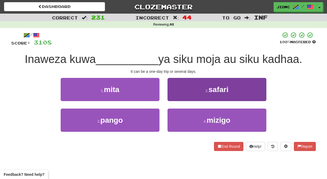
click at [177, 98] on button "2 . safari" at bounding box center [216, 89] width 99 height 23
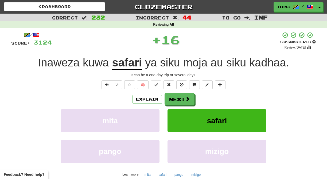
click at [177, 98] on button "Next" at bounding box center [179, 99] width 30 height 12
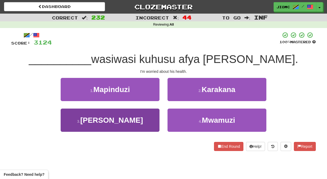
click at [145, 115] on button "3 . Nina" at bounding box center [110, 120] width 99 height 23
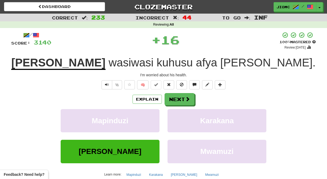
click at [145, 115] on button "Mapinduzi" at bounding box center [110, 120] width 99 height 23
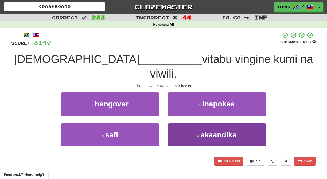
click at [179, 123] on button "4 . akaandika" at bounding box center [216, 134] width 99 height 23
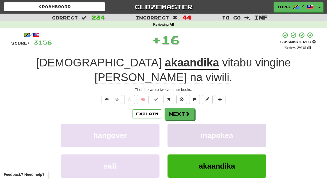
click at [177, 124] on button "inapokea" at bounding box center [216, 135] width 99 height 23
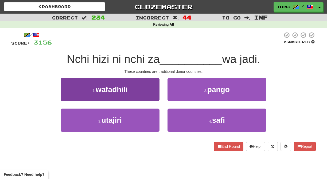
click at [137, 94] on button "1 . wafadhili" at bounding box center [110, 89] width 99 height 23
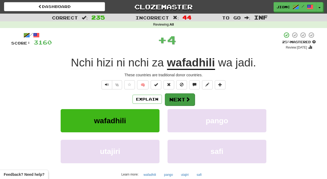
click at [165, 99] on button "Next" at bounding box center [180, 99] width 30 height 12
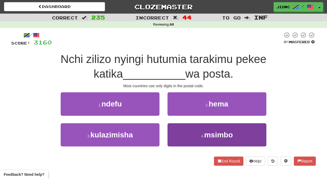
click at [173, 130] on button "4 . msimbo" at bounding box center [216, 134] width 99 height 23
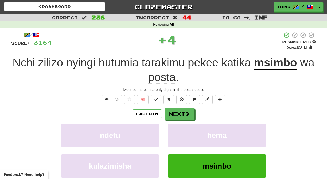
click at [173, 130] on button "hema" at bounding box center [216, 135] width 99 height 23
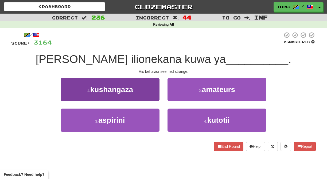
click at [152, 95] on button "1 . kushangaza" at bounding box center [110, 89] width 99 height 23
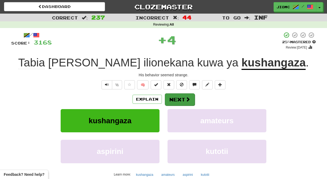
click at [174, 98] on button "Next" at bounding box center [180, 99] width 30 height 12
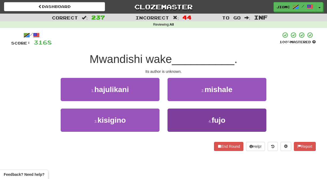
click at [176, 120] on button "4 . fujo" at bounding box center [216, 120] width 99 height 23
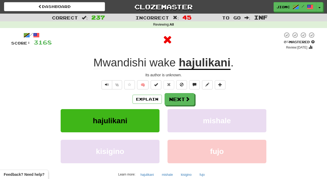
click at [176, 120] on button "mishale" at bounding box center [216, 120] width 99 height 23
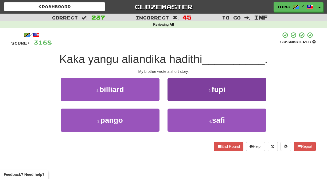
click at [172, 92] on button "2 . fupi" at bounding box center [216, 89] width 99 height 23
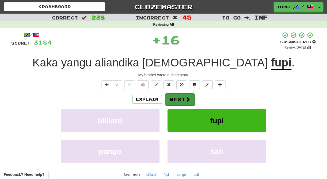
click at [174, 96] on button "Next" at bounding box center [180, 99] width 30 height 12
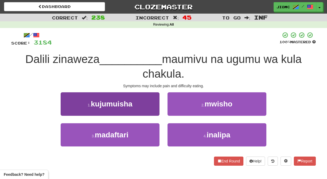
click at [141, 111] on button "1 . kujumuisha" at bounding box center [110, 103] width 99 height 23
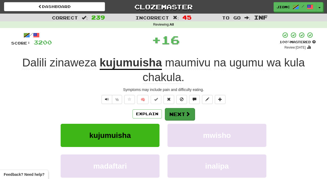
click at [178, 112] on button "Next" at bounding box center [180, 114] width 30 height 12
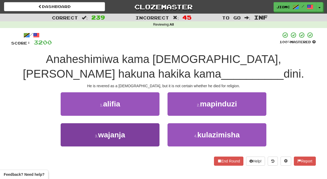
click at [145, 142] on button "3 . wajanja" at bounding box center [110, 134] width 99 height 23
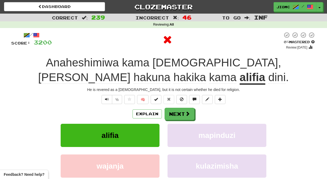
click at [149, 134] on button "alifia" at bounding box center [110, 135] width 99 height 23
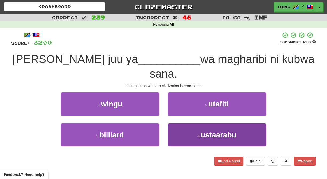
click at [181, 123] on button "4 . ustaarabu" at bounding box center [216, 134] width 99 height 23
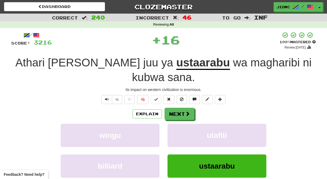
click at [181, 124] on button "utafiti" at bounding box center [216, 135] width 99 height 23
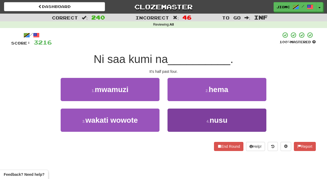
click at [180, 121] on button "4 . nusu" at bounding box center [216, 120] width 99 height 23
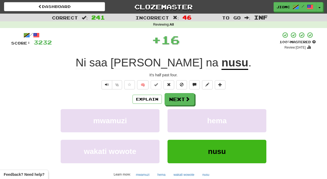
click at [180, 121] on button "hema" at bounding box center [216, 120] width 99 height 23
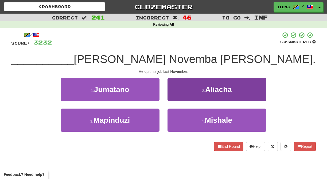
click at [175, 99] on button "2 . Aliacha" at bounding box center [216, 89] width 99 height 23
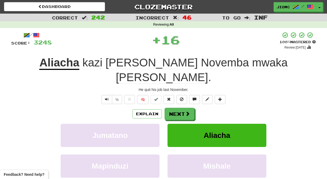
click at [175, 108] on button "Next" at bounding box center [179, 114] width 30 height 12
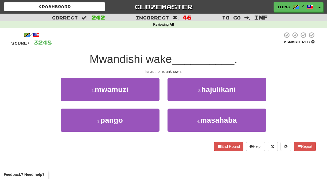
click at [175, 99] on button "2 . hajulikani" at bounding box center [216, 89] width 99 height 23
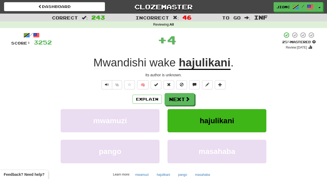
click at [175, 99] on button "Next" at bounding box center [179, 99] width 30 height 12
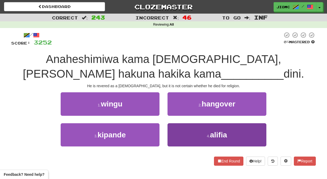
click at [182, 128] on button "4 . alifia" at bounding box center [216, 134] width 99 height 23
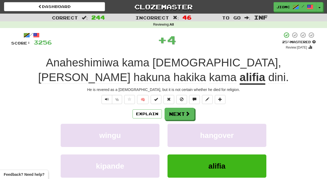
click at [182, 128] on button "hangover" at bounding box center [216, 135] width 99 height 23
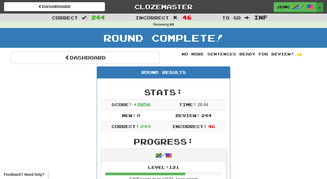
click at [319, 5] on button "Toggle Dropdown" at bounding box center [319, 7] width 7 height 10
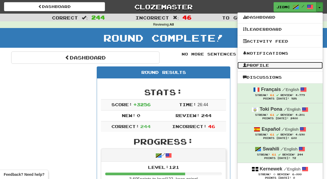
click at [271, 66] on link "Profile" at bounding box center [279, 65] width 85 height 7
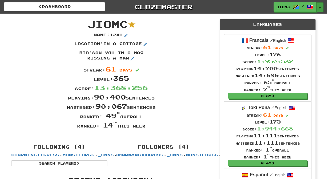
click at [320, 5] on button "Toggle Dropdown" at bounding box center [319, 7] width 7 height 10
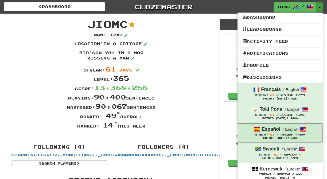
click at [277, 132] on strong "Español" at bounding box center [270, 128] width 19 height 5
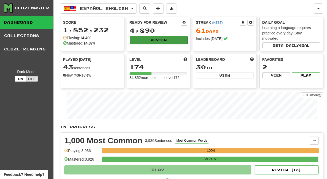
click at [162, 42] on button "Review" at bounding box center [159, 40] width 58 height 8
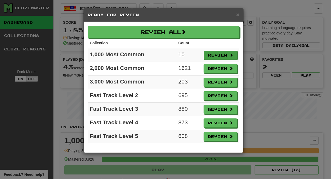
click at [215, 55] on button "Review" at bounding box center [221, 55] width 34 height 9
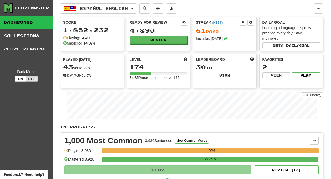
select select "********"
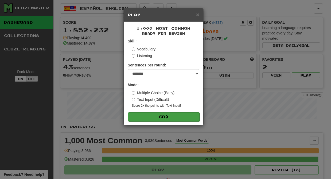
click at [160, 117] on button "Go" at bounding box center [163, 116] width 71 height 9
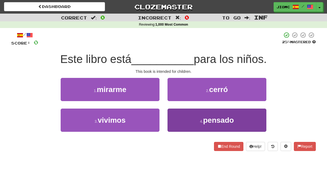
click at [182, 119] on button "4 . pensado" at bounding box center [216, 120] width 99 height 23
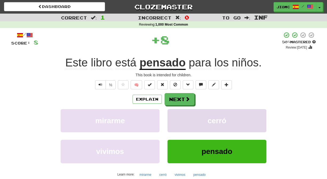
click at [181, 119] on button "cerró" at bounding box center [216, 120] width 99 height 23
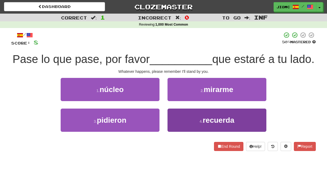
click at [173, 118] on button "4 . recuerda" at bounding box center [216, 120] width 99 height 23
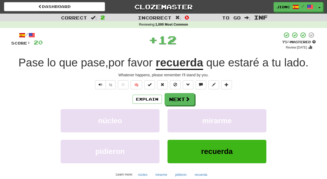
click at [173, 118] on button "mirarme" at bounding box center [216, 120] width 99 height 23
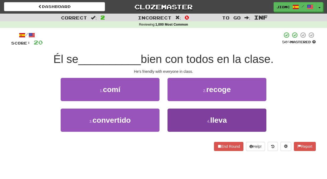
click at [179, 119] on button "4 . lleva" at bounding box center [216, 120] width 99 height 23
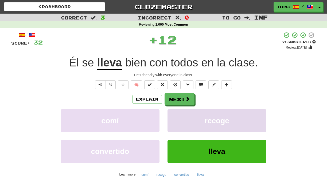
click at [179, 119] on button "recoge" at bounding box center [216, 120] width 99 height 23
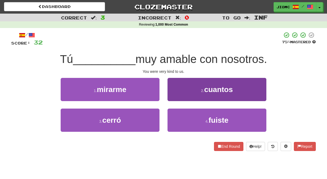
click at [177, 95] on button "2 . cuantos" at bounding box center [216, 89] width 99 height 23
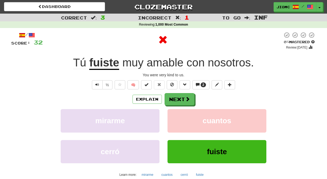
click at [178, 96] on button "Next" at bounding box center [179, 99] width 30 height 12
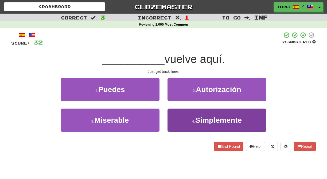
click at [178, 118] on button "4 . Simplemente" at bounding box center [216, 120] width 99 height 23
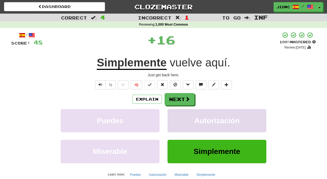
click at [178, 117] on button "Autorización" at bounding box center [216, 120] width 99 height 23
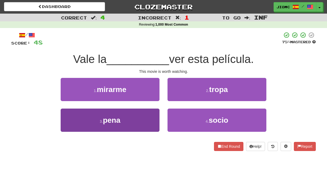
click at [143, 116] on button "3 . pena" at bounding box center [110, 120] width 99 height 23
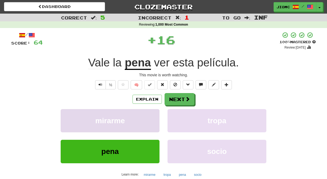
click at [143, 116] on button "mirarme" at bounding box center [110, 120] width 99 height 23
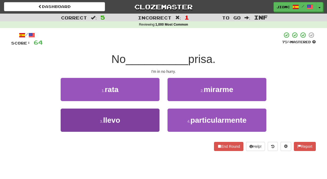
click at [148, 119] on button "3 . llevo" at bounding box center [110, 120] width 99 height 23
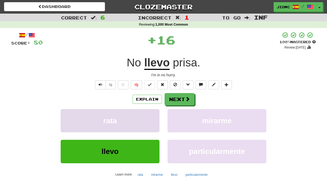
click at [147, 120] on button "rata" at bounding box center [110, 120] width 99 height 23
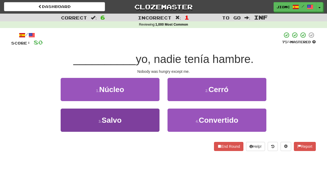
click at [149, 121] on button "3 . Salvo" at bounding box center [110, 120] width 99 height 23
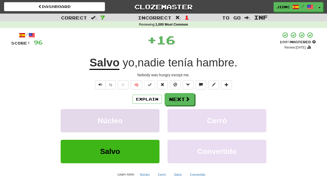
click at [148, 122] on button "Núcleo" at bounding box center [110, 120] width 99 height 23
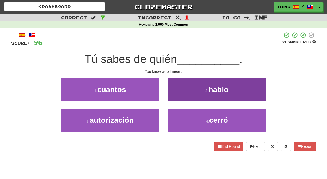
click at [173, 99] on button "2 . hablo" at bounding box center [216, 89] width 99 height 23
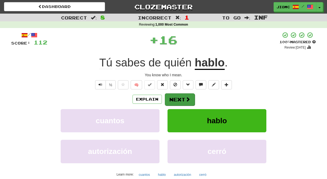
click at [174, 101] on button "Next" at bounding box center [180, 99] width 30 height 12
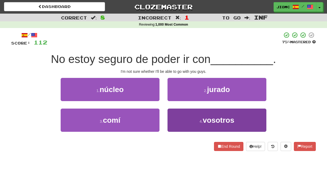
click at [174, 116] on button "4 . vosotros" at bounding box center [216, 120] width 99 height 23
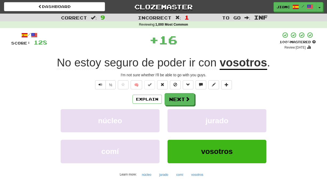
click at [174, 116] on button "jurado" at bounding box center [216, 120] width 99 height 23
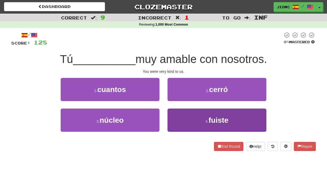
click at [181, 120] on button "4 . fuiste" at bounding box center [216, 120] width 99 height 23
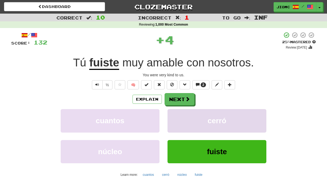
click at [179, 121] on button "cerró" at bounding box center [216, 120] width 99 height 23
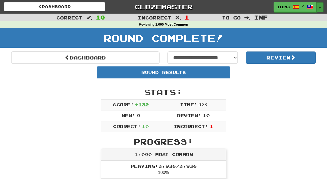
click at [321, 9] on button "Toggle Dropdown" at bounding box center [319, 7] width 7 height 10
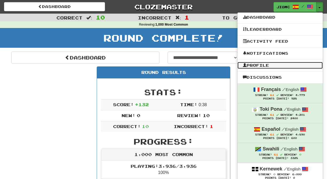
click at [274, 65] on link "Profile" at bounding box center [279, 65] width 85 height 7
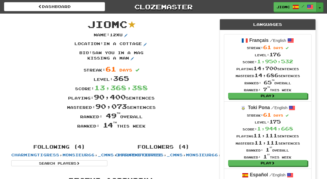
click at [319, 7] on button "Toggle Dropdown" at bounding box center [319, 7] width 7 height 10
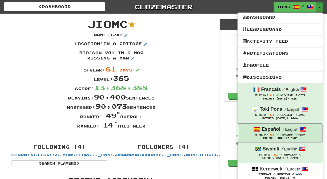
click at [284, 134] on span "Review:" at bounding box center [286, 134] width 13 height 3
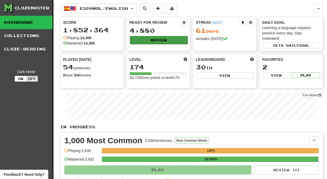
click at [144, 39] on button "Review" at bounding box center [159, 40] width 58 height 8
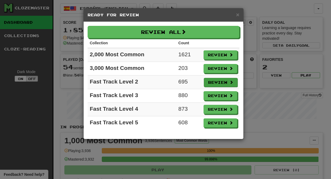
click at [213, 81] on button "Review" at bounding box center [221, 82] width 34 height 9
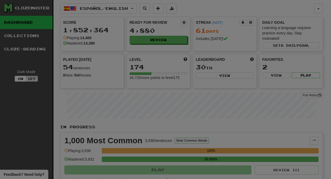
select select "********"
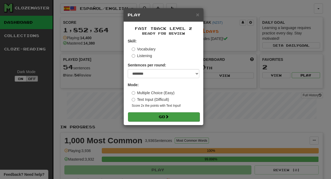
click at [178, 118] on button "Go" at bounding box center [163, 116] width 71 height 9
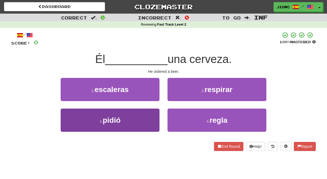
click at [148, 117] on button "3 . pidió" at bounding box center [110, 120] width 99 height 23
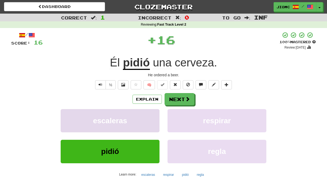
click at [149, 118] on button "escaleras" at bounding box center [110, 120] width 99 height 23
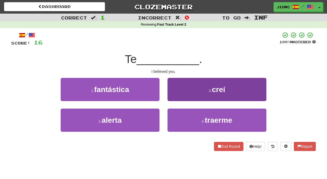
click at [180, 96] on button "2 . creí" at bounding box center [216, 89] width 99 height 23
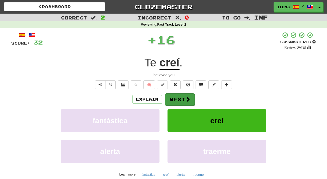
click at [180, 97] on button "Next" at bounding box center [180, 99] width 30 height 12
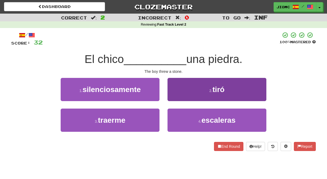
click at [176, 98] on button "2 . tiró" at bounding box center [216, 89] width 99 height 23
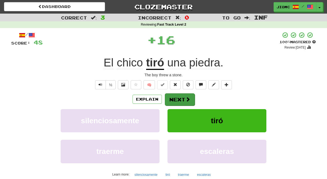
click at [177, 98] on button "Next" at bounding box center [180, 99] width 30 height 12
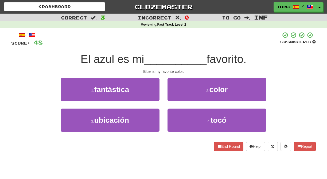
click at [177, 98] on button "2 . color" at bounding box center [216, 89] width 99 height 23
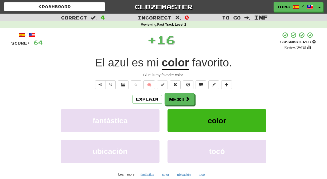
click at [177, 98] on button "Next" at bounding box center [179, 99] width 30 height 12
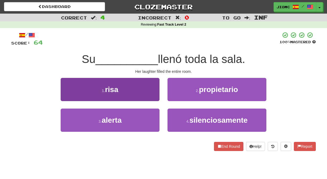
click at [142, 98] on button "1 . risa" at bounding box center [110, 89] width 99 height 23
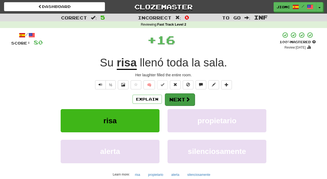
click at [178, 97] on button "Next" at bounding box center [180, 99] width 30 height 12
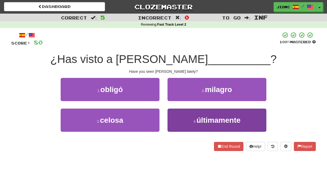
click at [180, 119] on button "4 . últimamente" at bounding box center [216, 120] width 99 height 23
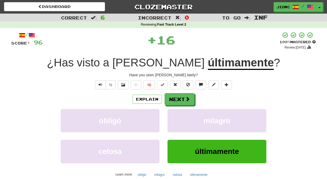
click at [180, 119] on button "milagro" at bounding box center [216, 120] width 99 height 23
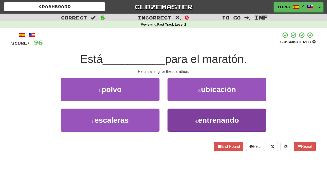
click at [173, 116] on button "4 . entrenando" at bounding box center [216, 120] width 99 height 23
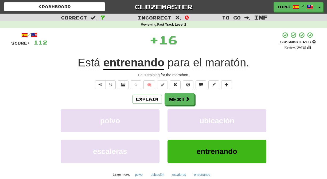
click at [173, 116] on button "ubicación" at bounding box center [216, 120] width 99 height 23
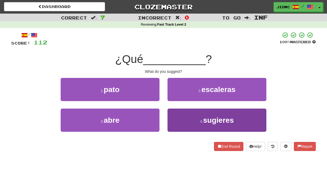
click at [172, 119] on button "4 . sugieres" at bounding box center [216, 120] width 99 height 23
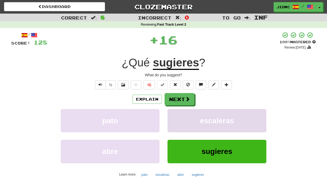
click at [172, 119] on button "escaleras" at bounding box center [216, 120] width 99 height 23
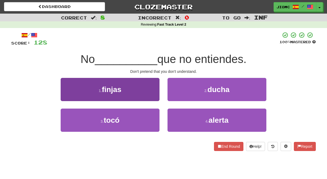
click at [153, 95] on button "1 . finjas" at bounding box center [110, 89] width 99 height 23
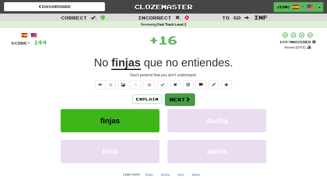
click at [177, 98] on button "Next" at bounding box center [180, 99] width 30 height 12
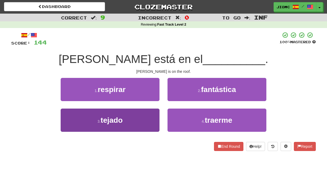
click at [153, 117] on button "3 . tejado" at bounding box center [110, 120] width 99 height 23
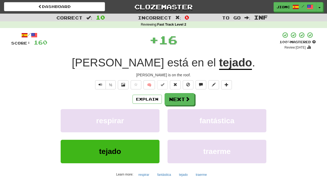
click at [153, 117] on button "respirar" at bounding box center [110, 120] width 99 height 23
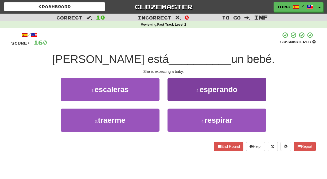
click at [175, 98] on button "2 . esperando" at bounding box center [216, 89] width 99 height 23
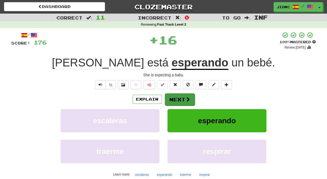
click at [176, 98] on button "Next" at bounding box center [180, 99] width 30 height 12
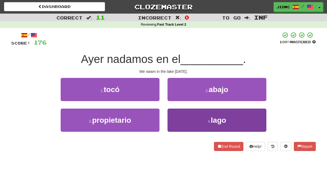
click at [175, 115] on button "4 . lago" at bounding box center [216, 120] width 99 height 23
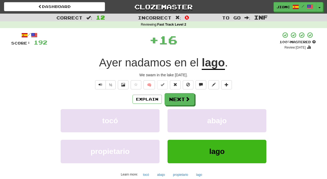
click at [175, 115] on button "abajo" at bounding box center [216, 120] width 99 height 23
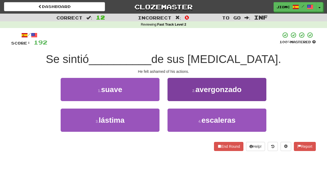
click at [171, 97] on button "2 . avergonzado" at bounding box center [216, 89] width 99 height 23
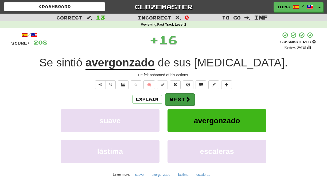
click at [173, 98] on button "Next" at bounding box center [180, 99] width 30 height 12
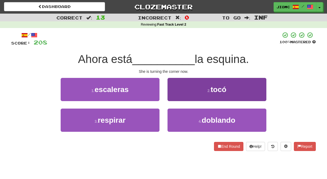
click at [179, 97] on button "2 . tocó" at bounding box center [216, 89] width 99 height 23
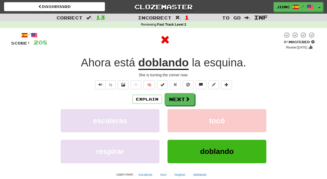
click at [177, 97] on button "Next" at bounding box center [179, 99] width 30 height 12
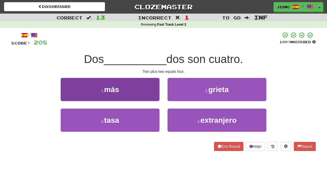
click at [152, 94] on button "1 . más" at bounding box center [110, 89] width 99 height 23
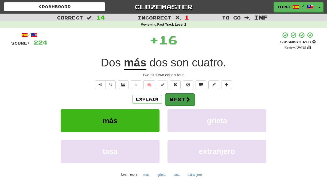
click at [174, 98] on button "Next" at bounding box center [180, 99] width 30 height 12
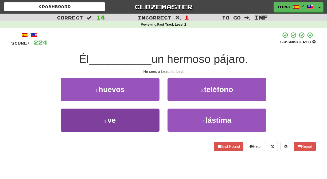
click at [151, 119] on button "3 . ve" at bounding box center [110, 120] width 99 height 23
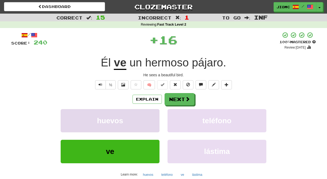
click at [152, 119] on button "huevos" at bounding box center [110, 120] width 99 height 23
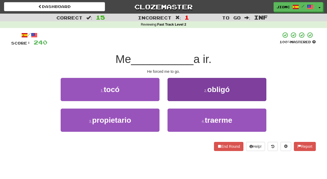
click at [176, 95] on button "2 . obligó" at bounding box center [216, 89] width 99 height 23
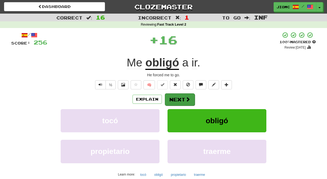
click at [176, 95] on button "Next" at bounding box center [180, 99] width 30 height 12
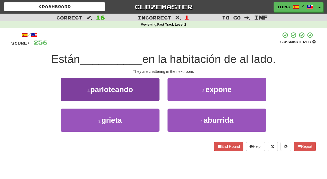
click at [142, 96] on button "1 . parloteando" at bounding box center [110, 89] width 99 height 23
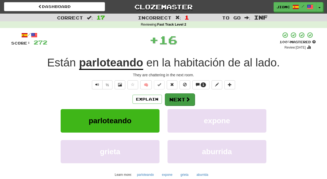
click at [173, 99] on button "Next" at bounding box center [180, 99] width 30 height 12
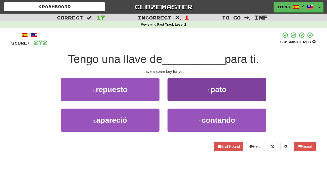
click at [181, 97] on button "2 . pato" at bounding box center [216, 89] width 99 height 23
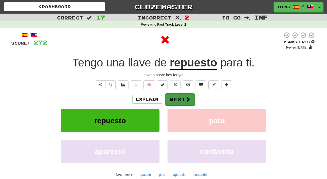
click at [180, 98] on button "Next" at bounding box center [180, 99] width 30 height 12
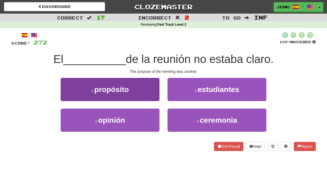
click at [146, 96] on button "1 . propósito" at bounding box center [110, 89] width 99 height 23
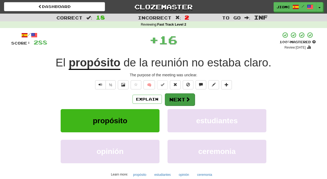
click at [175, 95] on button "Next" at bounding box center [180, 99] width 30 height 12
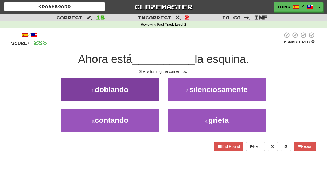
click at [149, 95] on button "1 . doblando" at bounding box center [110, 89] width 99 height 23
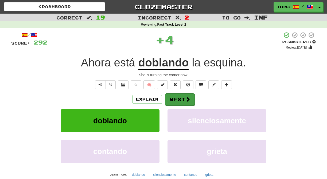
click at [175, 99] on button "Next" at bounding box center [180, 99] width 30 height 12
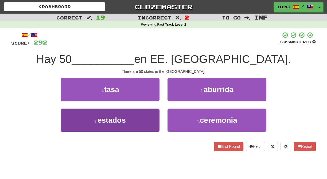
click at [149, 119] on button "3 . estados" at bounding box center [110, 120] width 99 height 23
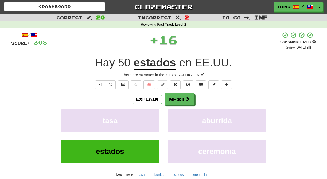
click at [149, 119] on button "tasa" at bounding box center [110, 120] width 99 height 23
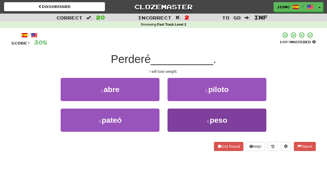
click at [174, 117] on button "4 . peso" at bounding box center [216, 120] width 99 height 23
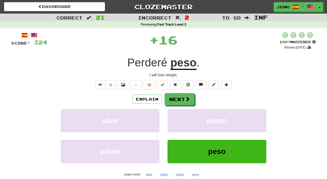
click at [174, 117] on button "piloto" at bounding box center [216, 120] width 99 height 23
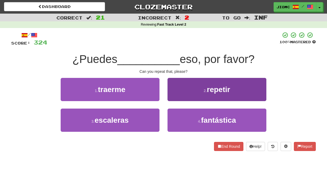
click at [173, 93] on button "2 . repetir" at bounding box center [216, 89] width 99 height 23
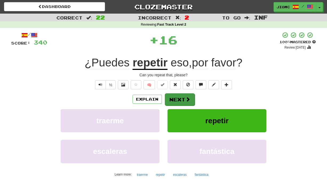
click at [175, 95] on button "Next" at bounding box center [180, 99] width 30 height 12
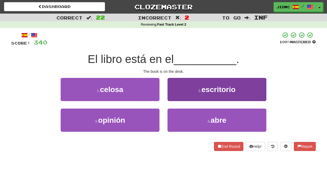
click at [174, 94] on button "2 . escritorio" at bounding box center [216, 89] width 99 height 23
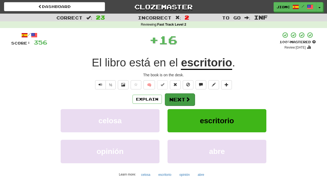
click at [175, 97] on button "Next" at bounding box center [180, 99] width 30 height 12
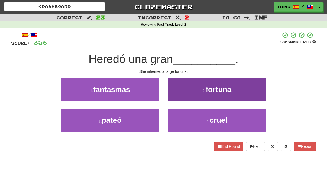
click at [175, 97] on button "2 . fortuna" at bounding box center [216, 89] width 99 height 23
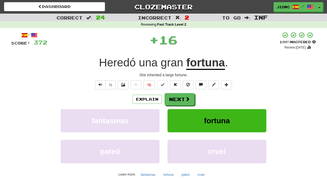
click at [175, 98] on button "Next" at bounding box center [179, 99] width 30 height 12
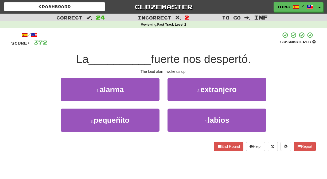
click at [148, 89] on button "1 . alarma" at bounding box center [110, 89] width 99 height 23
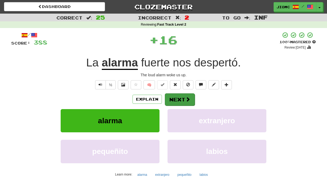
click at [182, 102] on button "Next" at bounding box center [180, 99] width 30 height 12
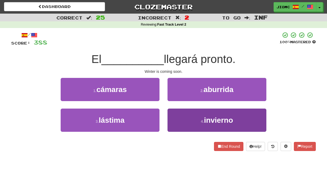
click at [179, 118] on button "4 . invierno" at bounding box center [216, 120] width 99 height 23
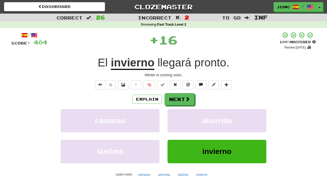
click at [179, 118] on button "aburrida" at bounding box center [216, 120] width 99 height 23
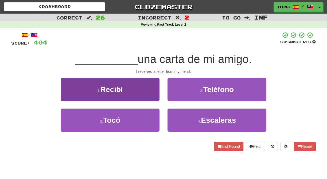
click at [145, 90] on button "1 . Recibí" at bounding box center [110, 89] width 99 height 23
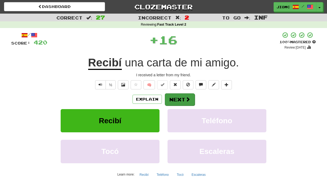
click at [173, 97] on button "Next" at bounding box center [180, 99] width 30 height 12
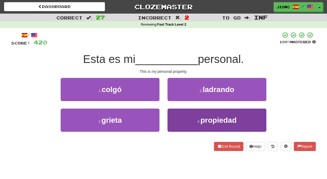
click at [174, 117] on button "4 . propiedad" at bounding box center [216, 120] width 99 height 23
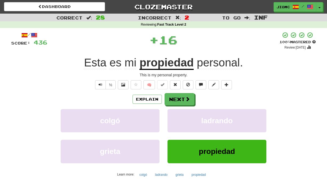
click at [174, 117] on button "ladrando" at bounding box center [216, 120] width 99 height 23
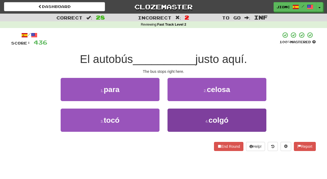
click at [176, 119] on button "4 . colgó" at bounding box center [216, 120] width 99 height 23
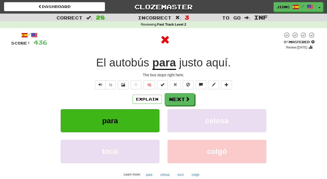
click at [176, 119] on button "celosa" at bounding box center [216, 120] width 99 height 23
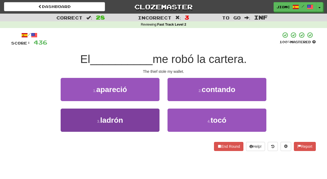
click at [150, 121] on button "3 . ladrón" at bounding box center [110, 120] width 99 height 23
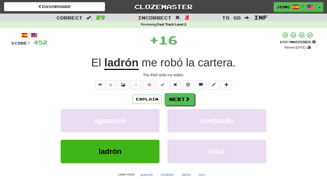
click at [150, 121] on button "apareció" at bounding box center [110, 120] width 99 height 23
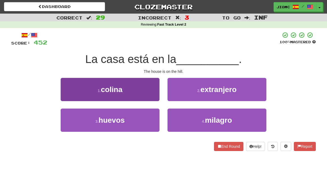
click at [152, 98] on button "1 . colina" at bounding box center [110, 89] width 99 height 23
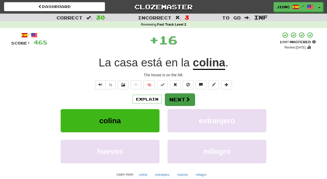
click at [169, 97] on button "Next" at bounding box center [180, 99] width 30 height 12
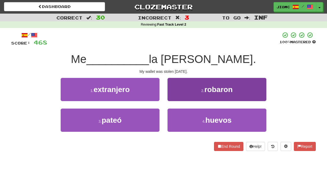
click at [176, 100] on button "2 . robaron" at bounding box center [216, 89] width 99 height 23
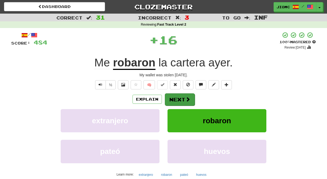
click at [175, 100] on button "Next" at bounding box center [180, 99] width 30 height 12
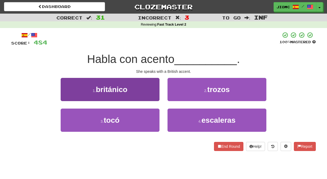
click at [148, 97] on button "1 . británico" at bounding box center [110, 89] width 99 height 23
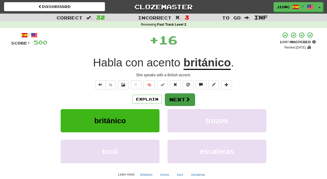
click at [176, 99] on button "Next" at bounding box center [180, 99] width 30 height 12
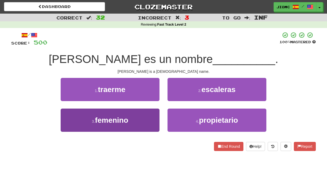
click at [149, 119] on button "3 . femenino" at bounding box center [110, 120] width 99 height 23
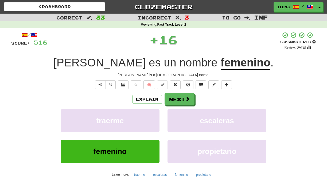
click at [149, 119] on button "traerme" at bounding box center [110, 120] width 99 height 23
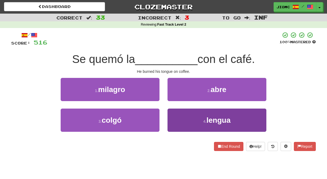
click at [170, 119] on button "4 . lengua" at bounding box center [216, 120] width 99 height 23
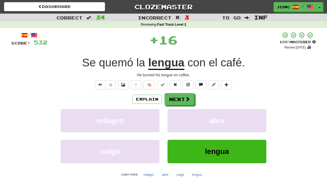
click at [170, 119] on button "abre" at bounding box center [216, 120] width 99 height 23
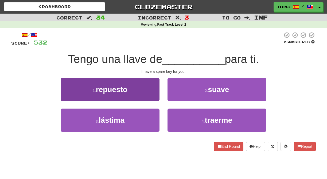
click at [151, 94] on button "1 . repuesto" at bounding box center [110, 89] width 99 height 23
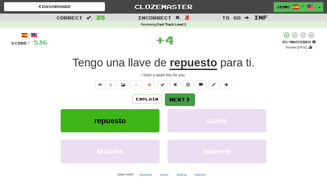
click at [178, 98] on button "Next" at bounding box center [180, 99] width 30 height 12
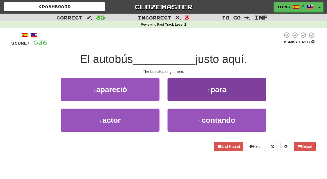
click at [178, 98] on button "2 . para" at bounding box center [216, 89] width 99 height 23
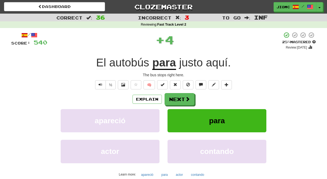
click at [178, 98] on button "Next" at bounding box center [179, 99] width 30 height 12
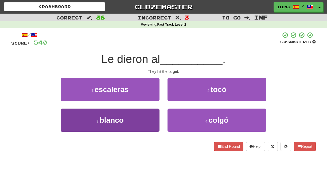
click at [152, 121] on button "3 . blanco" at bounding box center [110, 120] width 99 height 23
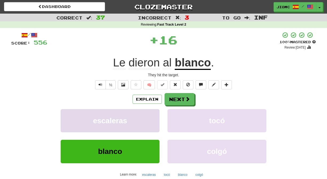
click at [152, 121] on button "escaleras" at bounding box center [110, 120] width 99 height 23
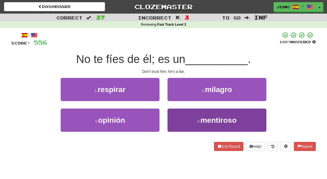
click at [173, 117] on button "4 . mentiroso" at bounding box center [216, 120] width 99 height 23
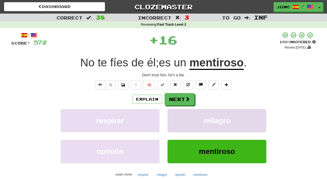
click at [172, 117] on button "milagro" at bounding box center [216, 120] width 99 height 23
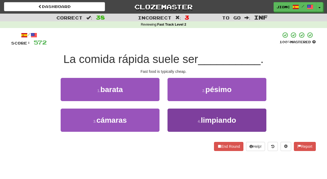
click at [177, 120] on button "4 . limpiando" at bounding box center [216, 120] width 99 height 23
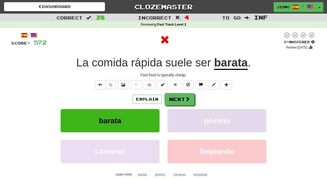
click at [175, 119] on button "pésimo" at bounding box center [216, 120] width 99 height 23
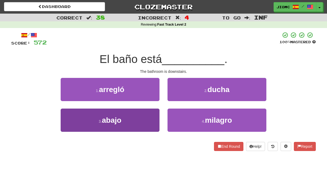
click at [148, 122] on button "3 . abajo" at bounding box center [110, 120] width 99 height 23
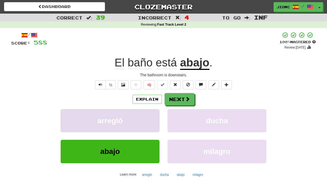
click at [149, 122] on button "arregló" at bounding box center [110, 120] width 99 height 23
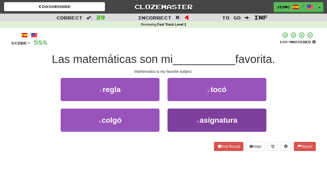
click at [181, 118] on button "4 . asignatura" at bounding box center [216, 120] width 99 height 23
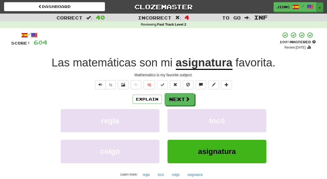
click at [319, 9] on button "Toggle Dropdown" at bounding box center [319, 7] width 7 height 10
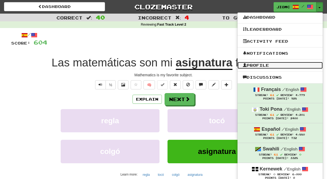
click at [272, 63] on link "Profile" at bounding box center [279, 65] width 85 height 7
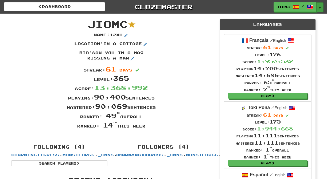
click at [320, 6] on button "Toggle Dropdown" at bounding box center [319, 7] width 7 height 10
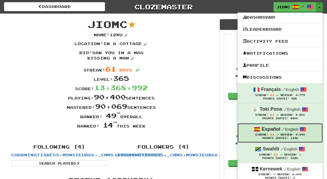
click at [281, 136] on span "Review:" at bounding box center [286, 134] width 13 height 3
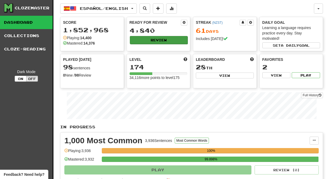
click at [153, 41] on button "Review" at bounding box center [159, 40] width 58 height 8
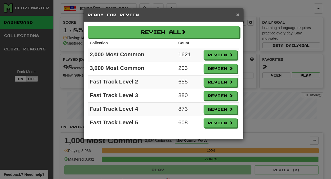
click at [238, 14] on span "×" at bounding box center [237, 14] width 3 height 6
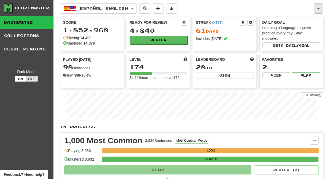
click at [319, 6] on button "button" at bounding box center [317, 8] width 9 height 10
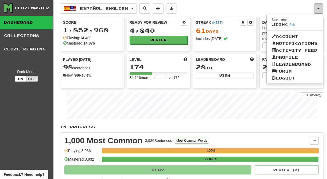
click at [319, 6] on button "button" at bounding box center [317, 8] width 9 height 10
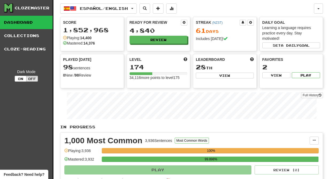
click at [111, 6] on span "Español / English" at bounding box center [104, 8] width 48 height 5
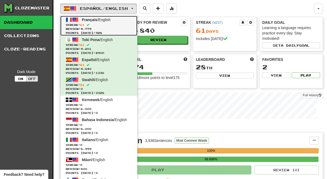
click at [108, 23] on span "Streak: 61" at bounding box center [99, 25] width 66 height 4
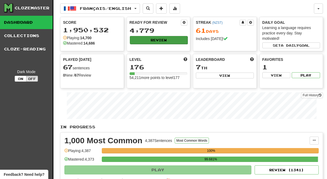
click at [148, 39] on button "Review" at bounding box center [159, 40] width 58 height 8
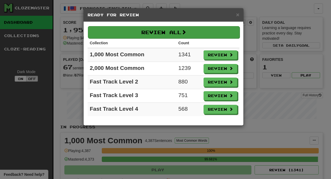
click at [150, 31] on button "Review All" at bounding box center [164, 32] width 152 height 12
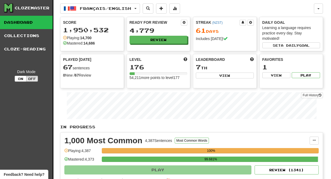
select select "********"
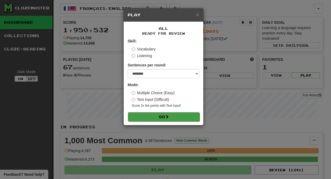
click at [179, 115] on button "Go" at bounding box center [163, 116] width 71 height 9
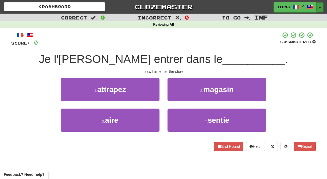
click at [319, 7] on button "Toggle Dropdown" at bounding box center [319, 7] width 7 height 10
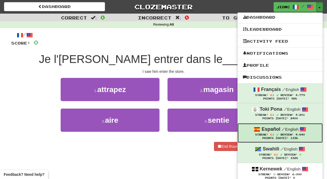
click at [287, 131] on small "/ English" at bounding box center [289, 129] width 17 height 5
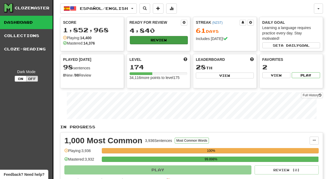
click at [152, 41] on button "Review" at bounding box center [159, 40] width 58 height 8
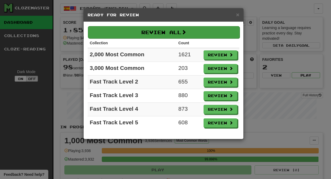
click at [154, 33] on button "Review All" at bounding box center [164, 32] width 152 height 12
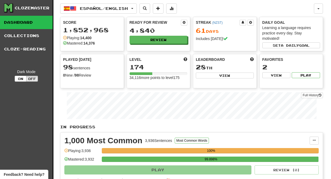
select select "********"
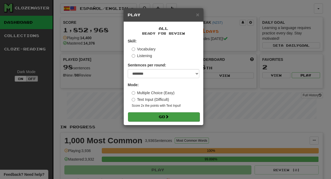
click at [157, 116] on button "Go" at bounding box center [163, 116] width 71 height 9
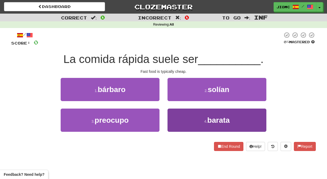
click at [177, 119] on button "4 . [GEOGRAPHIC_DATA]" at bounding box center [216, 120] width 99 height 23
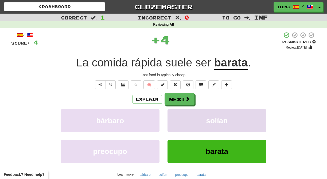
click at [177, 119] on button "solían" at bounding box center [216, 120] width 99 height 23
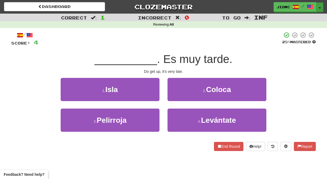
click at [318, 6] on button "Toggle Dropdown" at bounding box center [319, 7] width 7 height 10
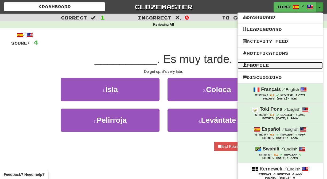
click at [275, 63] on link "Profile" at bounding box center [279, 65] width 85 height 7
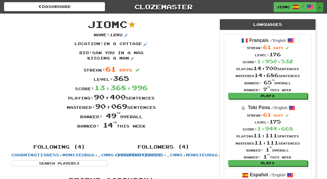
click at [320, 7] on button "Toggle Dropdown" at bounding box center [319, 7] width 7 height 10
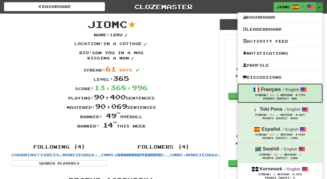
click at [268, 93] on div "Français / English" at bounding box center [279, 89] width 74 height 7
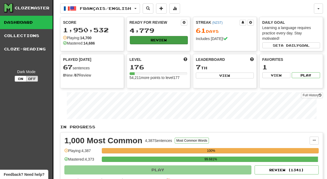
click at [147, 39] on button "Review" at bounding box center [159, 40] width 58 height 8
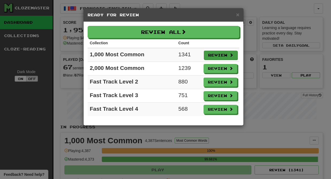
click at [217, 54] on button "Review" at bounding box center [221, 55] width 34 height 9
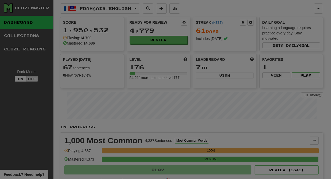
select select "********"
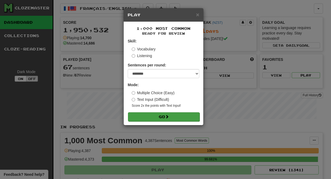
click at [161, 118] on button "Go" at bounding box center [163, 116] width 71 height 9
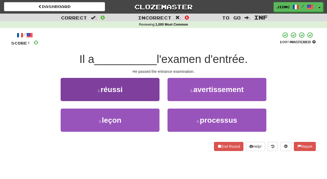
click at [141, 91] on button "1 . réussi" at bounding box center [110, 89] width 99 height 23
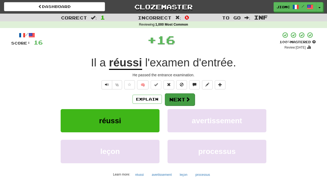
click at [175, 96] on button "Next" at bounding box center [180, 99] width 30 height 12
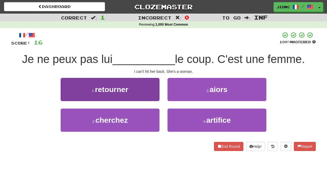
click at [151, 95] on button "1 . retourner" at bounding box center [110, 89] width 99 height 23
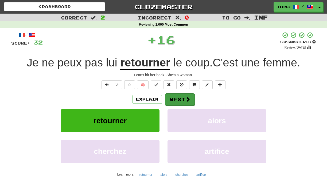
click at [179, 99] on button "Next" at bounding box center [180, 99] width 30 height 12
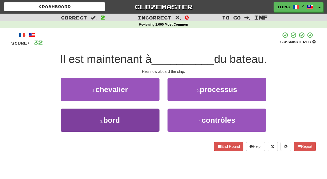
click at [147, 115] on button "3 . bord" at bounding box center [110, 120] width 99 height 23
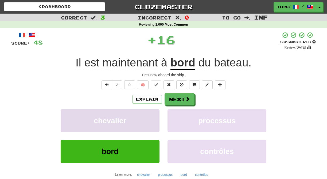
click at [147, 115] on button "chevalier" at bounding box center [110, 120] width 99 height 23
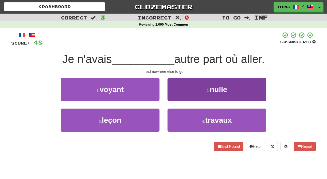
click at [174, 97] on button "2 . nulle" at bounding box center [216, 89] width 99 height 23
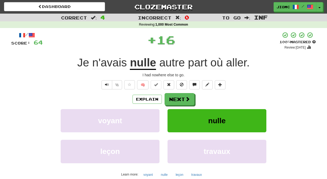
click at [174, 97] on button "Next" at bounding box center [179, 99] width 30 height 12
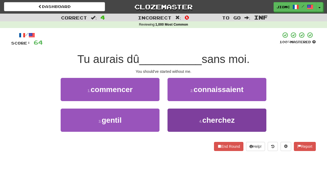
click at [178, 112] on button "4 . cherchez" at bounding box center [216, 120] width 99 height 23
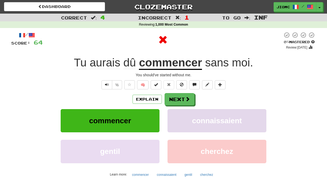
click at [177, 112] on button "connaissaient" at bounding box center [216, 120] width 99 height 23
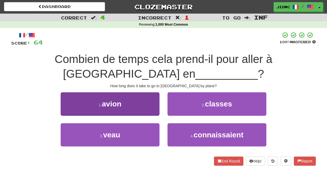
click at [149, 105] on button "1 . avion" at bounding box center [110, 103] width 99 height 23
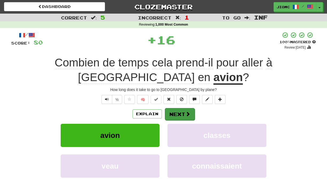
click at [168, 110] on button "Next" at bounding box center [180, 114] width 30 height 12
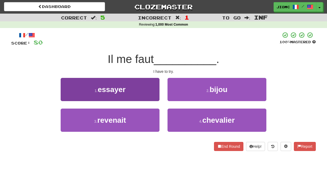
click at [151, 95] on button "1 . essayer" at bounding box center [110, 89] width 99 height 23
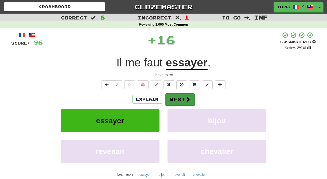
click at [170, 100] on button "Next" at bounding box center [180, 99] width 30 height 12
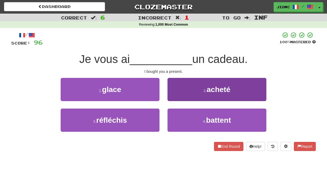
click at [171, 97] on button "2 . acheté" at bounding box center [216, 89] width 99 height 23
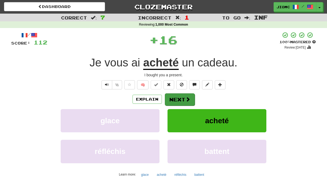
click at [173, 97] on button "Next" at bounding box center [180, 99] width 30 height 12
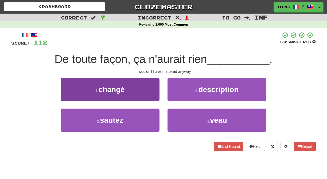
click at [155, 97] on button "1 . changé" at bounding box center [110, 89] width 99 height 23
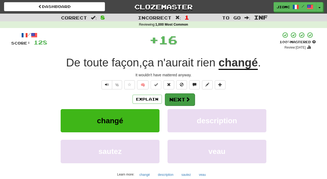
click at [179, 99] on button "Next" at bounding box center [180, 99] width 30 height 12
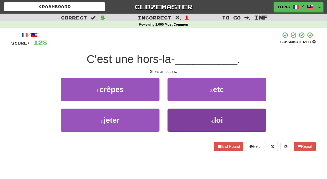
click at [181, 118] on button "4 . loi" at bounding box center [216, 120] width 99 height 23
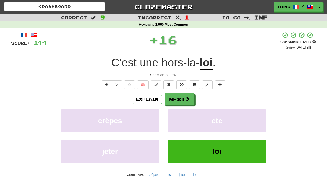
click at [181, 118] on button "etc" at bounding box center [216, 120] width 99 height 23
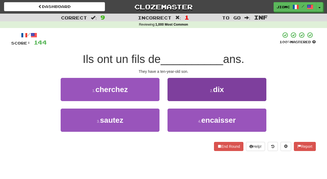
click at [172, 99] on button "2 . dix" at bounding box center [216, 89] width 99 height 23
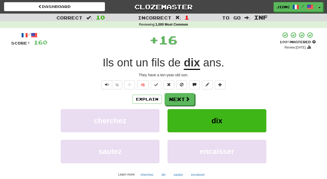
click at [172, 99] on button "Next" at bounding box center [179, 99] width 30 height 12
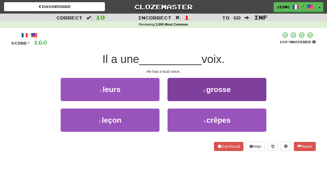
click at [174, 100] on button "2 . grosse" at bounding box center [216, 89] width 99 height 23
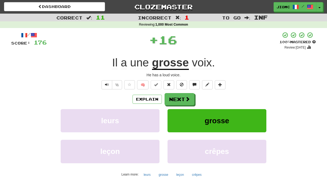
click at [174, 100] on button "Next" at bounding box center [179, 99] width 30 height 12
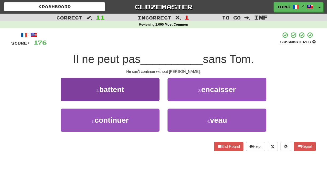
click at [154, 122] on button "3 . continuer" at bounding box center [110, 120] width 99 height 23
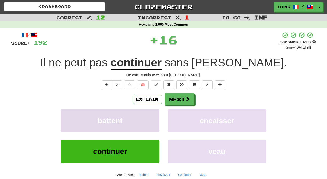
click at [153, 121] on button "battent" at bounding box center [110, 120] width 99 height 23
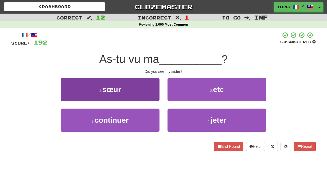
click at [152, 97] on button "1 . sœur" at bounding box center [110, 89] width 99 height 23
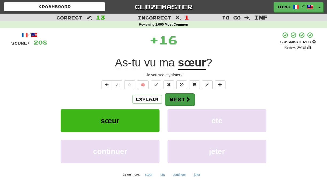
click at [176, 100] on button "Next" at bounding box center [180, 99] width 30 height 12
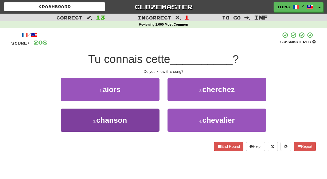
click at [152, 119] on button "3 . chanson" at bounding box center [110, 120] width 99 height 23
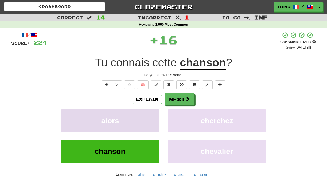
click at [152, 119] on button "aiors" at bounding box center [110, 120] width 99 height 23
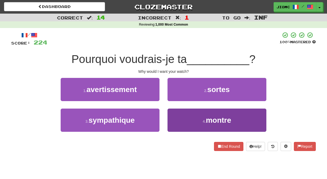
click at [169, 120] on button "4 . montre" at bounding box center [216, 120] width 99 height 23
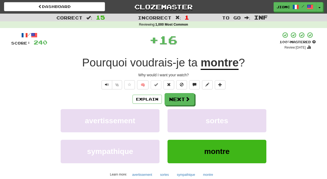
click at [169, 120] on button "sortes" at bounding box center [216, 120] width 99 height 23
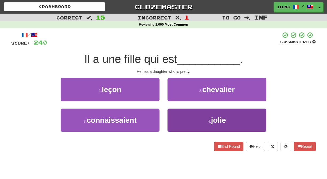
click at [174, 120] on button "4 . [GEOGRAPHIC_DATA]" at bounding box center [216, 120] width 99 height 23
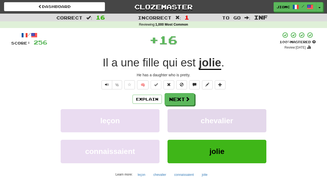
click at [174, 120] on button "chevalier" at bounding box center [216, 120] width 99 height 23
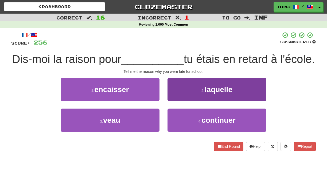
click at [178, 101] on button "2 . laquelle" at bounding box center [216, 89] width 99 height 23
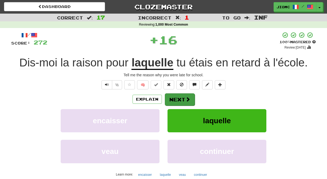
click at [175, 99] on button "Next" at bounding box center [180, 99] width 30 height 12
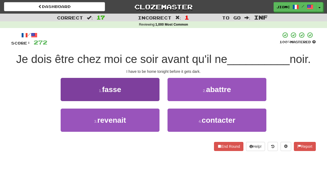
click at [153, 96] on button "1 . [PERSON_NAME]" at bounding box center [110, 89] width 99 height 23
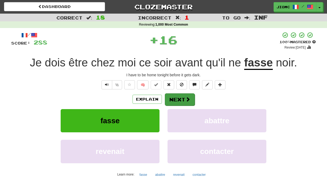
click at [177, 99] on button "Next" at bounding box center [180, 99] width 30 height 12
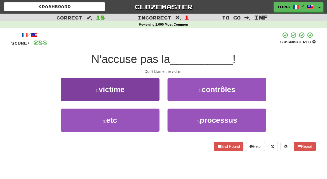
click at [156, 93] on button "1 . victime" at bounding box center [110, 89] width 99 height 23
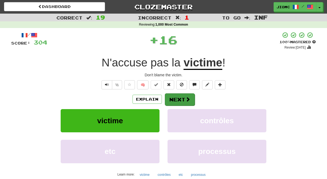
click at [177, 97] on button "Next" at bounding box center [180, 99] width 30 height 12
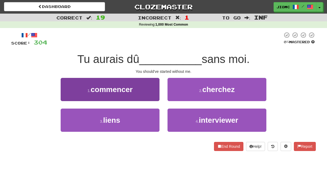
click at [150, 94] on button "1 . commencer" at bounding box center [110, 89] width 99 height 23
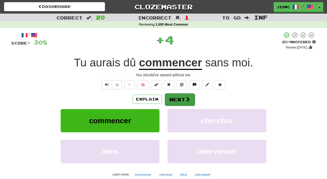
click at [176, 99] on button "Next" at bounding box center [180, 99] width 30 height 12
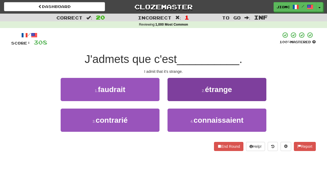
click at [175, 99] on button "2 . étrange" at bounding box center [216, 89] width 99 height 23
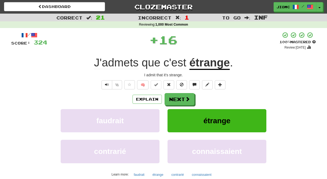
click at [175, 99] on button "Next" at bounding box center [179, 99] width 30 height 12
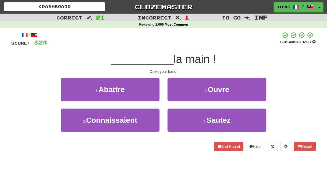
click at [175, 99] on button "2 . Ouvre" at bounding box center [216, 89] width 99 height 23
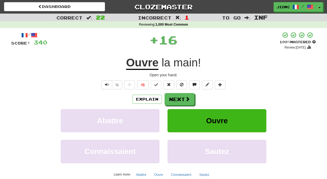
click at [175, 99] on button "Next" at bounding box center [179, 99] width 30 height 12
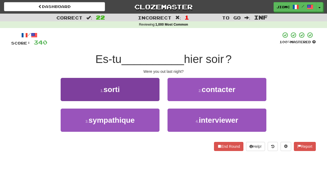
click at [151, 96] on button "1 . sorti" at bounding box center [110, 89] width 99 height 23
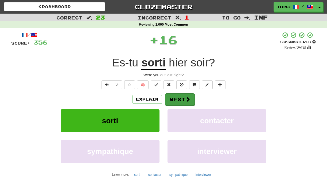
click at [176, 97] on button "Next" at bounding box center [180, 99] width 30 height 12
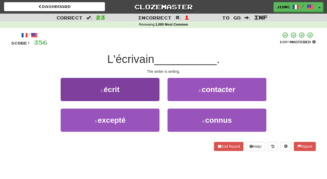
click at [153, 97] on button "1 . écrit" at bounding box center [110, 89] width 99 height 23
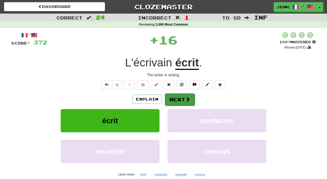
click at [178, 99] on button "Next" at bounding box center [180, 99] width 30 height 12
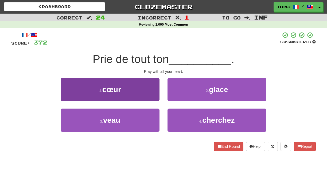
click at [153, 95] on button "1 . cœur" at bounding box center [110, 89] width 99 height 23
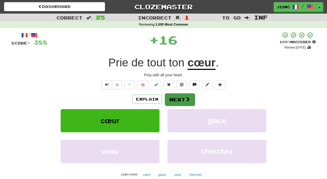
click at [180, 98] on button "Next" at bounding box center [180, 99] width 30 height 12
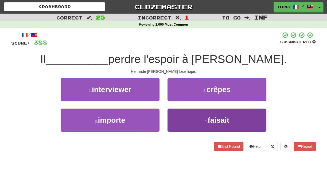
click at [175, 120] on button "4 . faisait" at bounding box center [216, 120] width 99 height 23
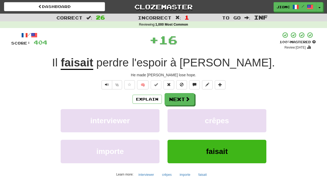
click at [175, 120] on button "crêpes" at bounding box center [216, 120] width 99 height 23
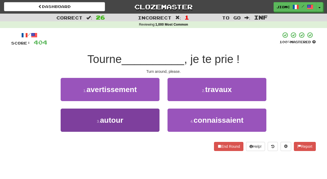
click at [144, 117] on button "3 . autour" at bounding box center [110, 120] width 99 height 23
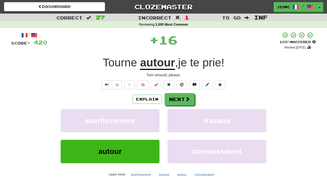
click at [144, 117] on button "avertissement" at bounding box center [110, 120] width 99 height 23
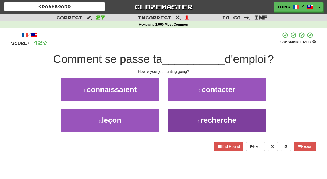
click at [181, 117] on button "4 . recherche" at bounding box center [216, 120] width 99 height 23
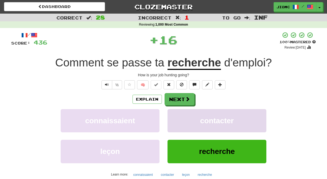
click at [181, 117] on button "contacter" at bounding box center [216, 120] width 99 height 23
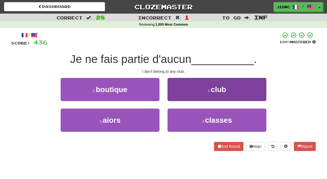
click at [180, 96] on button "2 . club" at bounding box center [216, 89] width 99 height 23
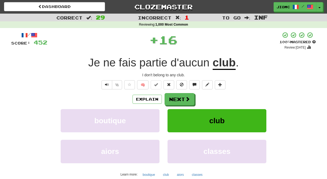
click at [179, 98] on button "Next" at bounding box center [179, 99] width 30 height 12
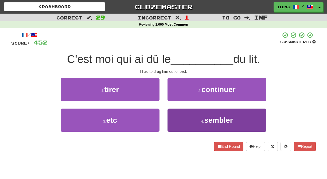
click at [184, 115] on button "4 . sembler" at bounding box center [216, 120] width 99 height 23
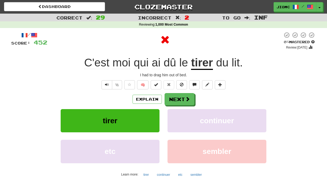
click at [184, 115] on button "continuer" at bounding box center [216, 120] width 99 height 23
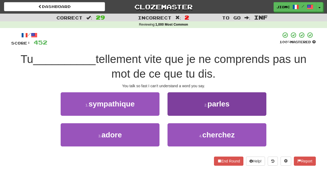
click at [184, 112] on button "2 . parles" at bounding box center [216, 103] width 99 height 23
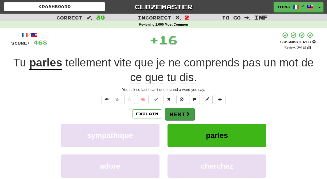
click at [183, 113] on button "Next" at bounding box center [180, 114] width 30 height 12
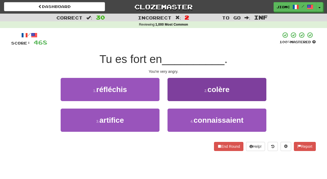
click at [178, 97] on button "2 . colère" at bounding box center [216, 89] width 99 height 23
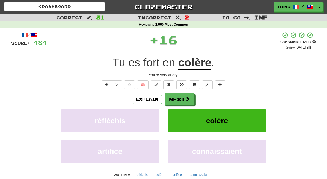
click at [178, 97] on button "Next" at bounding box center [179, 99] width 30 height 12
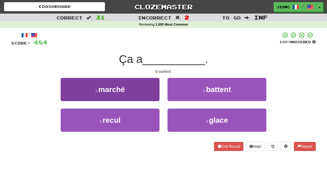
drag, startPoint x: 152, startPoint y: 96, endPoint x: 154, endPoint y: 95, distance: 2.7
click at [154, 95] on button "1 . marché" at bounding box center [110, 89] width 99 height 23
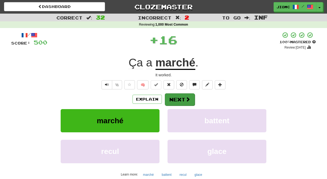
click at [174, 98] on button "Next" at bounding box center [180, 99] width 30 height 12
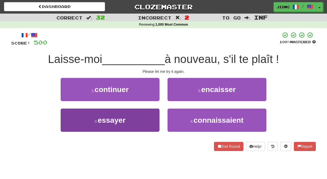
click at [150, 116] on button "3 . essayer" at bounding box center [110, 120] width 99 height 23
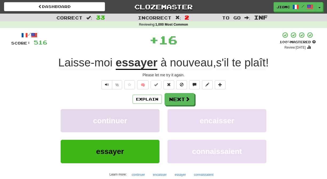
click at [151, 116] on button "continuer" at bounding box center [110, 120] width 99 height 23
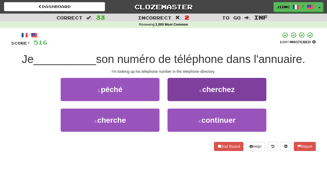
click at [177, 97] on button "2 . cherchez" at bounding box center [216, 89] width 99 height 23
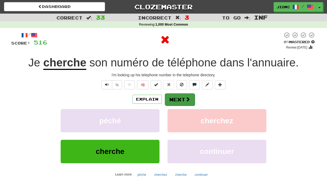
click at [177, 100] on button "Next" at bounding box center [180, 99] width 30 height 12
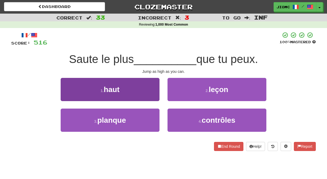
click at [150, 87] on button "1 . haut" at bounding box center [110, 89] width 99 height 23
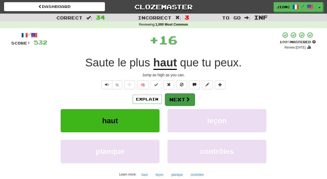
click at [177, 95] on button "Next" at bounding box center [180, 99] width 30 height 12
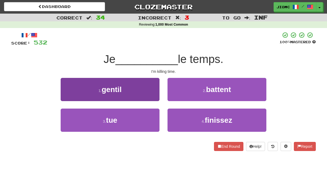
click at [152, 121] on button "3 . tue" at bounding box center [110, 120] width 99 height 23
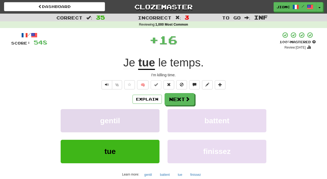
click at [151, 121] on button "gentil" at bounding box center [110, 120] width 99 height 23
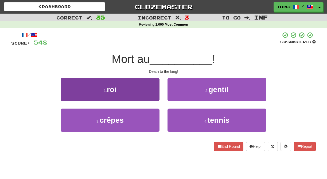
click at [151, 96] on button "1 . roi" at bounding box center [110, 89] width 99 height 23
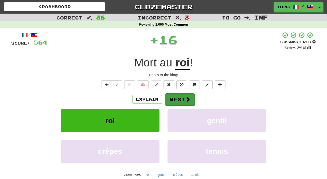
click at [178, 100] on button "Next" at bounding box center [180, 99] width 30 height 12
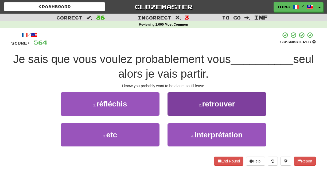
click at [172, 111] on button "2 . retrouver" at bounding box center [216, 103] width 99 height 23
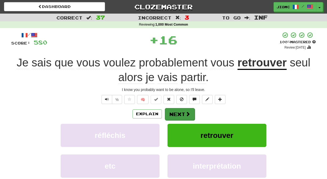
click at [174, 112] on button "Next" at bounding box center [180, 114] width 30 height 12
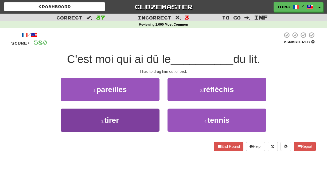
click at [152, 119] on button "3 . tirer" at bounding box center [110, 120] width 99 height 23
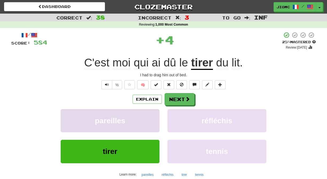
click at [153, 120] on button "pareilles" at bounding box center [110, 120] width 99 height 23
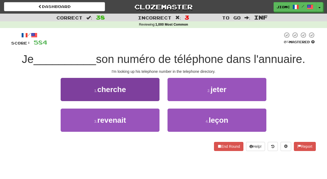
click at [151, 90] on button "1 . cherche" at bounding box center [110, 89] width 99 height 23
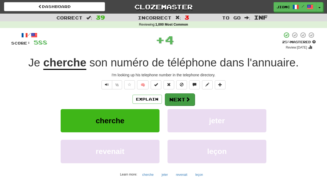
click at [176, 96] on button "Next" at bounding box center [180, 99] width 30 height 12
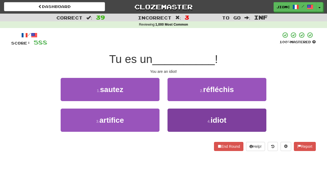
click at [178, 112] on button "4 . idiot" at bounding box center [216, 120] width 99 height 23
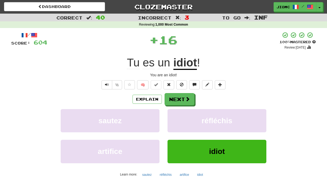
click at [178, 112] on button "réfléchis" at bounding box center [216, 120] width 99 height 23
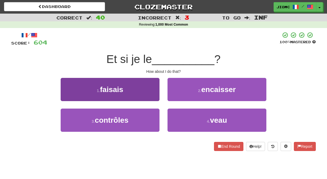
click at [150, 88] on button "1 . faisais" at bounding box center [110, 89] width 99 height 23
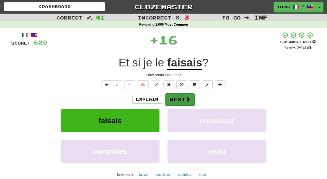
click at [182, 100] on button "Next" at bounding box center [180, 99] width 30 height 12
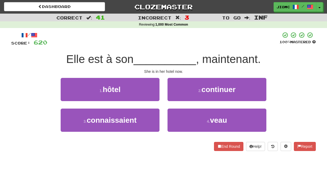
drag, startPoint x: 139, startPoint y: 89, endPoint x: 167, endPoint y: 93, distance: 28.3
click at [140, 89] on button "1 . hôtel" at bounding box center [110, 89] width 99 height 23
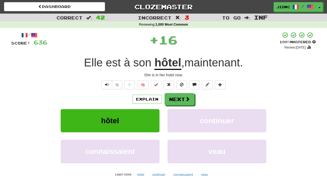
click at [179, 96] on button "Next" at bounding box center [179, 99] width 30 height 12
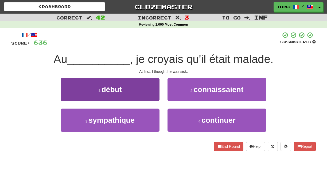
click at [150, 99] on button "1 . début" at bounding box center [110, 89] width 99 height 23
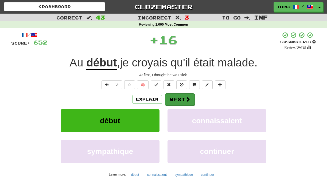
click at [177, 99] on button "Next" at bounding box center [180, 99] width 30 height 12
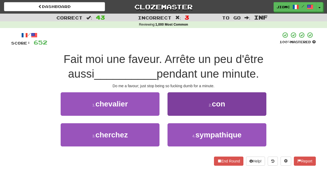
click at [177, 109] on button "2 . con" at bounding box center [216, 103] width 99 height 23
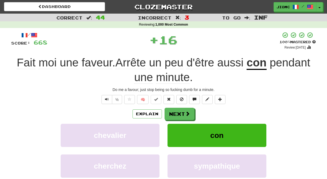
click at [177, 109] on button "Next" at bounding box center [179, 114] width 30 height 12
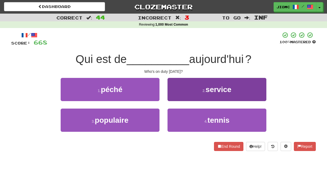
click at [178, 97] on button "2 . service" at bounding box center [216, 89] width 99 height 23
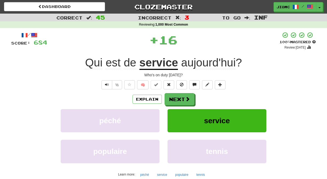
click at [178, 97] on button "Next" at bounding box center [179, 99] width 30 height 12
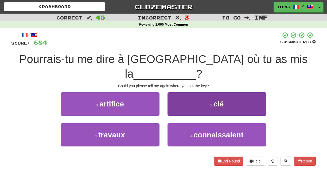
click at [178, 97] on button "2 . clé" at bounding box center [216, 103] width 99 height 23
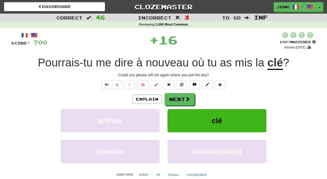
click at [178, 97] on button "Next" at bounding box center [179, 99] width 30 height 12
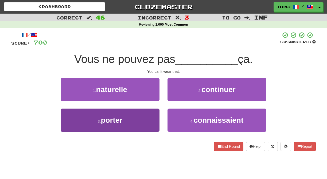
click at [151, 118] on button "3 . porter" at bounding box center [110, 120] width 99 height 23
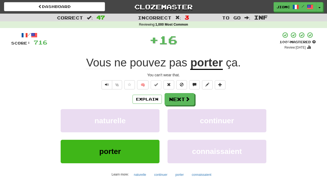
click at [151, 118] on button "naturelle" at bounding box center [110, 120] width 99 height 23
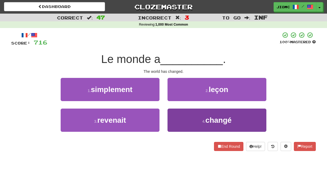
click at [175, 120] on button "4 . changé" at bounding box center [216, 120] width 99 height 23
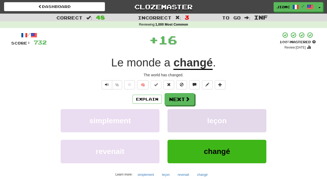
click at [175, 120] on button "leçon" at bounding box center [216, 120] width 99 height 23
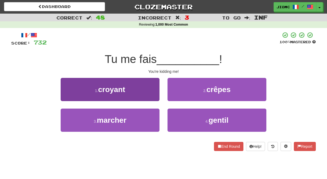
click at [150, 117] on button "3 . marcher" at bounding box center [110, 120] width 99 height 23
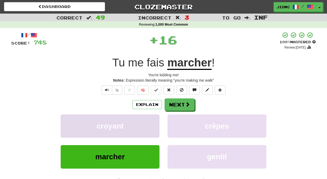
click at [150, 116] on button "croyant" at bounding box center [110, 125] width 99 height 23
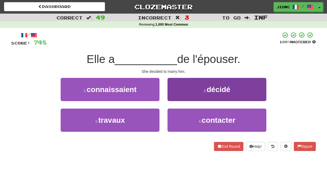
click at [174, 99] on button "2 . décidé" at bounding box center [216, 89] width 99 height 23
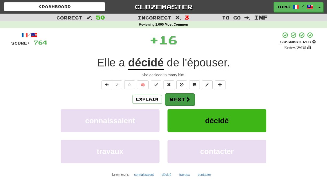
click at [174, 99] on button "Next" at bounding box center [180, 99] width 30 height 12
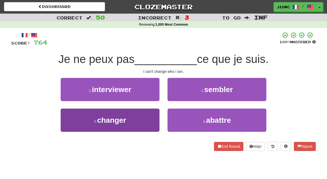
click at [157, 114] on button "3 . changer" at bounding box center [110, 120] width 99 height 23
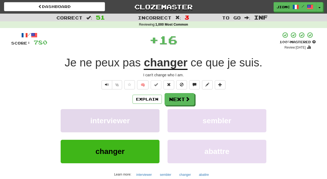
click at [157, 114] on button "interviewer" at bounding box center [110, 120] width 99 height 23
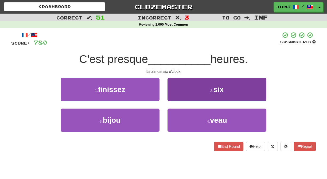
click at [177, 96] on button "2 . six" at bounding box center [216, 89] width 99 height 23
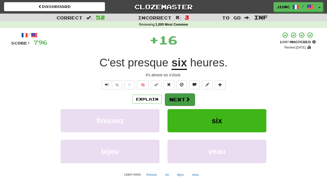
click at [177, 97] on button "Next" at bounding box center [180, 99] width 30 height 12
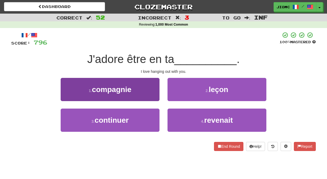
click at [152, 96] on button "1 . compagnie" at bounding box center [110, 89] width 99 height 23
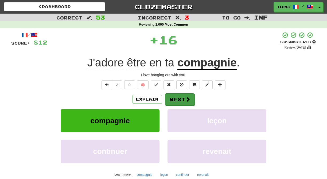
click at [172, 99] on button "Next" at bounding box center [180, 99] width 30 height 12
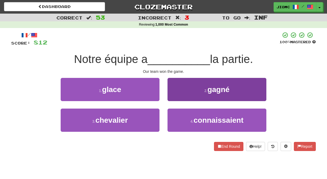
click at [177, 96] on button "2 . gagné" at bounding box center [216, 89] width 99 height 23
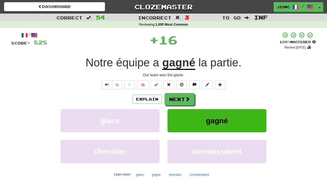
click at [178, 98] on button "Next" at bounding box center [179, 99] width 30 height 12
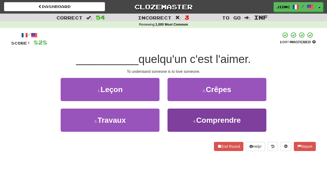
click at [175, 116] on button "4 . Comprendre" at bounding box center [216, 120] width 99 height 23
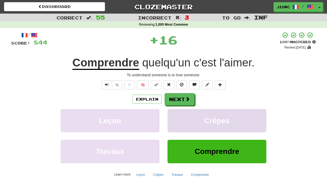
click at [175, 116] on button "Crêpes" at bounding box center [216, 120] width 99 height 23
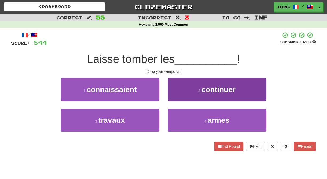
click at [176, 116] on button "4 . armes" at bounding box center [216, 120] width 99 height 23
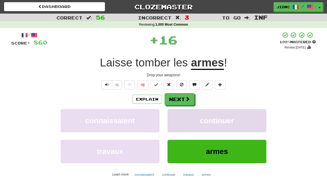
click at [176, 116] on button "continuer" at bounding box center [216, 120] width 99 height 23
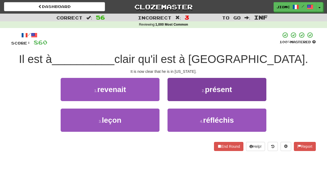
click at [175, 98] on button "2 . présent" at bounding box center [216, 89] width 99 height 23
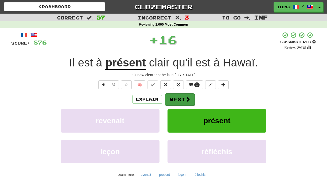
click at [176, 99] on button "Next" at bounding box center [180, 99] width 30 height 12
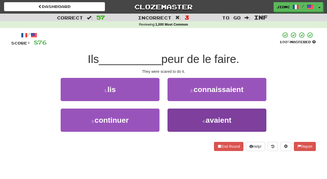
click at [178, 118] on button "4 . avaient" at bounding box center [216, 120] width 99 height 23
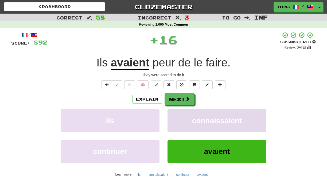
click at [178, 117] on button "connaissaient" at bounding box center [216, 120] width 99 height 23
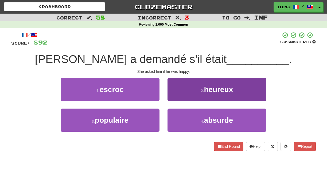
click at [176, 95] on button "2 . heureux" at bounding box center [216, 89] width 99 height 23
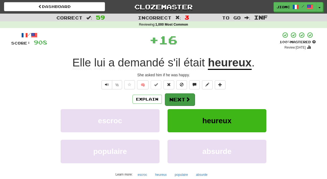
click at [178, 98] on button "Next" at bounding box center [180, 99] width 30 height 12
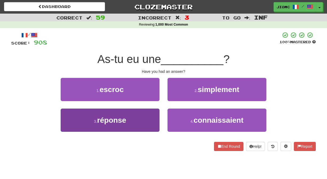
click at [150, 118] on button "3 . réponse" at bounding box center [110, 120] width 99 height 23
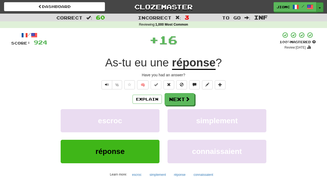
click at [318, 8] on button "Toggle Dropdown" at bounding box center [319, 7] width 7 height 10
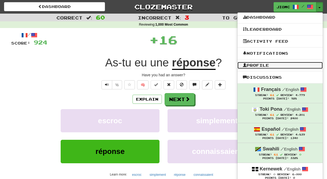
click at [283, 66] on link "Profile" at bounding box center [279, 65] width 85 height 7
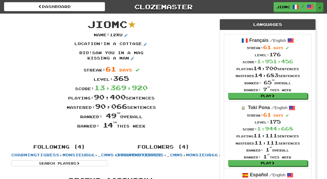
click at [320, 6] on button "Toggle Dropdown" at bounding box center [319, 7] width 7 height 10
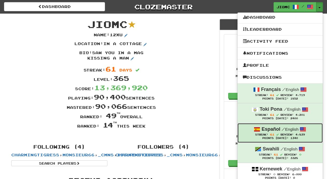
click at [285, 134] on div "Streak: 61 Review: 4,839" at bounding box center [279, 135] width 74 height 4
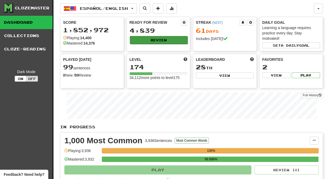
click at [157, 39] on button "Review" at bounding box center [159, 40] width 58 height 8
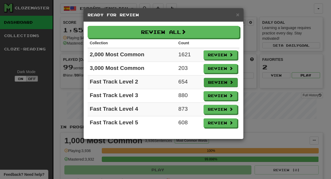
click at [216, 83] on button "Review" at bounding box center [221, 82] width 34 height 9
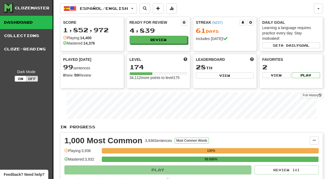
select select "********"
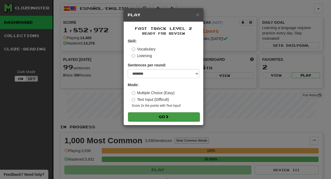
click at [184, 114] on button "Go" at bounding box center [163, 116] width 71 height 9
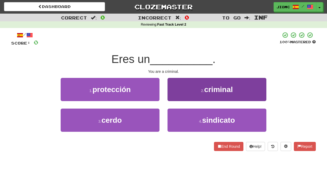
click at [175, 97] on button "2 . criminal" at bounding box center [216, 89] width 99 height 23
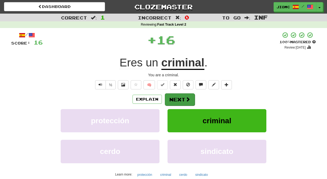
click at [176, 99] on button "Next" at bounding box center [180, 99] width 30 height 12
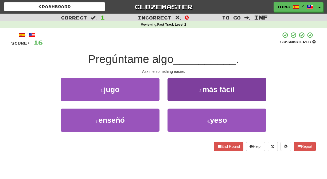
click at [176, 99] on button "2 . más fácil" at bounding box center [216, 89] width 99 height 23
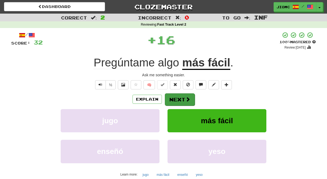
click at [176, 99] on button "Next" at bounding box center [180, 99] width 30 height 12
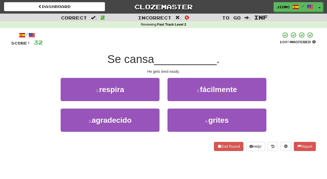
click at [176, 99] on button "2 . fácilmente" at bounding box center [216, 89] width 99 height 23
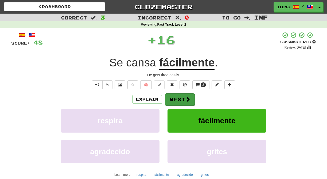
click at [176, 99] on button "Next" at bounding box center [180, 99] width 30 height 12
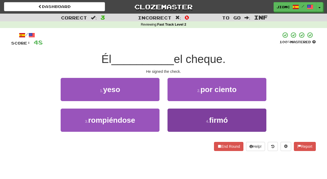
click at [177, 116] on button "4 . firmó" at bounding box center [216, 120] width 99 height 23
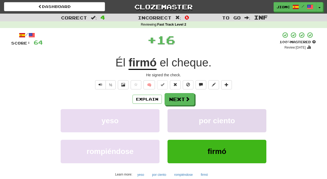
click at [178, 116] on button "por ciento" at bounding box center [216, 120] width 99 height 23
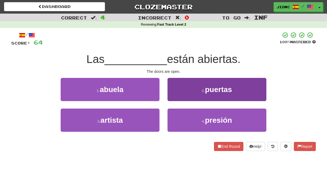
click at [175, 99] on button "2 . puertas" at bounding box center [216, 89] width 99 height 23
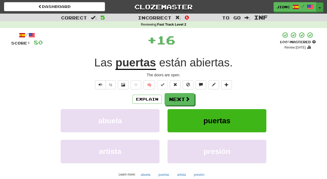
click at [319, 7] on button "Toggle Dropdown" at bounding box center [319, 7] width 7 height 10
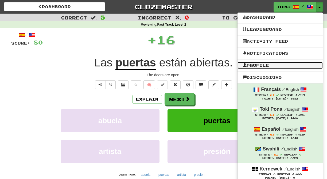
click at [287, 64] on link "Profile" at bounding box center [279, 65] width 85 height 7
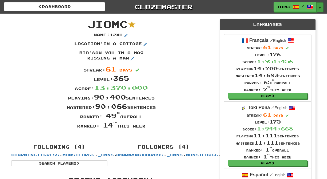
click at [319, 7] on button "Toggle Dropdown" at bounding box center [319, 7] width 7 height 10
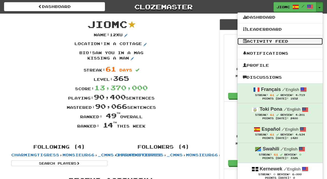
click at [279, 43] on link "Activity Feed" at bounding box center [279, 41] width 85 height 7
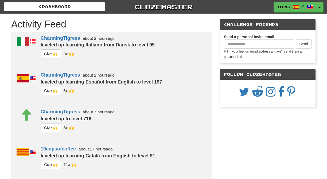
drag, startPoint x: 46, startPoint y: 54, endPoint x: 45, endPoint y: 70, distance: 15.5
click at [46, 54] on button "G i ve 🙌" at bounding box center [51, 53] width 20 height 9
click at [48, 91] on button "G i ve 🙌" at bounding box center [51, 90] width 20 height 9
click at [51, 131] on button "G i ve 🙌" at bounding box center [51, 127] width 20 height 9
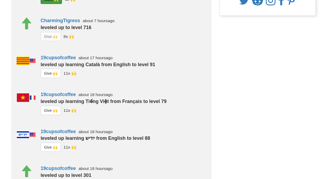
scroll to position [115, 0]
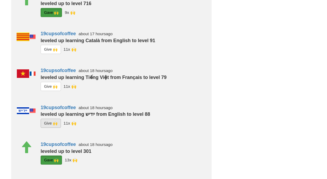
click at [51, 122] on button "G i ve 🙌" at bounding box center [51, 123] width 20 height 9
click at [49, 81] on div "19cupsofcoffee about 18 hours ago leveled up learning Tiếng Việt from Français …" at bounding box center [123, 83] width 176 height 37
click at [49, 85] on button "G i ve 🙌" at bounding box center [51, 86] width 20 height 9
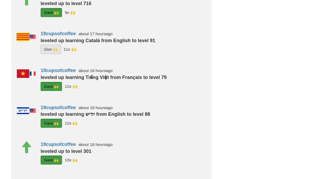
click at [51, 50] on button "G i ve 🙌" at bounding box center [51, 49] width 20 height 9
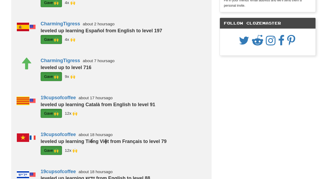
scroll to position [0, 0]
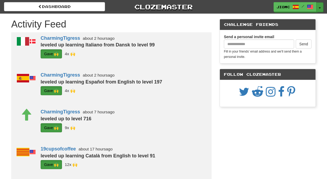
click at [318, 8] on button "Toggle Dropdown" at bounding box center [319, 7] width 7 height 10
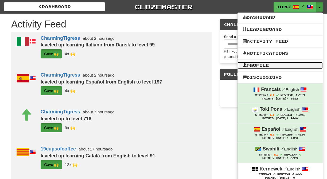
click at [280, 66] on link "Profile" at bounding box center [279, 65] width 85 height 7
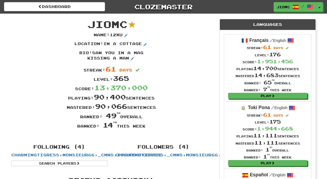
drag, startPoint x: 90, startPoint y: 23, endPoint x: 145, endPoint y: 127, distance: 117.4
click at [145, 127] on div "JioMc Name : 12xu Location : in a cottage Bio : saw you in a mag kissing a man …" at bounding box center [111, 76] width 208 height 125
click at [145, 127] on div "Ranked: 14 th this week" at bounding box center [111, 124] width 208 height 9
drag, startPoint x: 146, startPoint y: 127, endPoint x: 91, endPoint y: 22, distance: 118.7
click at [91, 22] on div "JioMc Name : 12xu Location : in a cottage Bio : saw you in a mag kissing a man …" at bounding box center [111, 76] width 208 height 125
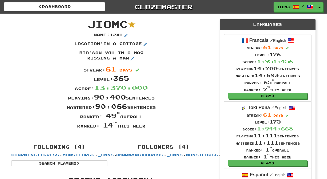
click at [91, 22] on span "JioMc" at bounding box center [107, 23] width 40 height 11
click at [320, 6] on button "Toggle Dropdown" at bounding box center [319, 7] width 7 height 10
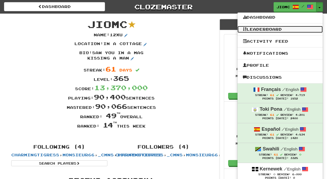
click at [298, 29] on link "Leaderboard" at bounding box center [279, 29] width 85 height 7
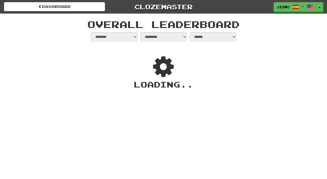
select select "**********"
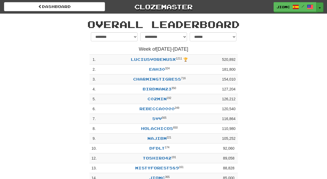
click at [319, 8] on span "button" at bounding box center [319, 7] width 2 height 1
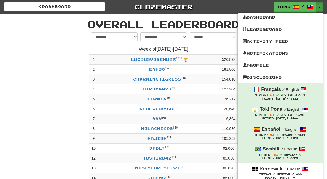
click at [33, 57] on div "**********" at bounding box center [163, 118] width 312 height 173
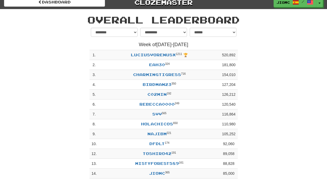
scroll to position [4, 0]
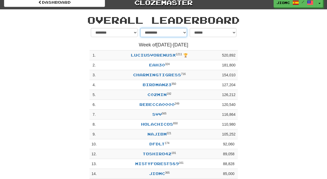
select select "********"
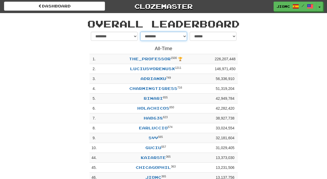
scroll to position [0, 0]
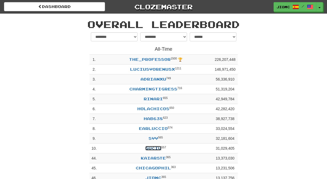
click at [155, 149] on link "Guciu" at bounding box center [153, 148] width 16 height 5
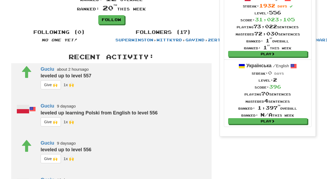
scroll to position [94, 0]
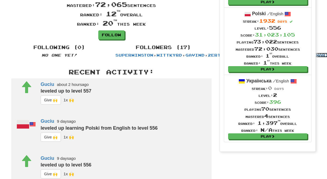
click at [309, 57] on link "Rinari" at bounding box center [318, 55] width 19 height 5
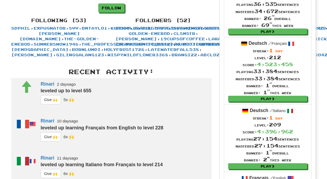
scroll to position [132, 0]
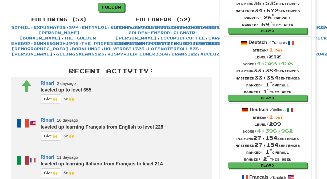
click at [222, 30] on link "AllanChesterEnglish" at bounding box center [252, 27] width 60 height 5
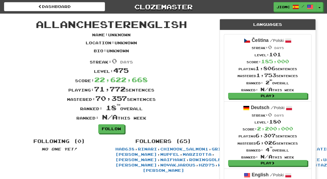
drag, startPoint x: 91, startPoint y: 33, endPoint x: 152, endPoint y: 122, distance: 107.8
click at [152, 122] on div "AllanChesterEnglish Name : Unknown Location : Unknown Bio : Unknown Streak: 0 d…" at bounding box center [111, 74] width 208 height 120
click at [154, 120] on div "Ranked: N/A this week" at bounding box center [111, 116] width 208 height 9
